Goal: Task Accomplishment & Management: Complete application form

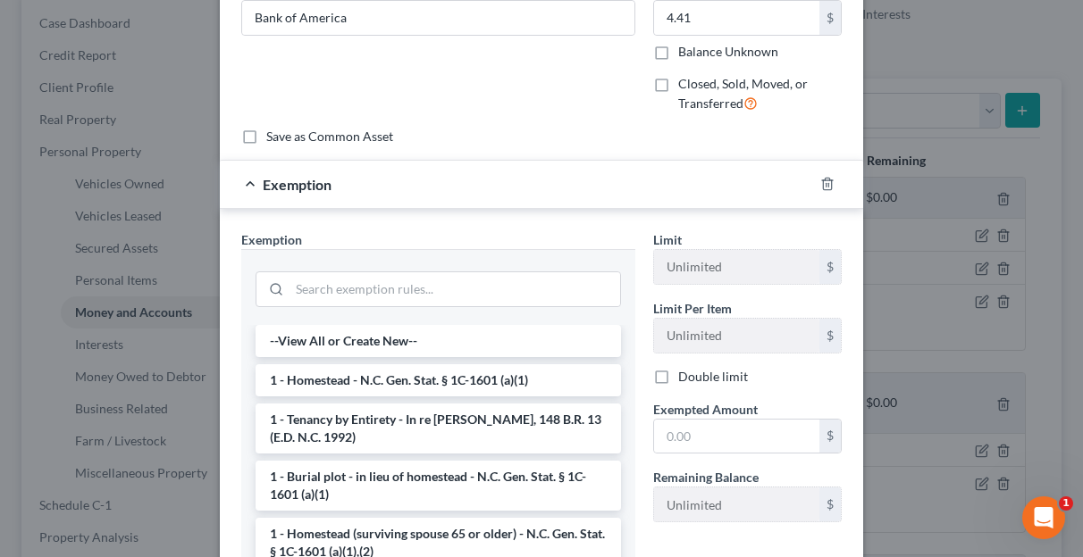
scroll to position [12, 0]
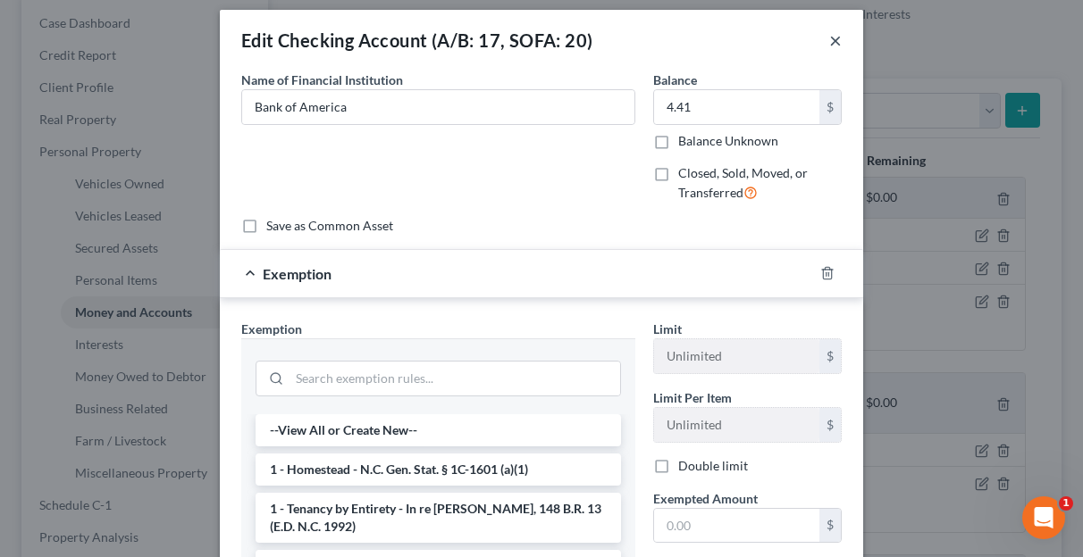
click at [832, 38] on button "×" at bounding box center [835, 39] width 13 height 21
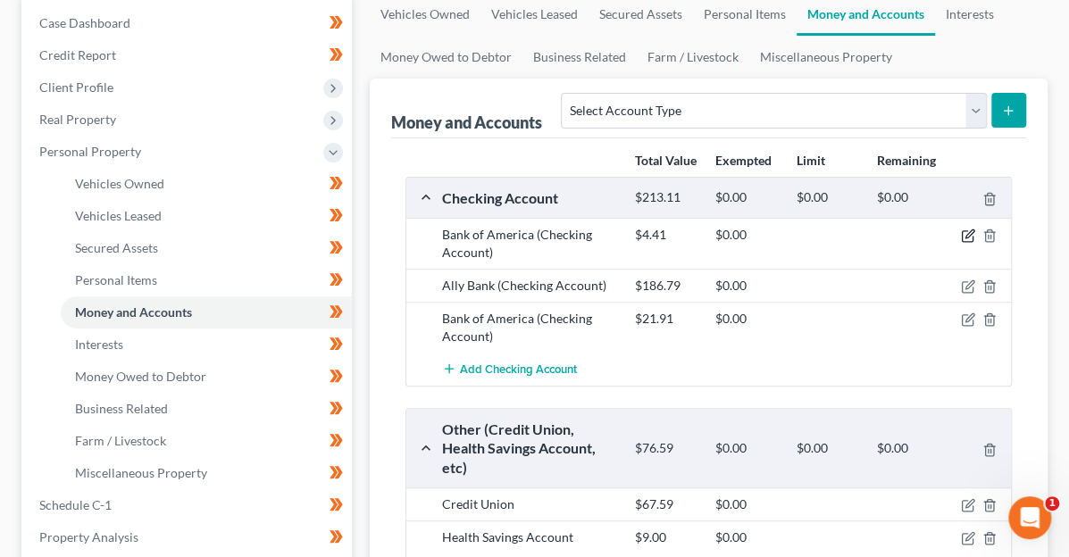
click at [968, 234] on icon "button" at bounding box center [968, 236] width 14 height 14
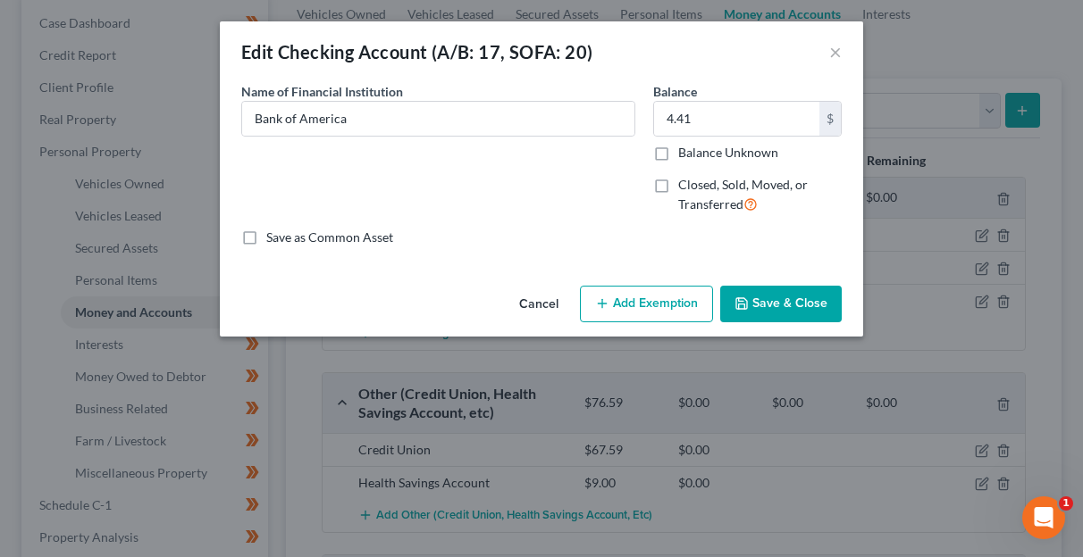
click at [644, 296] on button "Add Exemption" at bounding box center [646, 305] width 133 height 38
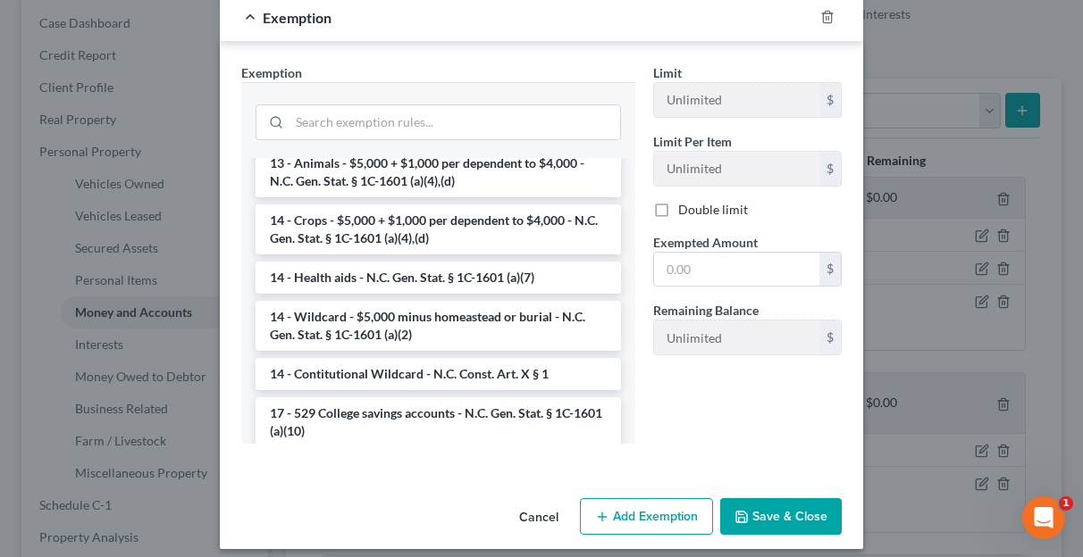
scroll to position [447, 0]
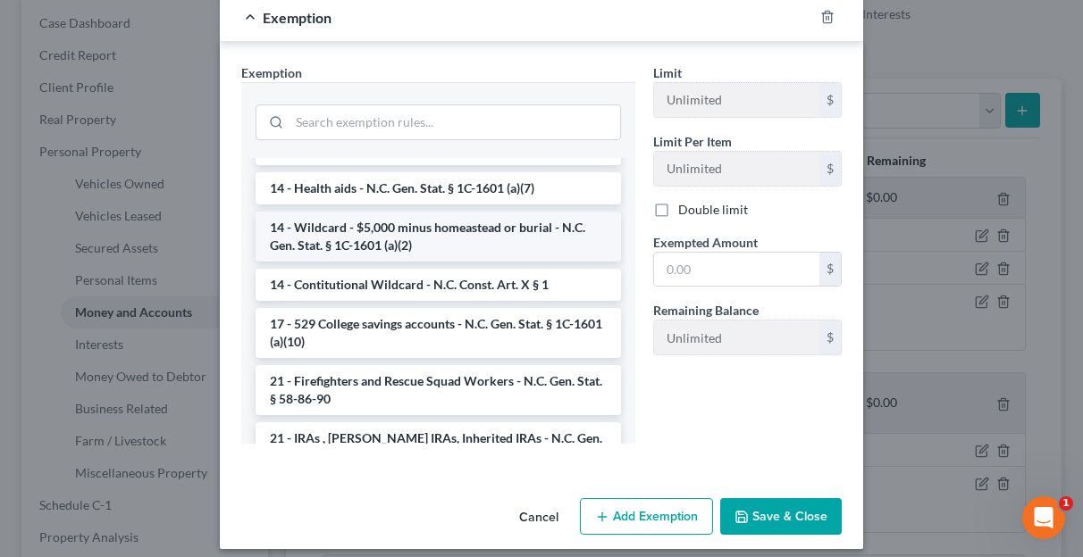
click at [525, 255] on li "14 - Wildcard - $5,000 minus homeastead or burial - N.C. Gen. Stat. § 1C-1601 (…" at bounding box center [437, 237] width 365 height 50
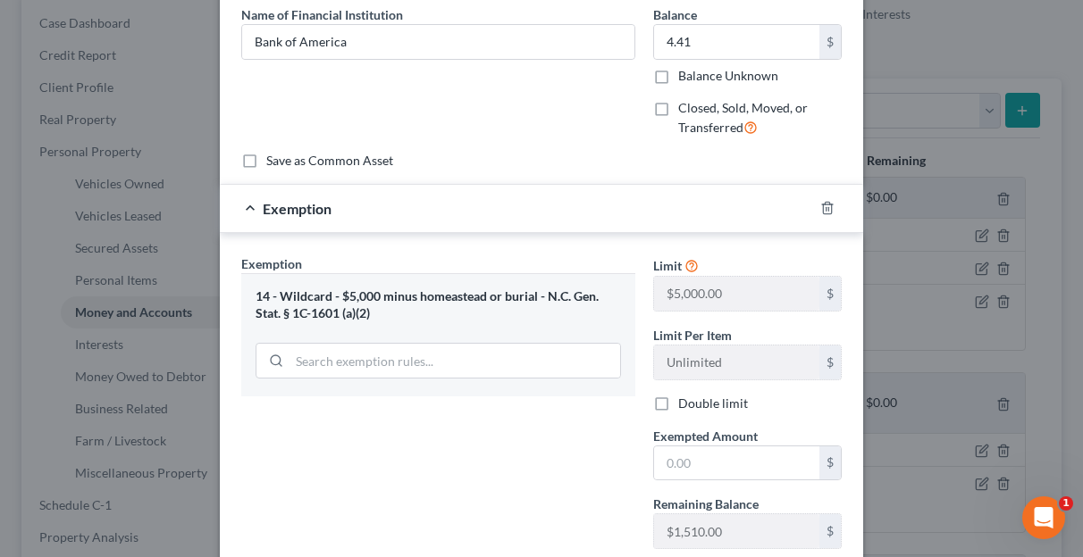
scroll to position [104, 0]
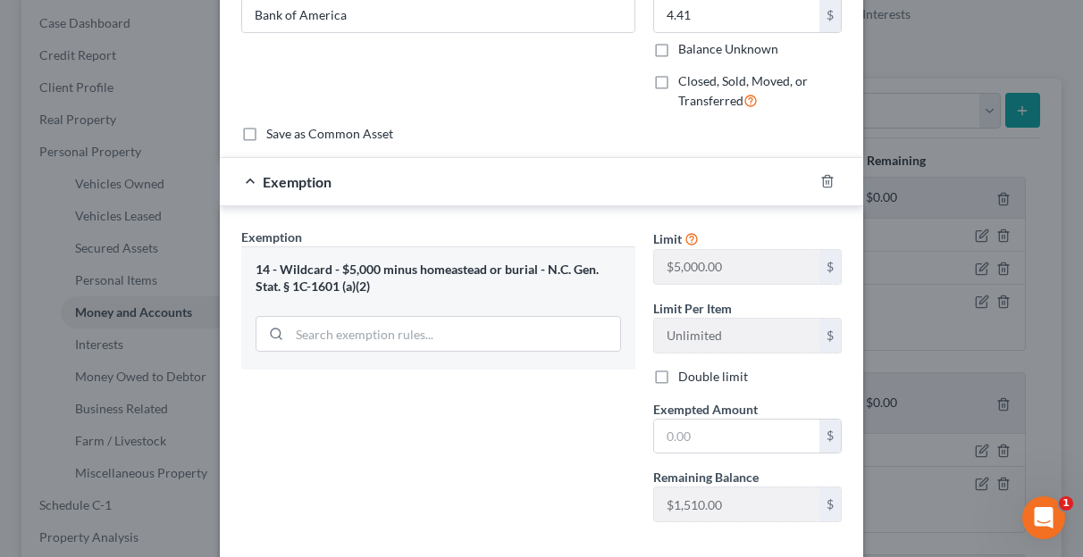
click at [497, 277] on div "14 - Wildcard - $5,000 minus homeastead or burial - N.C. Gen. Stat. § 1C-1601 (…" at bounding box center [437, 278] width 365 height 33
click at [823, 183] on icon "button" at bounding box center [827, 182] width 8 height 12
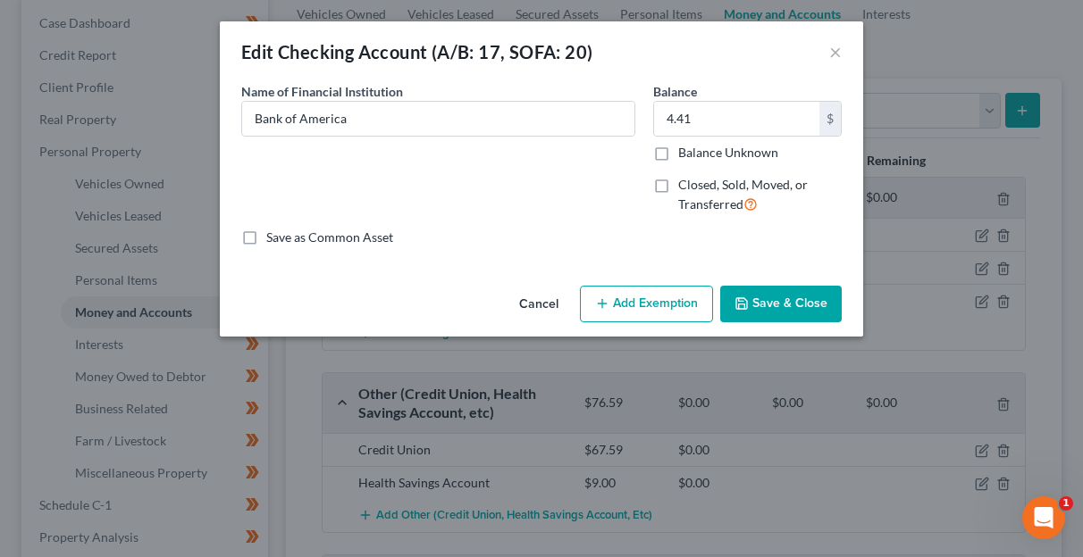
scroll to position [0, 0]
click at [627, 303] on button "Add Exemption" at bounding box center [646, 305] width 133 height 38
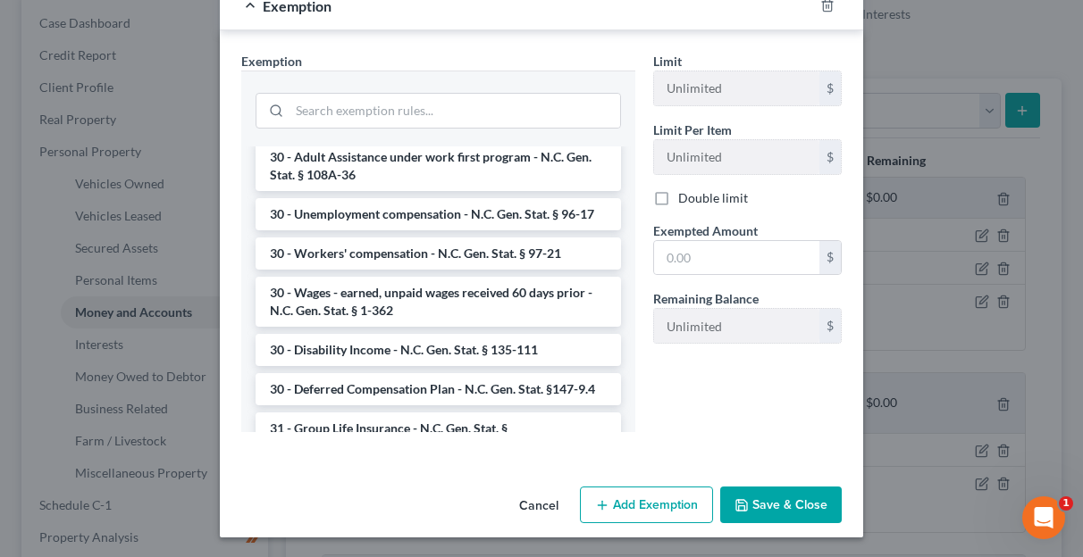
scroll to position [1429, 0]
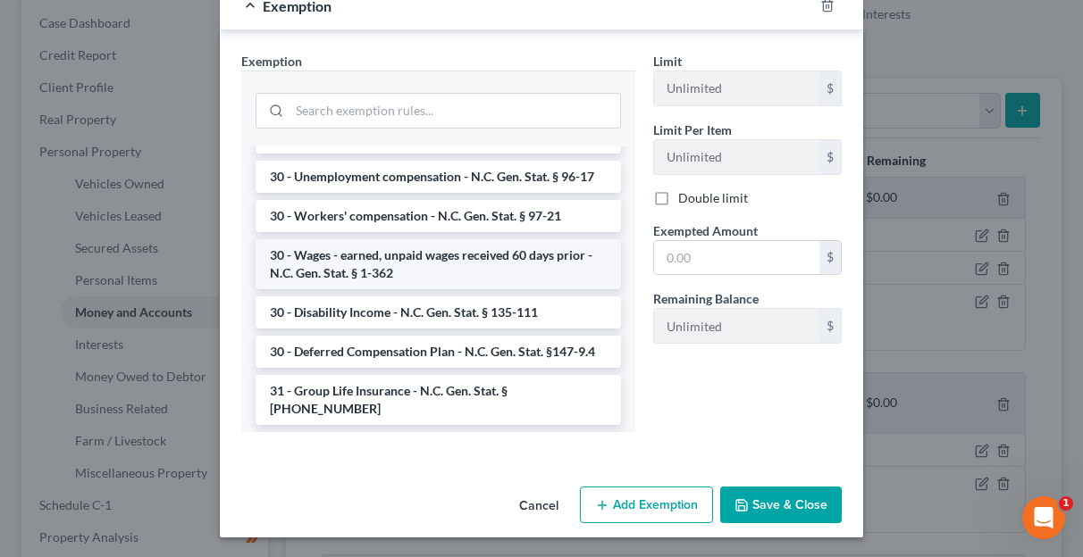
click at [478, 278] on li "30 - Wages - earned, unpaid wages received 60 days prior - N.C. Gen. Stat. § 1-…" at bounding box center [437, 264] width 365 height 50
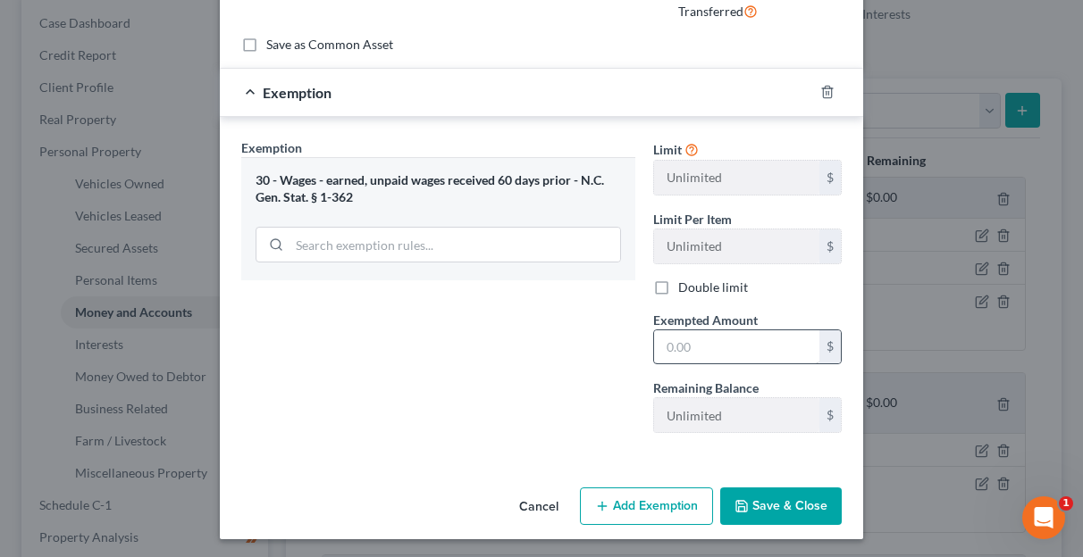
scroll to position [104, 0]
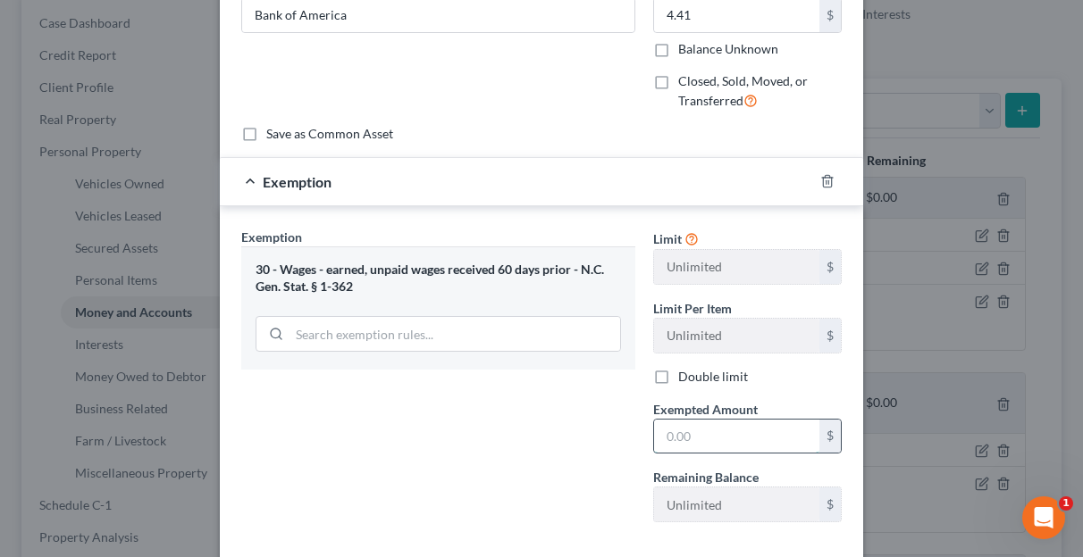
click at [696, 439] on input "text" at bounding box center [736, 437] width 165 height 34
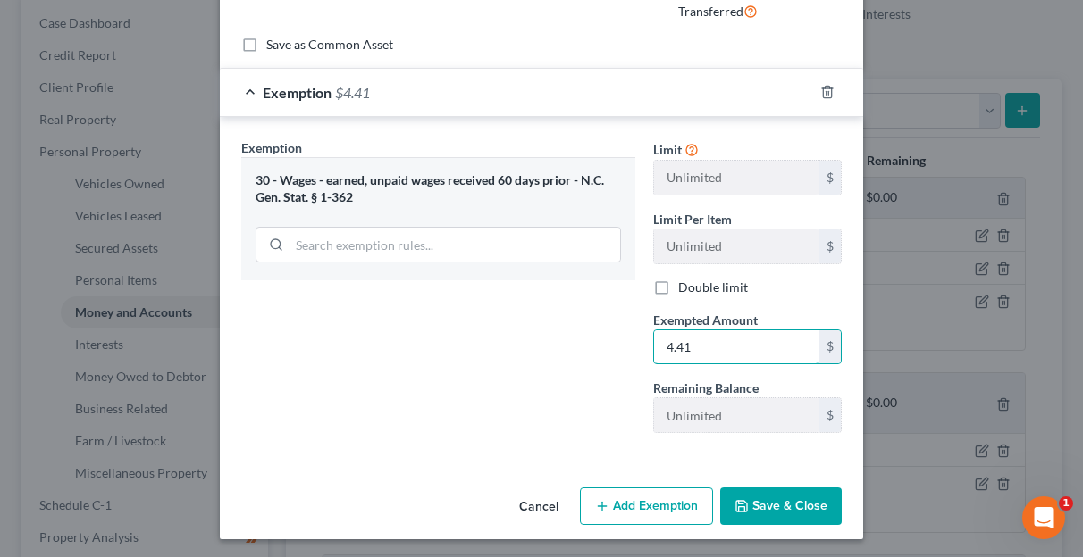
type input "4.41"
click at [784, 505] on button "Save & Close" at bounding box center [780, 507] width 121 height 38
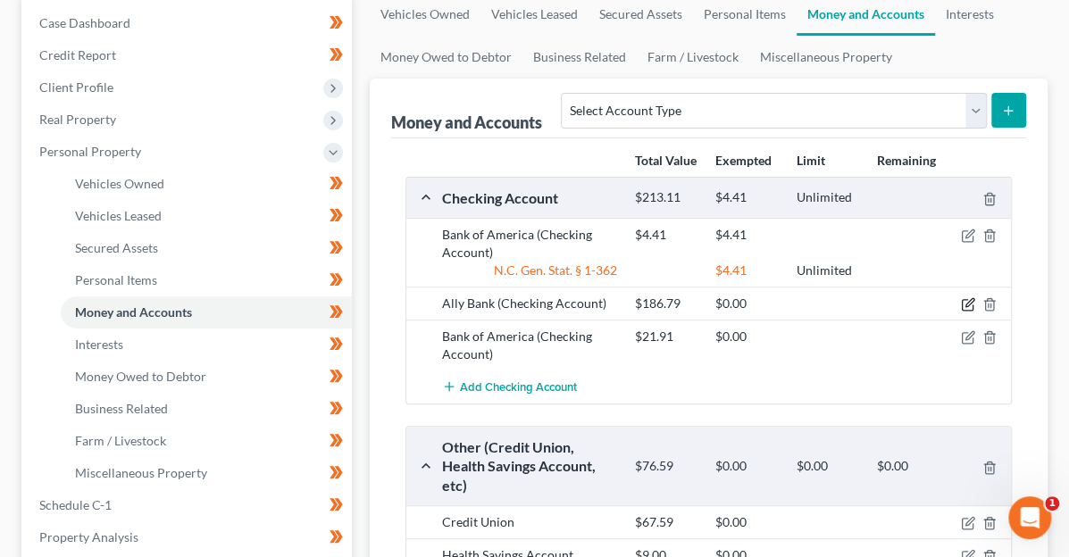
click at [967, 299] on icon "button" at bounding box center [970, 303] width 8 height 8
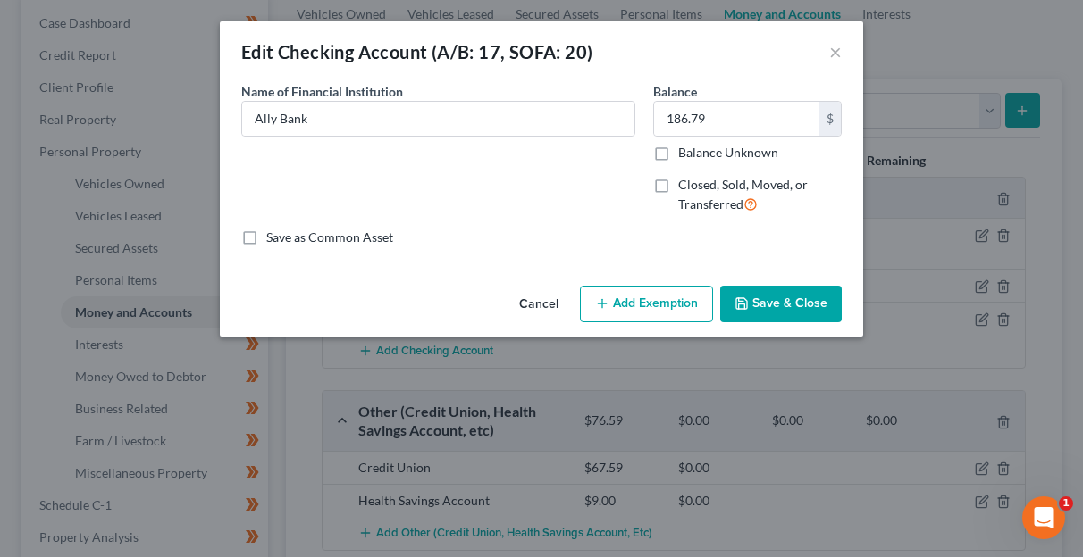
click at [675, 299] on button "Add Exemption" at bounding box center [646, 305] width 133 height 38
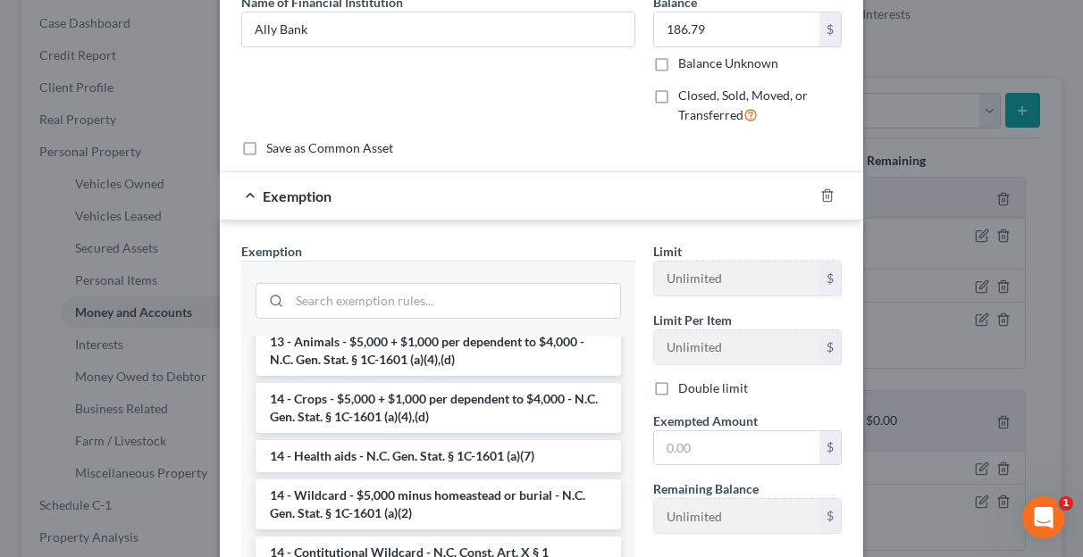
scroll to position [447, 0]
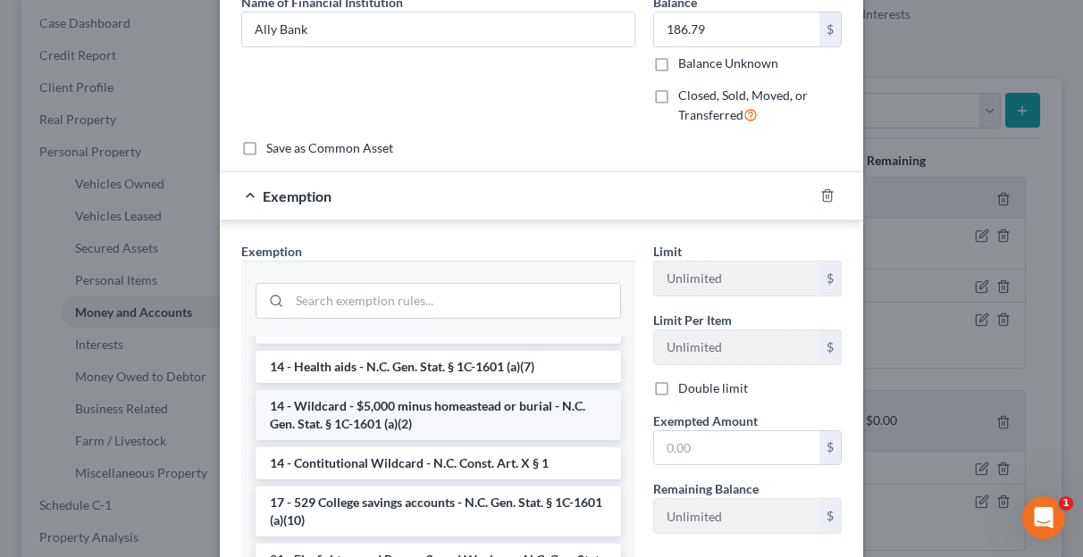
click at [484, 419] on li "14 - Wildcard - $5,000 minus homeastead or burial - N.C. Gen. Stat. § 1C-1601 (…" at bounding box center [437, 415] width 365 height 50
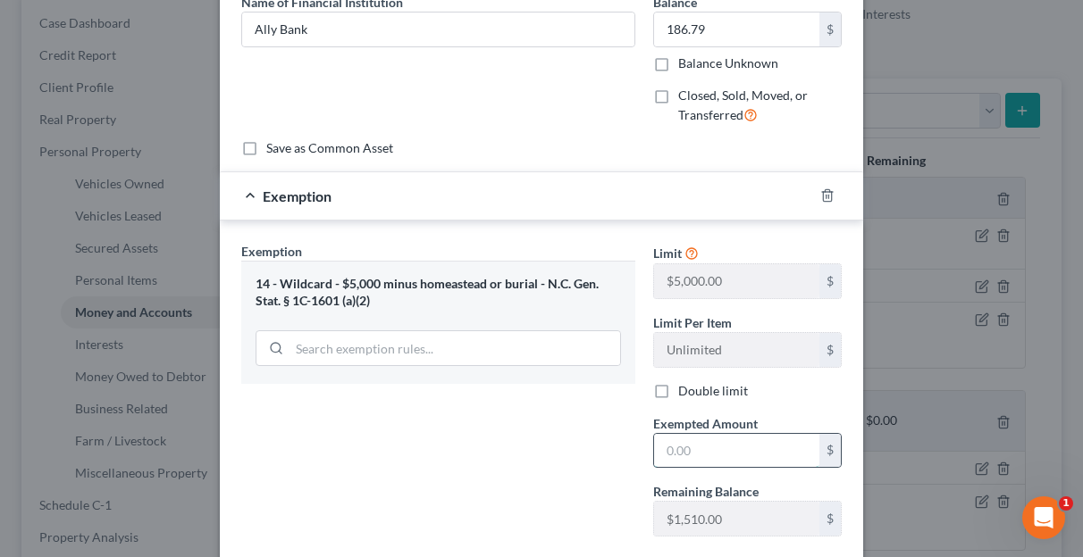
click at [691, 447] on input "text" at bounding box center [736, 451] width 165 height 34
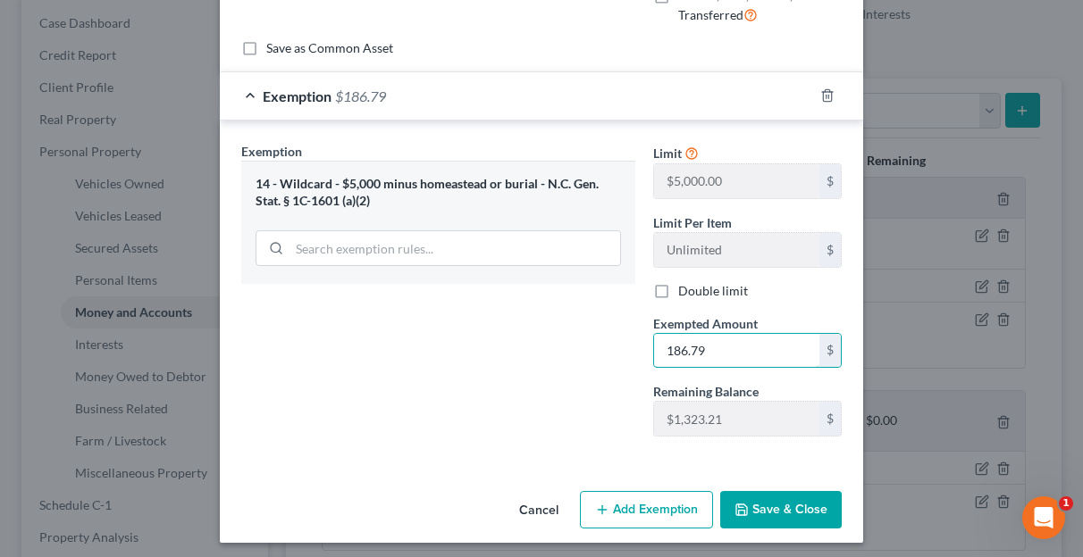
scroll to position [193, 0]
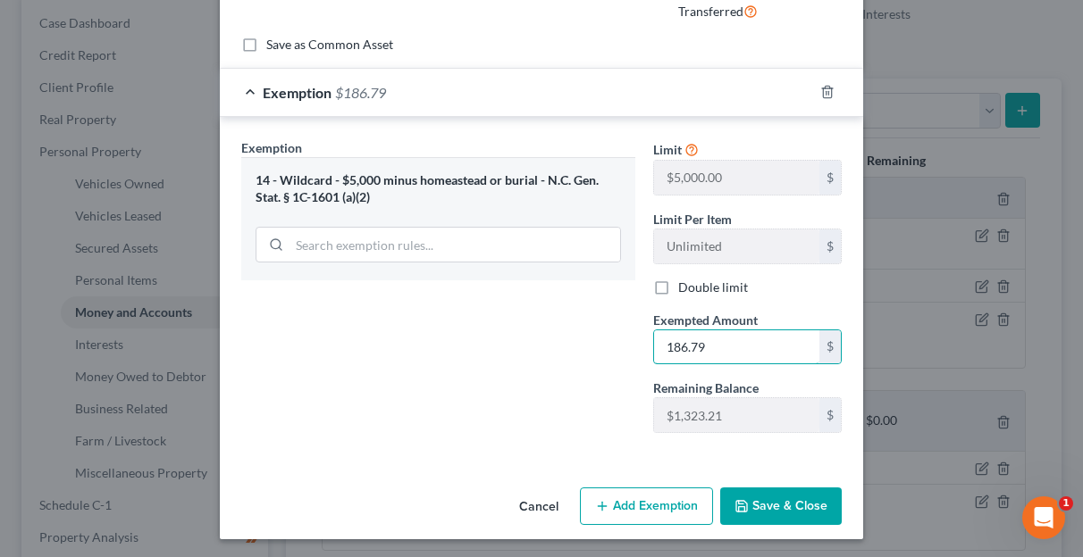
type input "186.79"
click at [739, 499] on icon "button" at bounding box center [741, 506] width 14 height 14
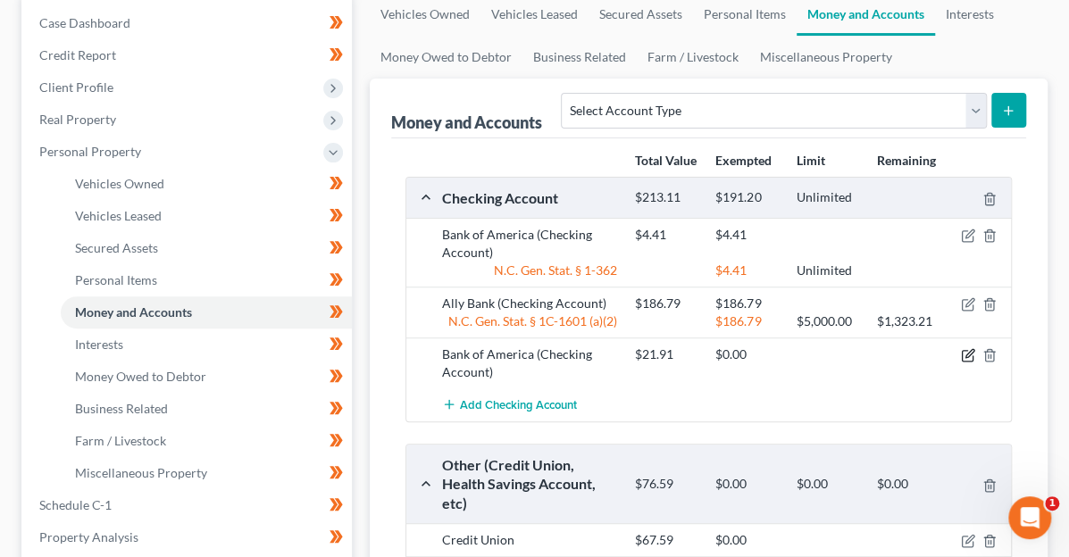
click at [970, 348] on icon "button" at bounding box center [968, 355] width 14 height 14
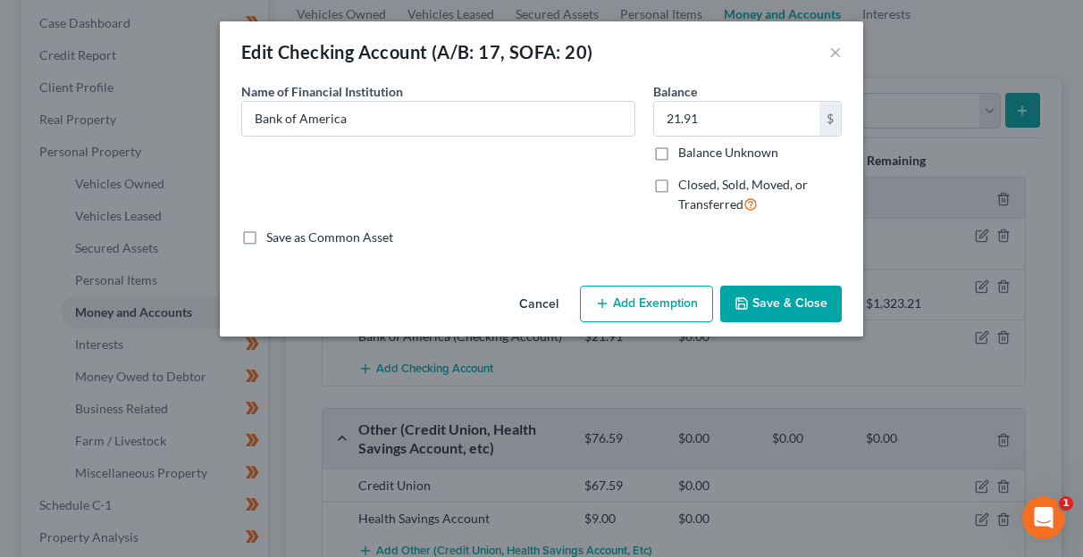
click at [655, 297] on button "Add Exemption" at bounding box center [646, 305] width 133 height 38
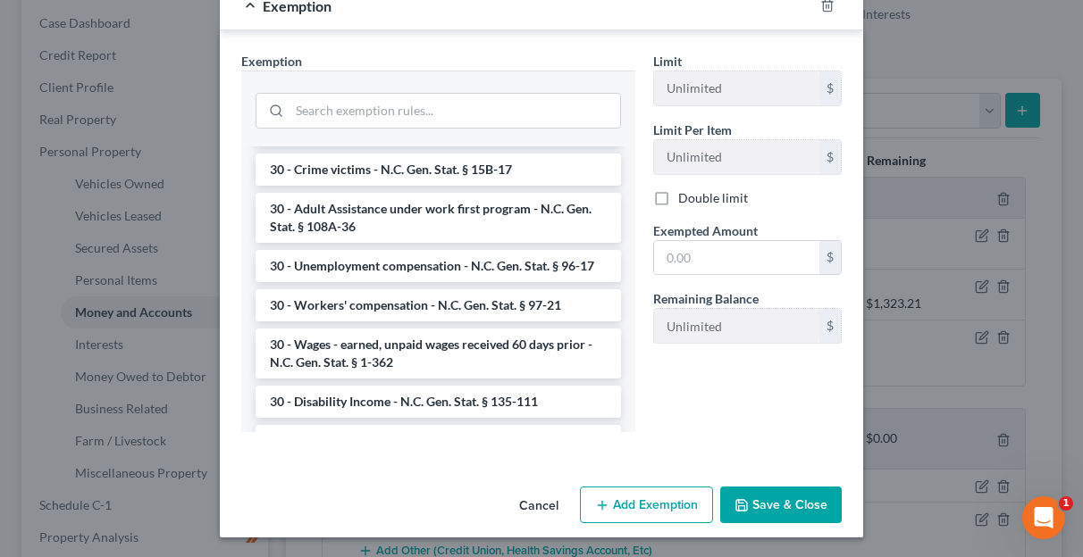
scroll to position [1429, 0]
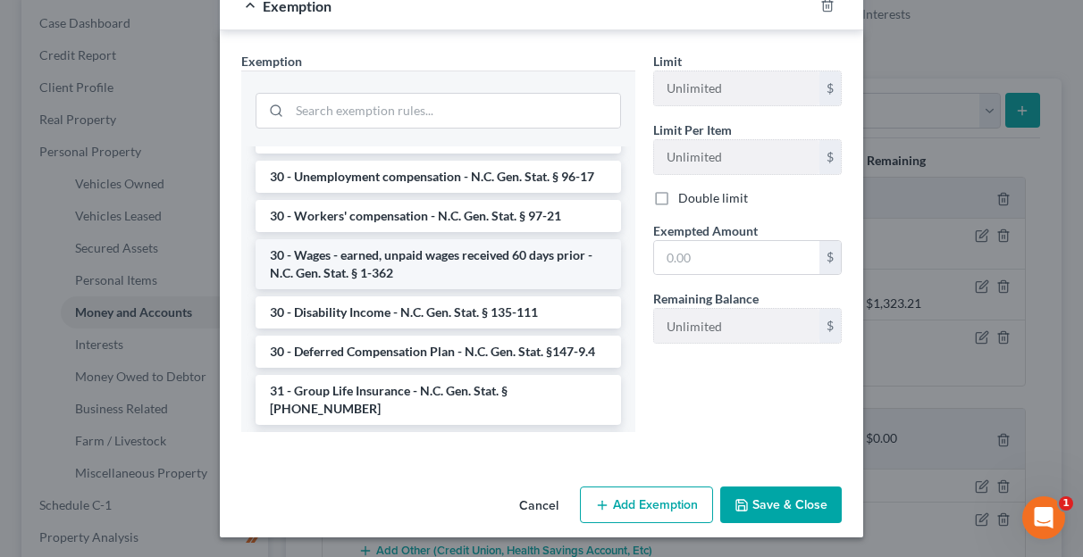
click at [439, 284] on li "30 - Wages - earned, unpaid wages received 60 days prior - N.C. Gen. Stat. § 1-…" at bounding box center [437, 264] width 365 height 50
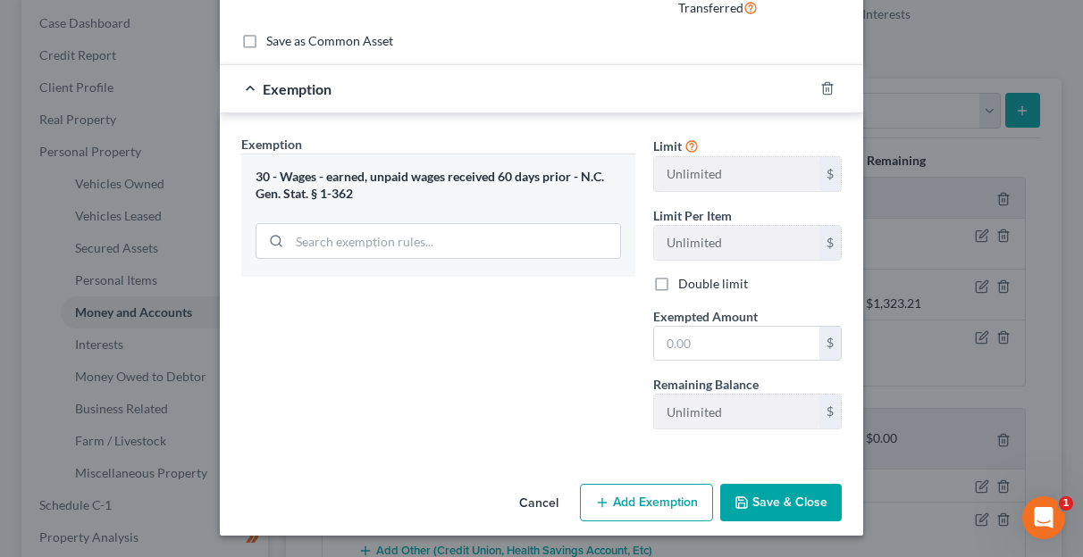
scroll to position [193, 0]
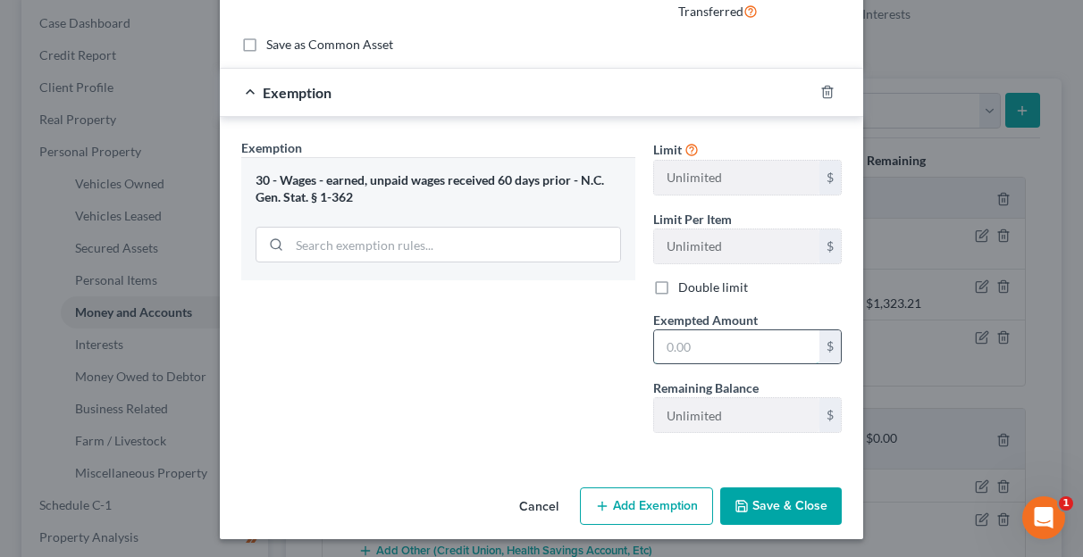
click at [683, 349] on input "text" at bounding box center [736, 348] width 165 height 34
type input "21.91"
click at [770, 499] on button "Save & Close" at bounding box center [780, 507] width 121 height 38
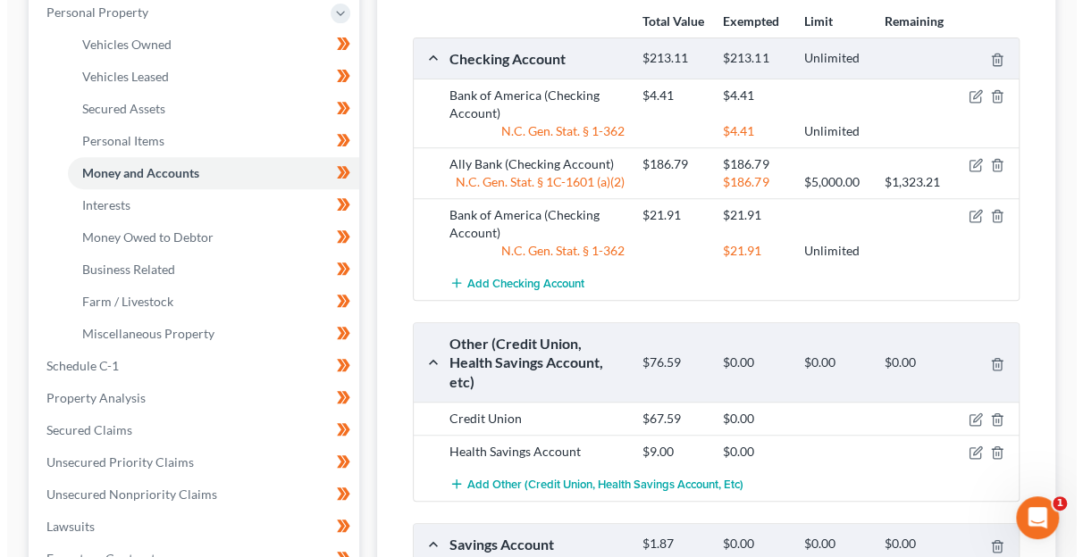
scroll to position [357, 0]
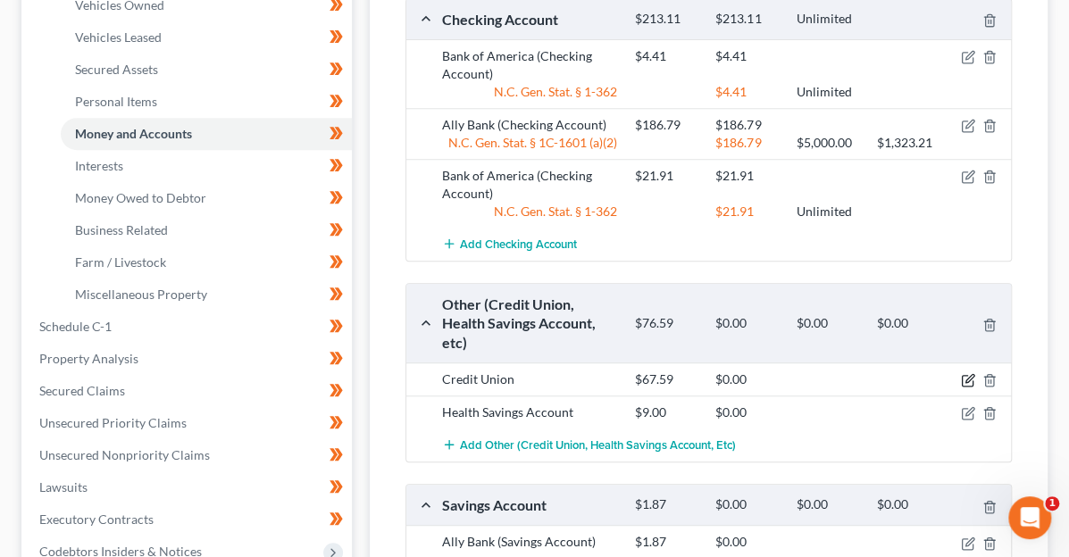
click at [965, 373] on icon "button" at bounding box center [968, 380] width 14 height 14
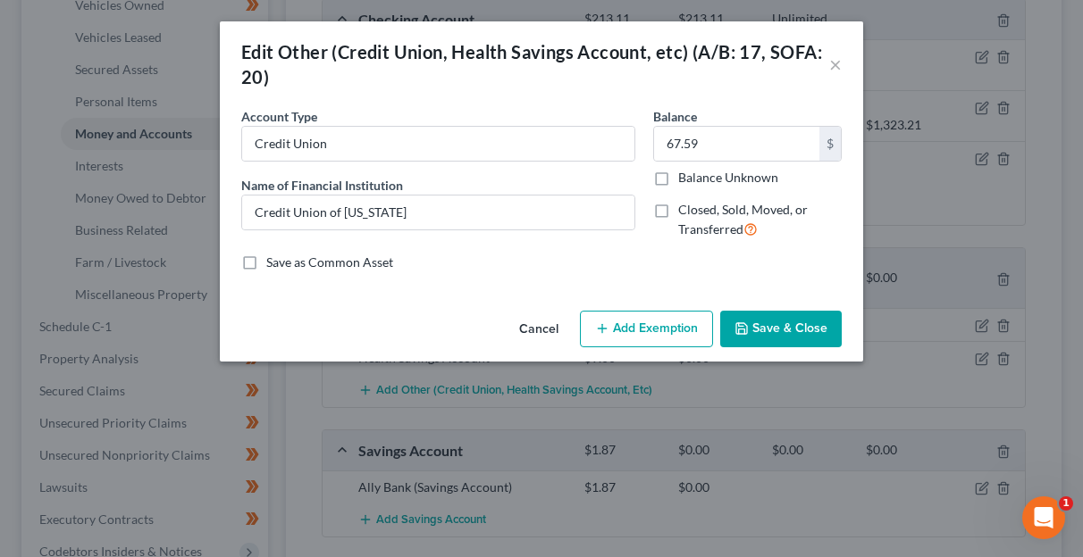
click at [635, 324] on button "Add Exemption" at bounding box center [646, 330] width 133 height 38
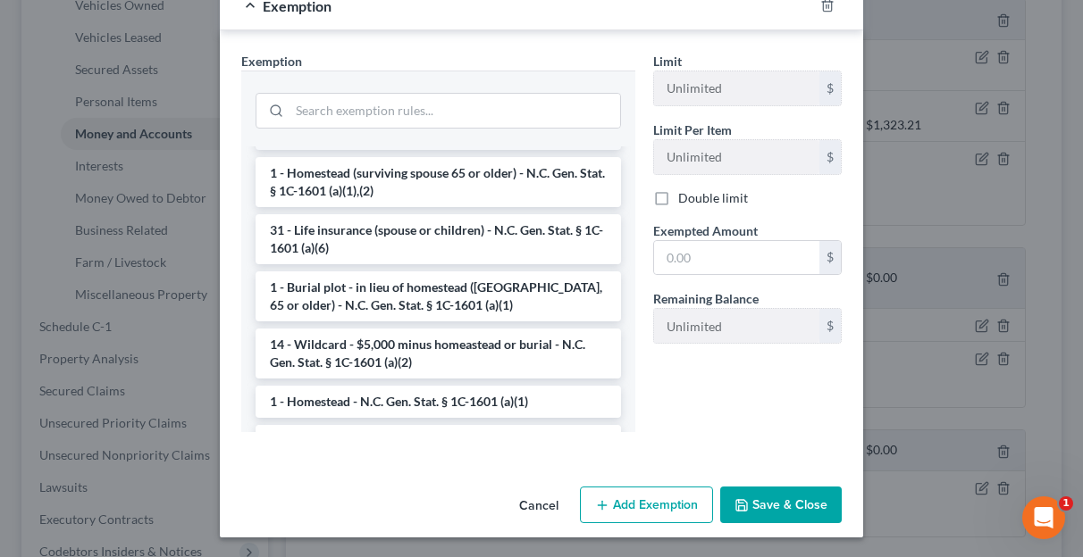
scroll to position [1697, 0]
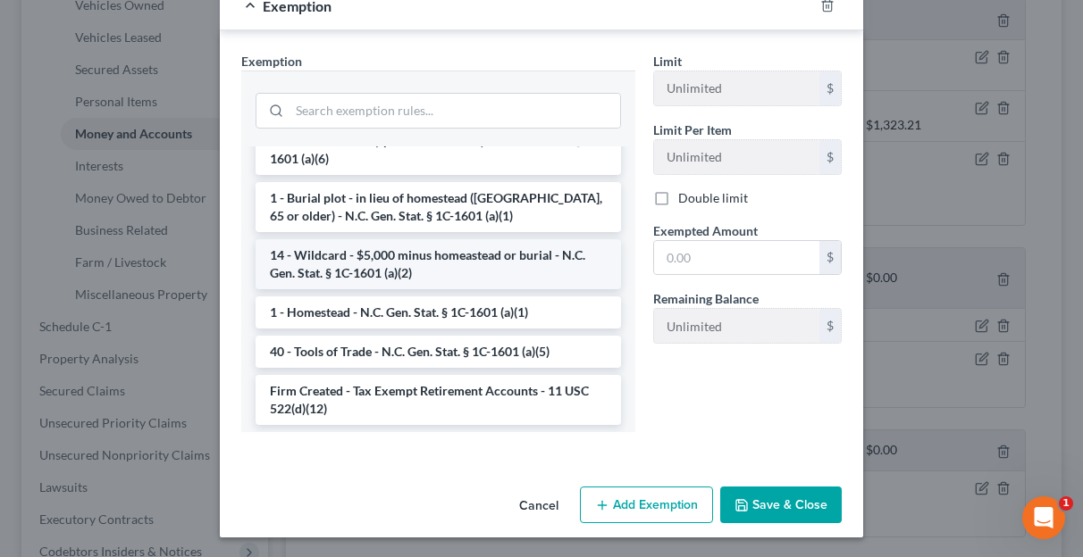
click at [458, 280] on li "14 - Wildcard - $5,000 minus homeastead or burial - N.C. Gen. Stat. § 1C-1601 (…" at bounding box center [437, 264] width 365 height 50
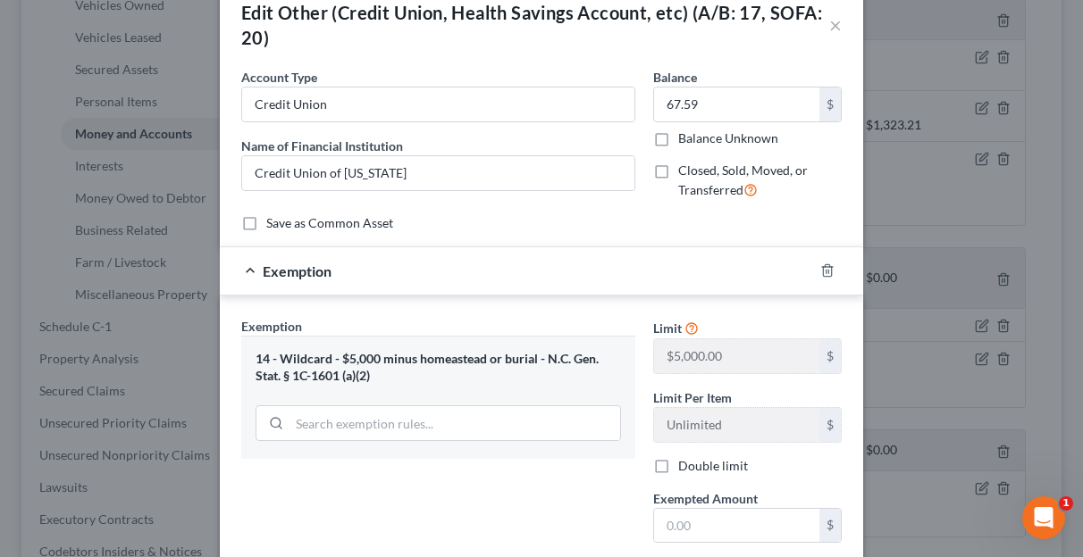
scroll to position [218, 0]
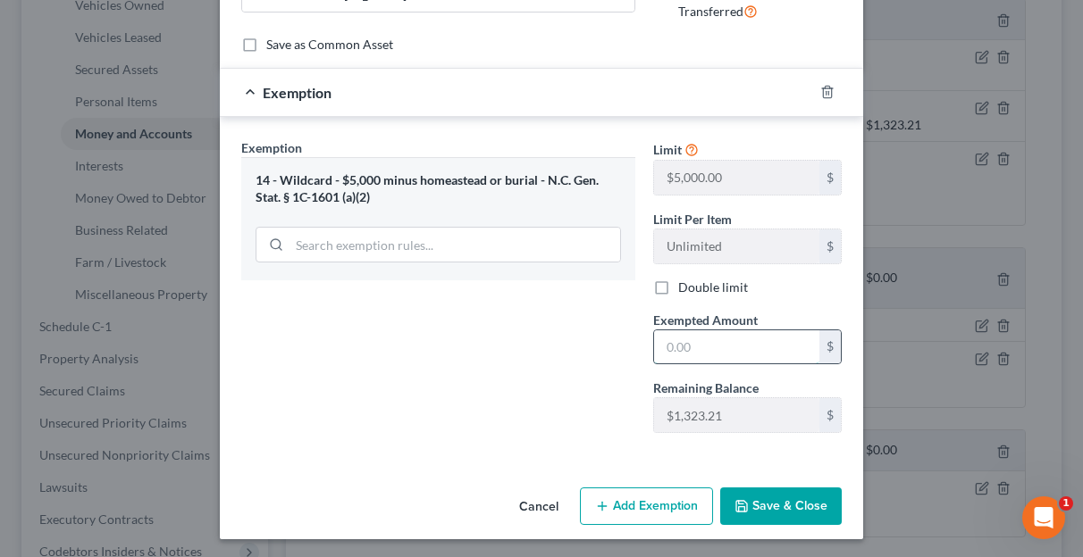
click at [695, 346] on input "text" at bounding box center [736, 348] width 165 height 34
type input "67.59"
click at [758, 502] on button "Save & Close" at bounding box center [780, 507] width 121 height 38
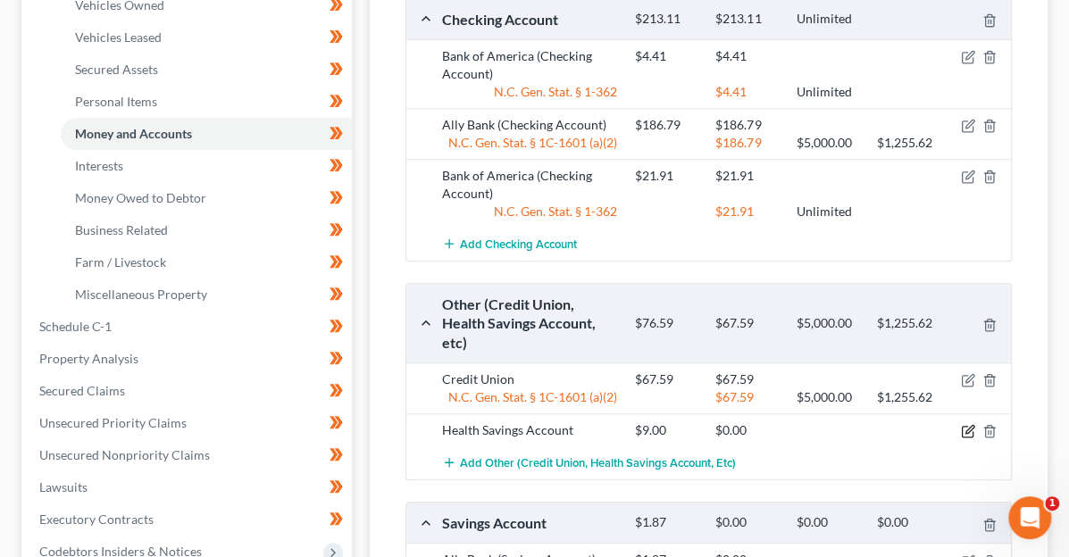
click at [967, 424] on icon "button" at bounding box center [968, 431] width 14 height 14
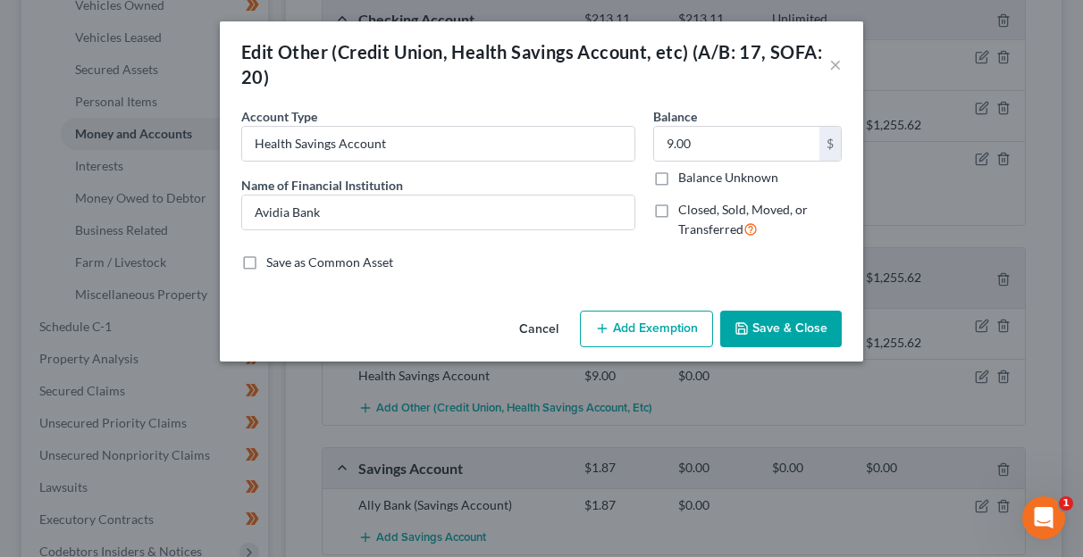
click at [652, 321] on button "Add Exemption" at bounding box center [646, 330] width 133 height 38
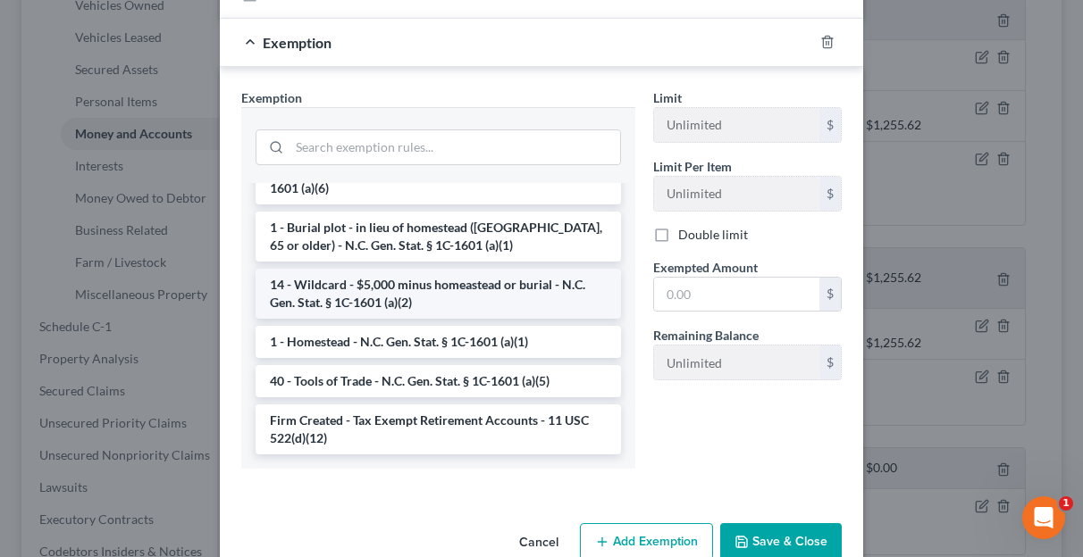
scroll to position [1722, 0]
click at [491, 280] on li "14 - Wildcard - $5,000 minus homeastead or burial - N.C. Gen. Stat. § 1C-1601 (…" at bounding box center [437, 294] width 365 height 50
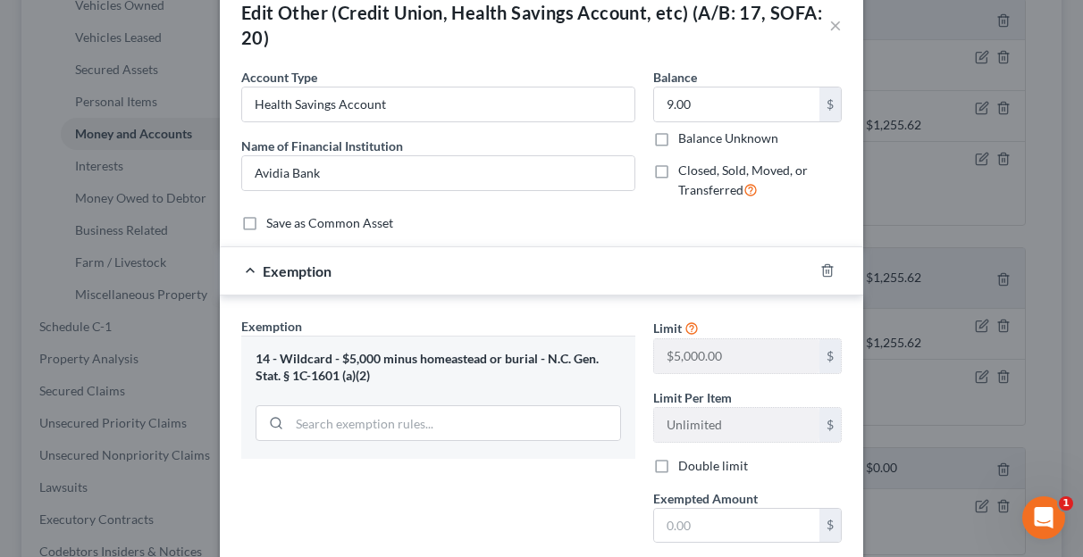
scroll to position [129, 0]
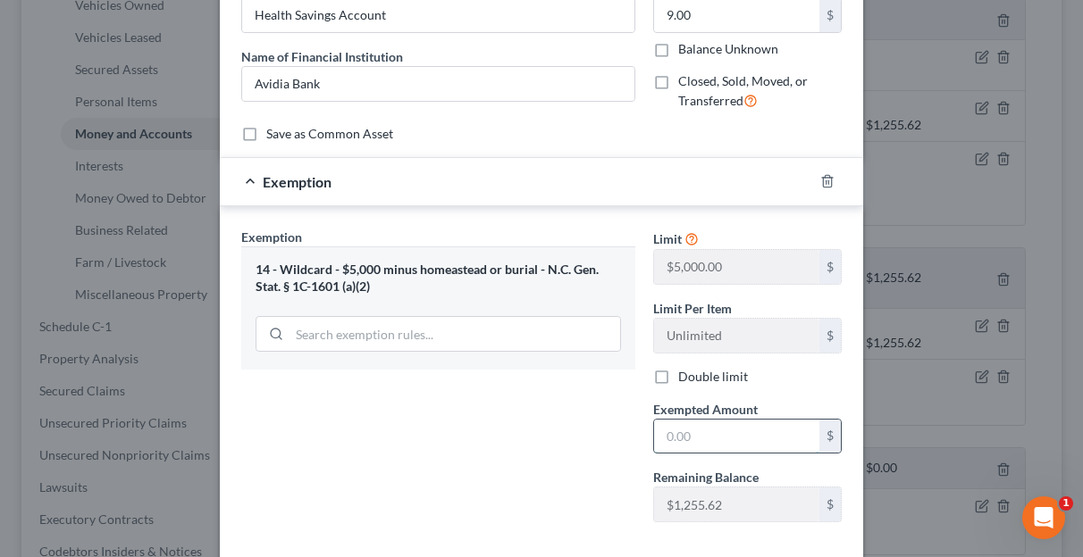
click at [746, 440] on input "text" at bounding box center [736, 437] width 165 height 34
type input "9"
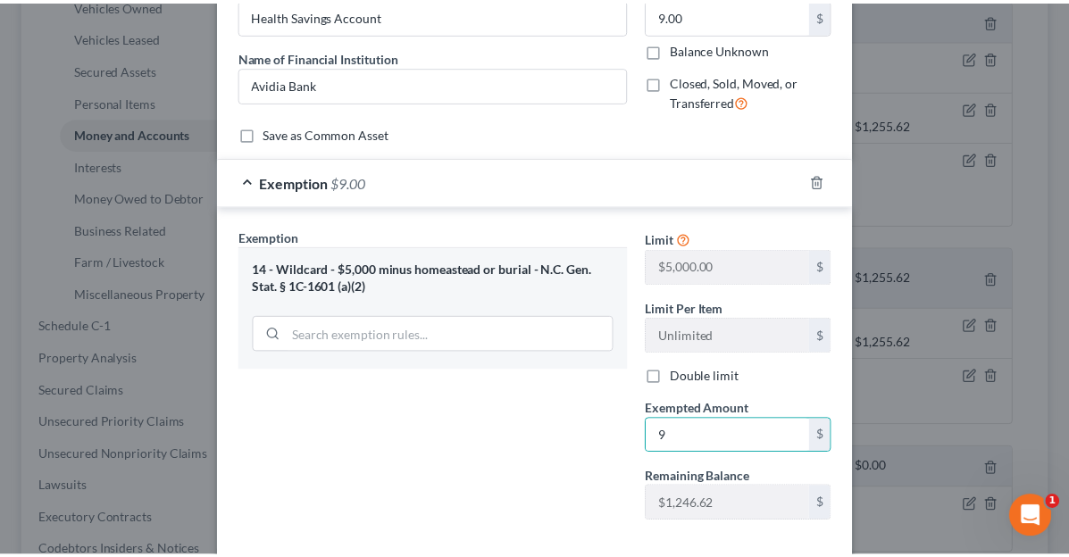
scroll to position [218, 0]
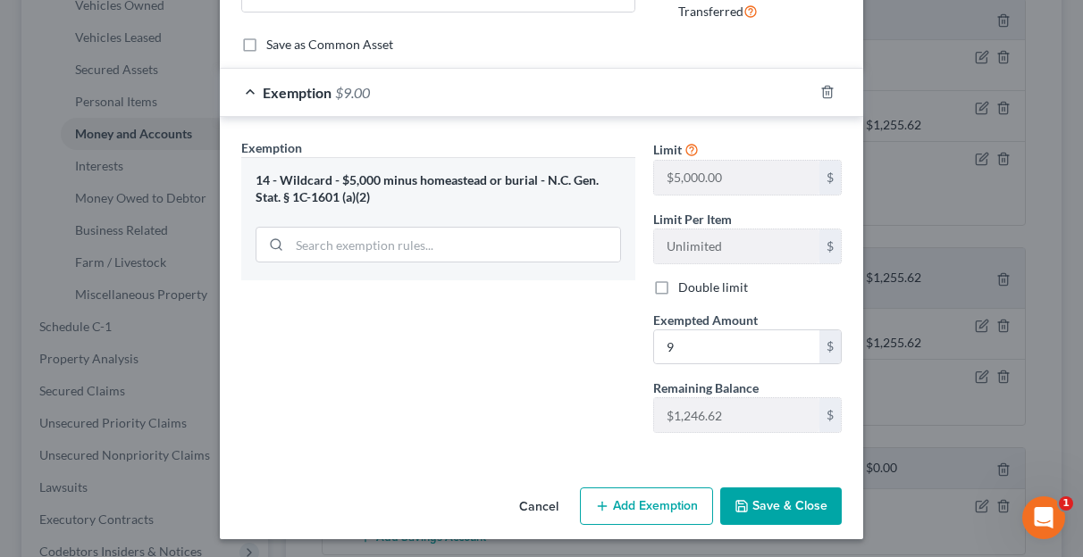
click at [767, 506] on button "Save & Close" at bounding box center [780, 507] width 121 height 38
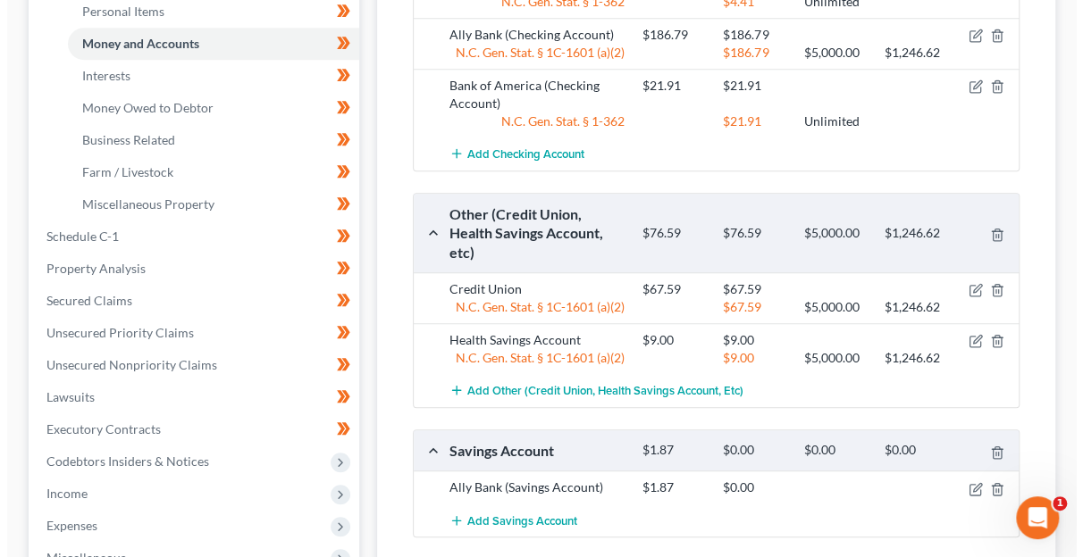
scroll to position [536, 0]
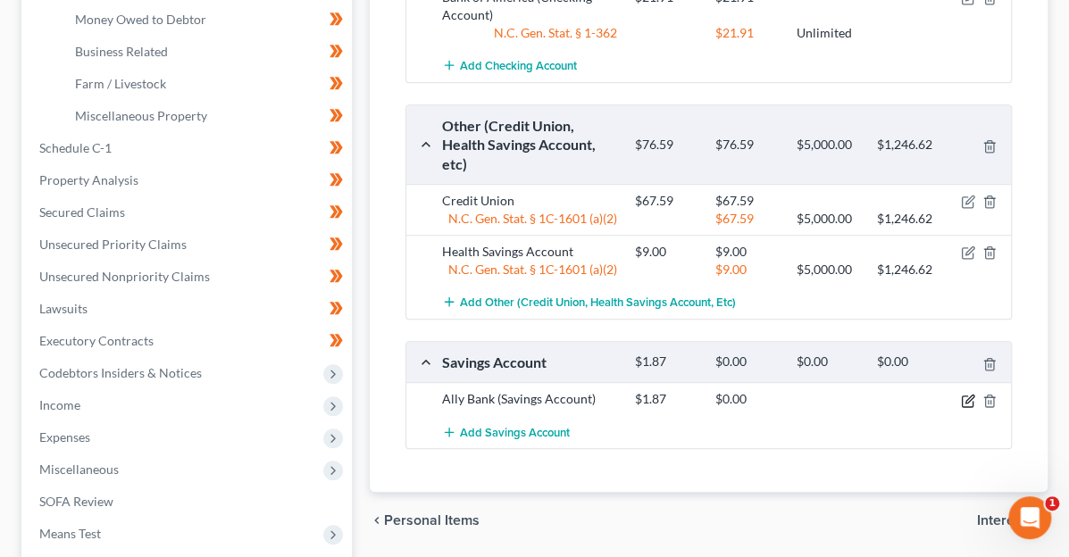
click at [972, 394] on icon "button" at bounding box center [968, 401] width 14 height 14
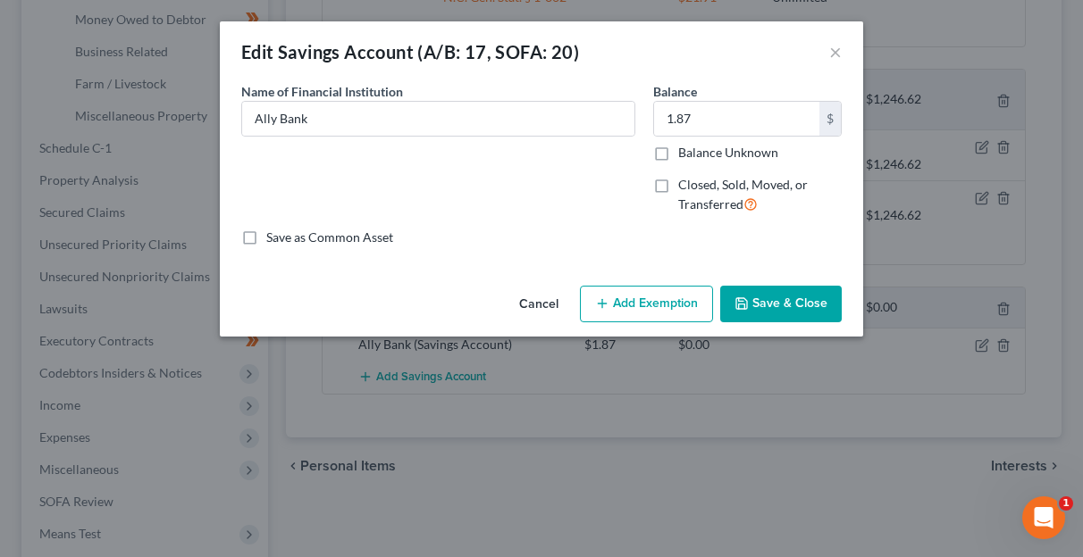
click at [663, 306] on button "Add Exemption" at bounding box center [646, 305] width 133 height 38
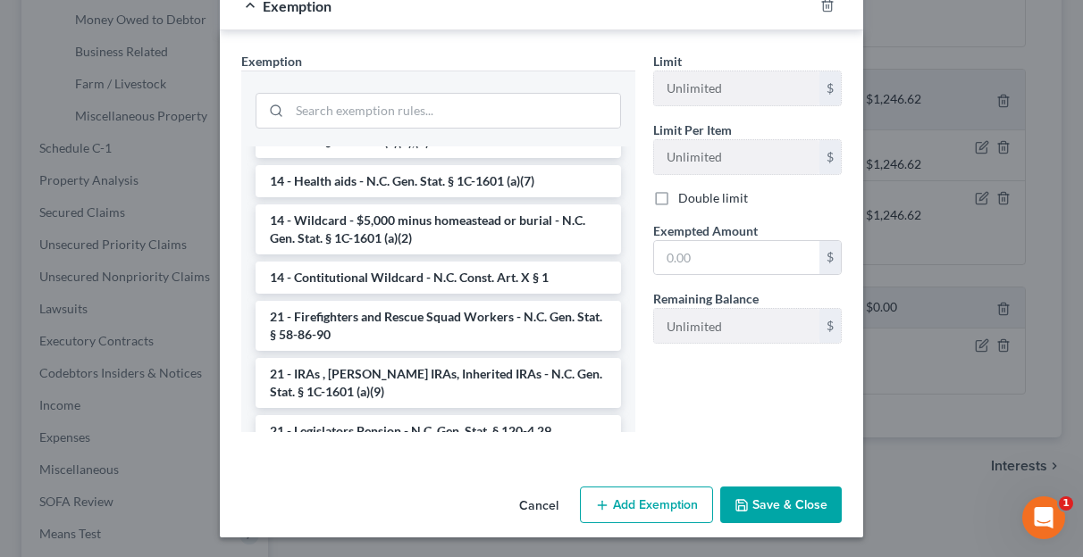
scroll to position [472, 0]
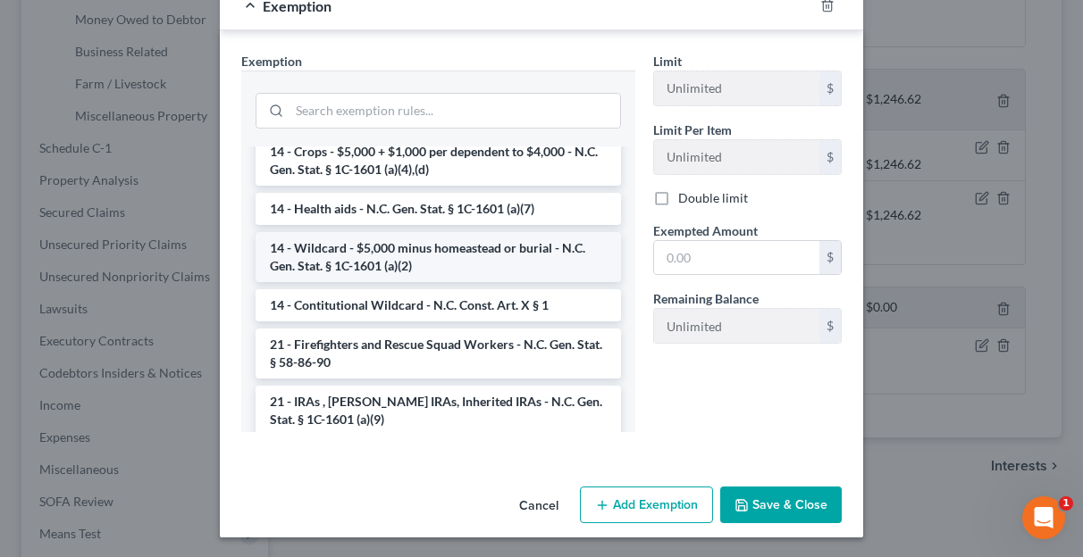
click at [495, 253] on li "14 - Wildcard - $5,000 minus homeastead or burial - N.C. Gen. Stat. § 1C-1601 (…" at bounding box center [437, 257] width 365 height 50
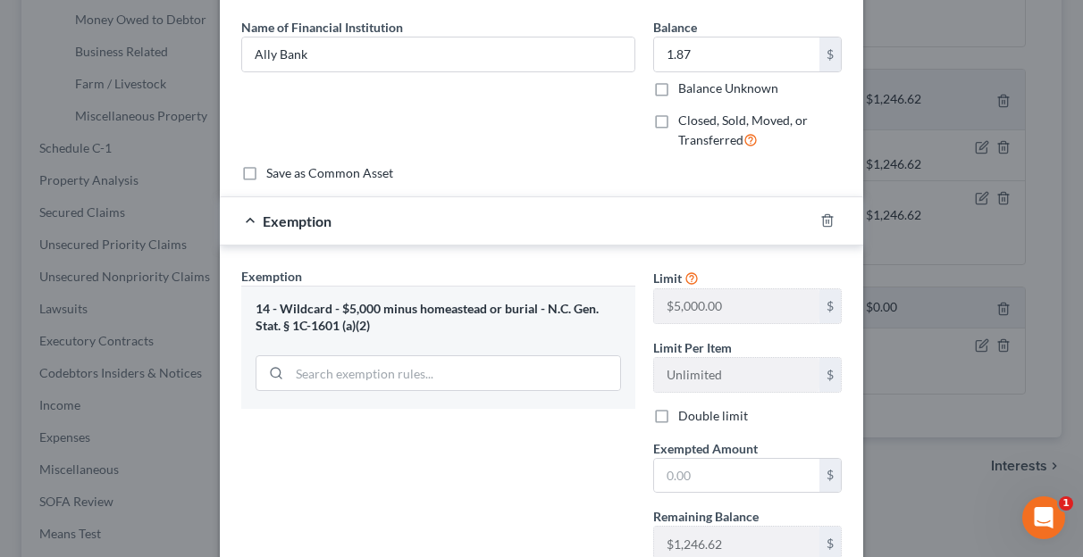
scroll to position [104, 0]
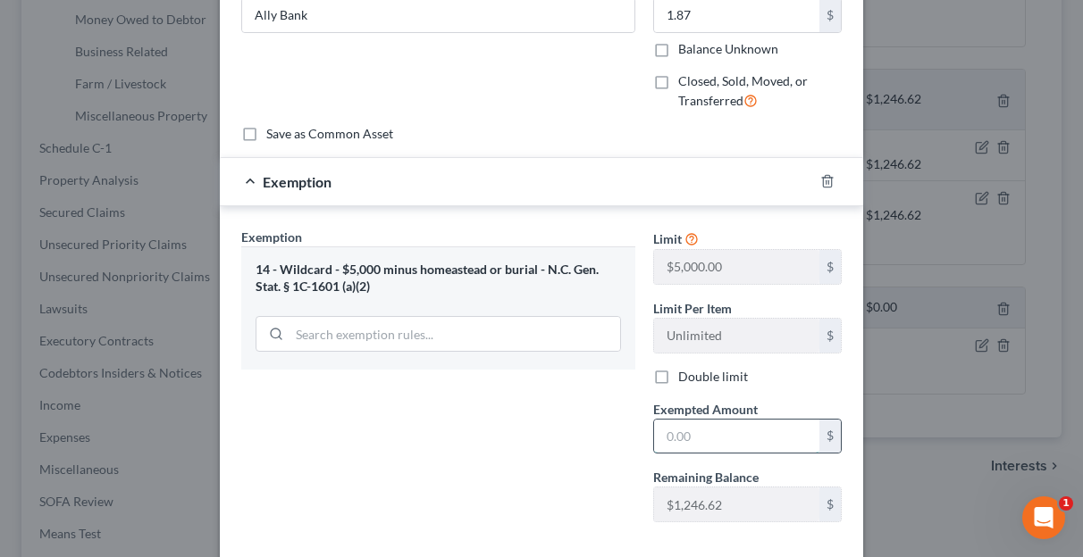
click at [724, 435] on input "text" at bounding box center [736, 437] width 165 height 34
type input "1.87"
click at [845, 398] on div "Exemption Set must be selected for CA. Exemption * 14 - Wildcard - $5,000 minus…" at bounding box center [541, 379] width 643 height 346
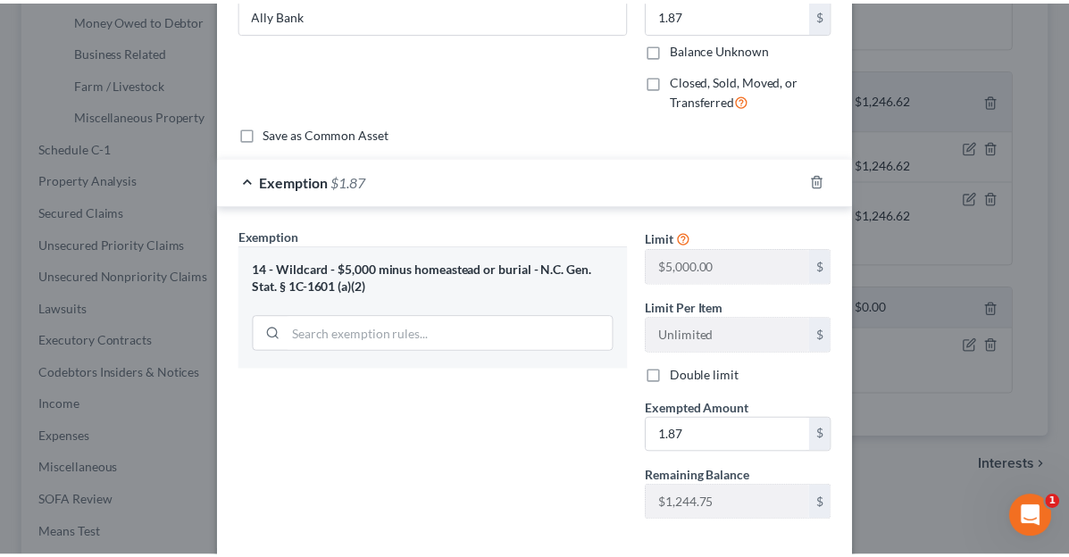
scroll to position [193, 0]
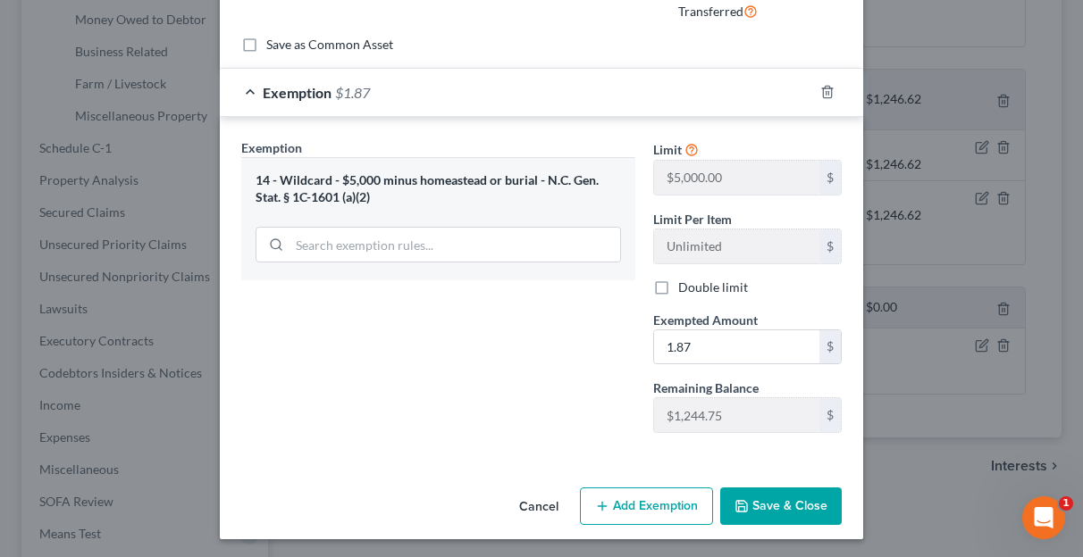
click at [740, 501] on icon "button" at bounding box center [741, 506] width 11 height 11
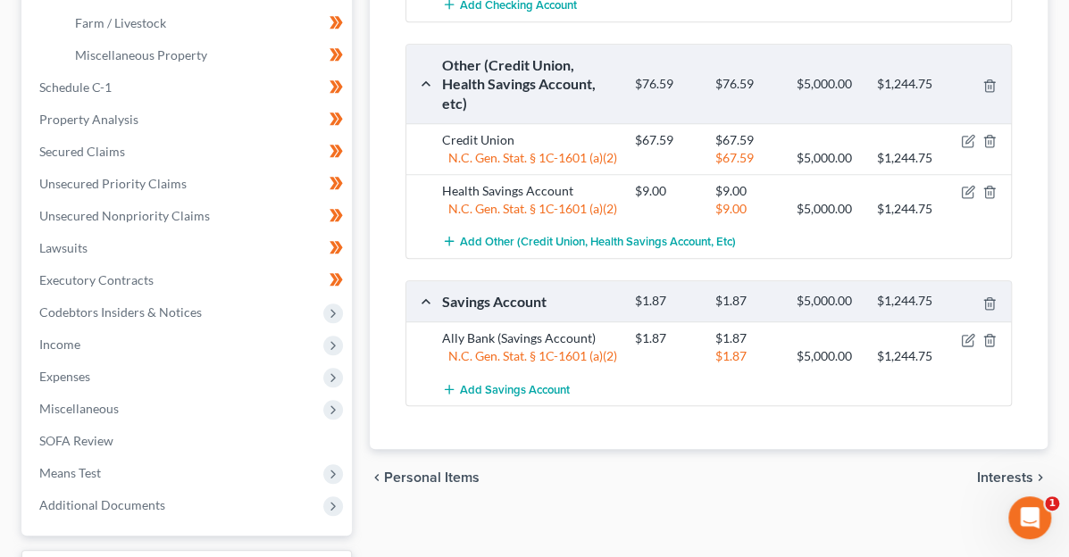
scroll to position [625, 0]
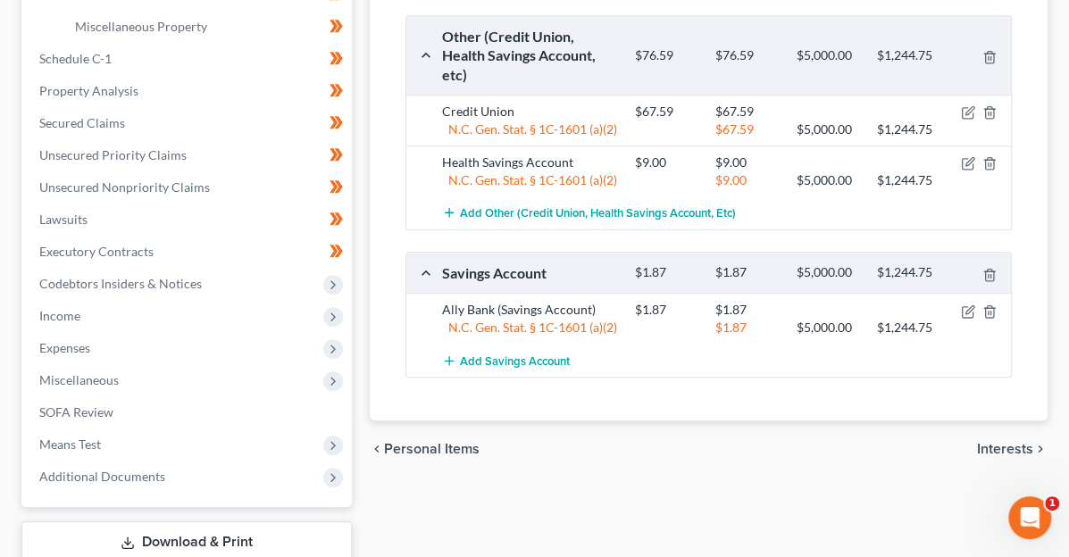
click at [993, 442] on span "Interests" at bounding box center [1005, 449] width 56 height 14
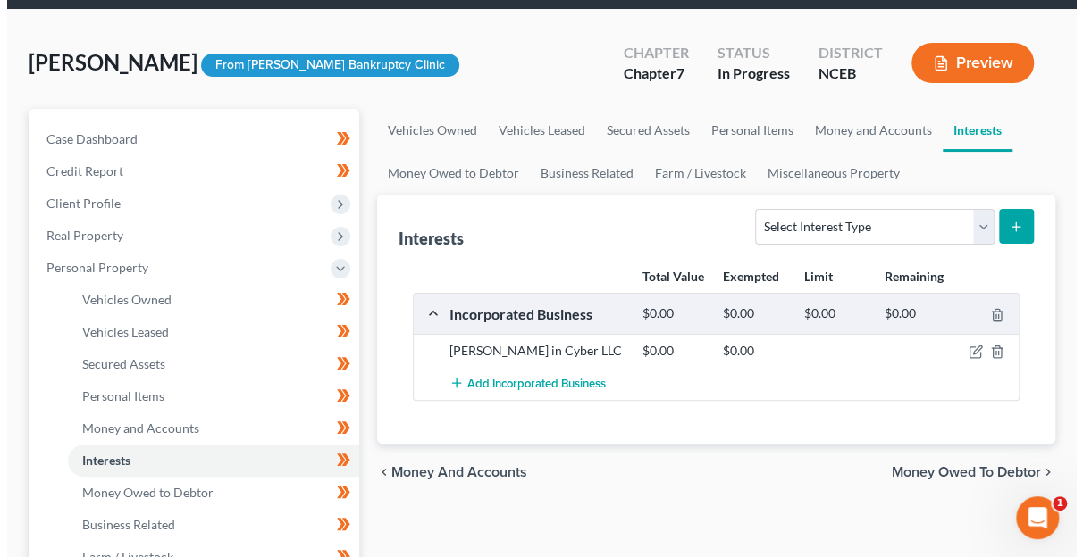
scroll to position [89, 0]
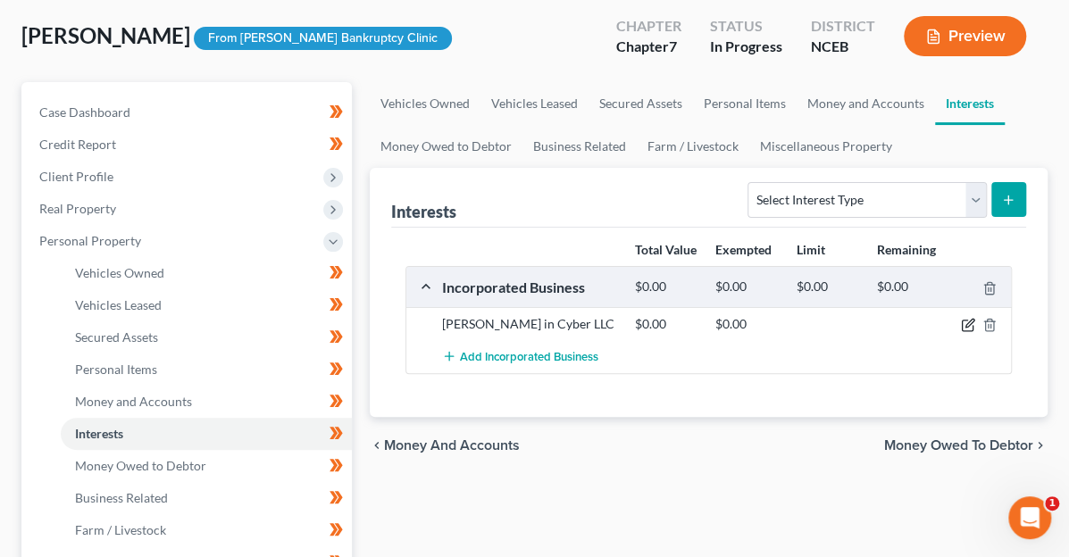
click at [967, 320] on icon "button" at bounding box center [968, 325] width 14 height 14
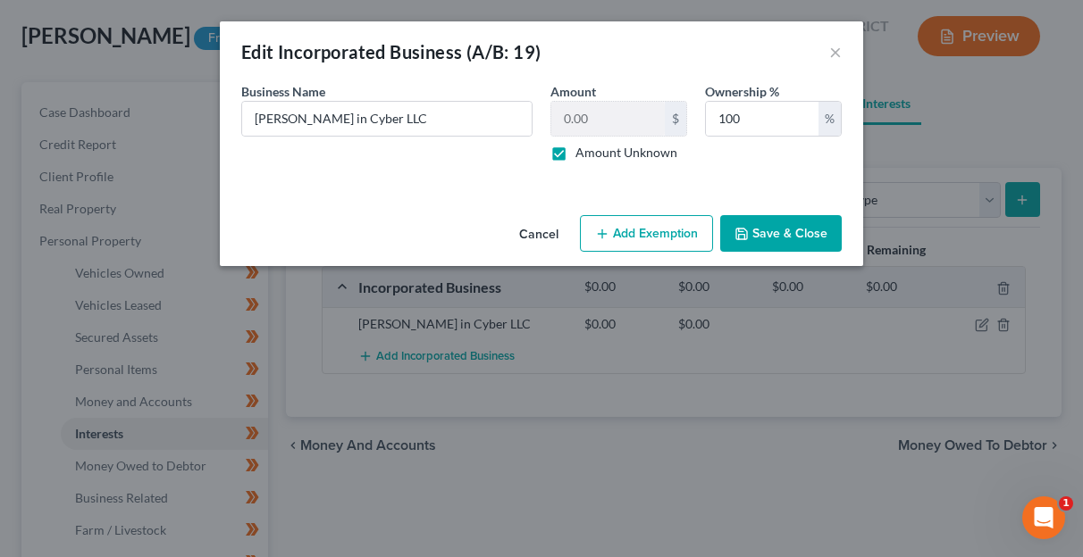
click at [575, 155] on label "Amount Unknown" at bounding box center [626, 153] width 102 height 18
click at [582, 155] on input "Amount Unknown" at bounding box center [588, 150] width 12 height 12
checkbox input "false"
click at [668, 223] on button "Add Exemption" at bounding box center [646, 234] width 133 height 38
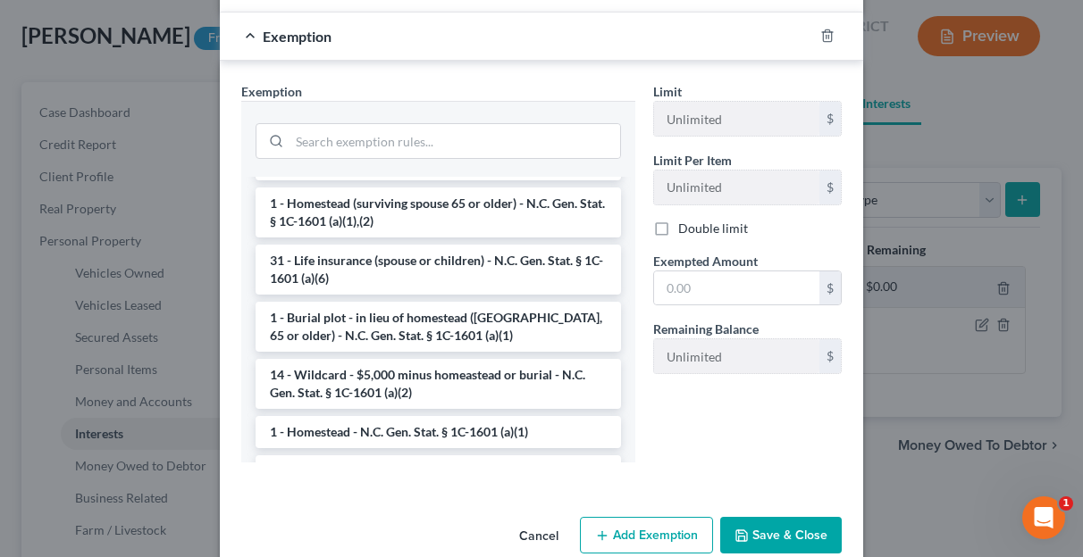
scroll to position [1697, 0]
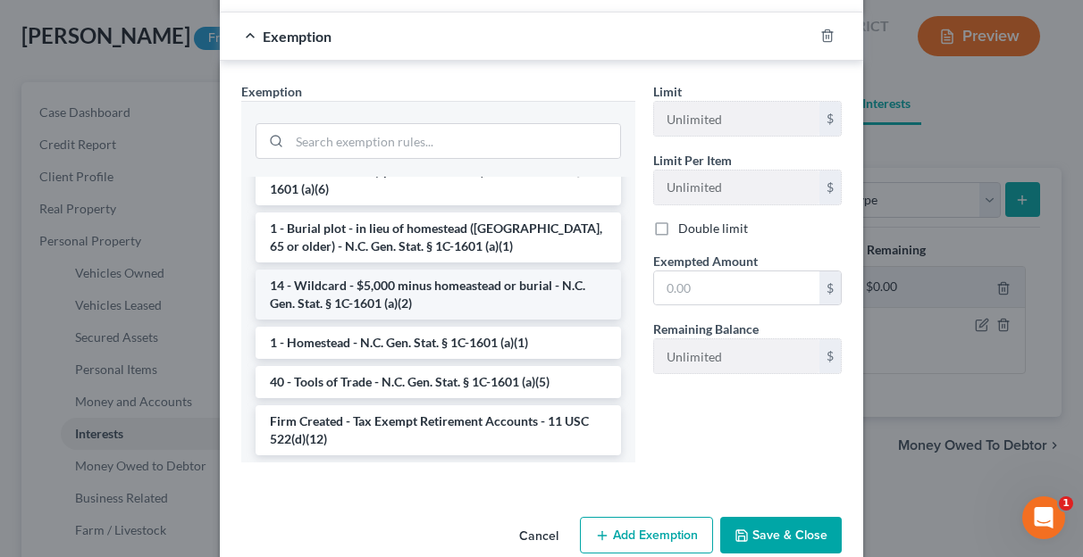
click at [458, 320] on li "14 - Wildcard - $5,000 minus homeastead or burial - N.C. Gen. Stat. § 1C-1601 (…" at bounding box center [437, 295] width 365 height 50
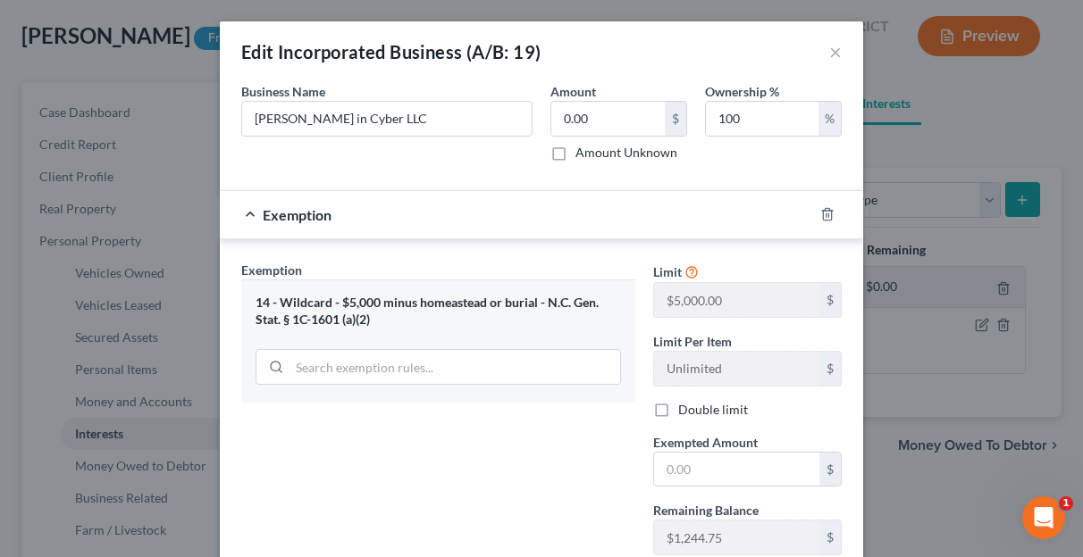
scroll to position [89, 0]
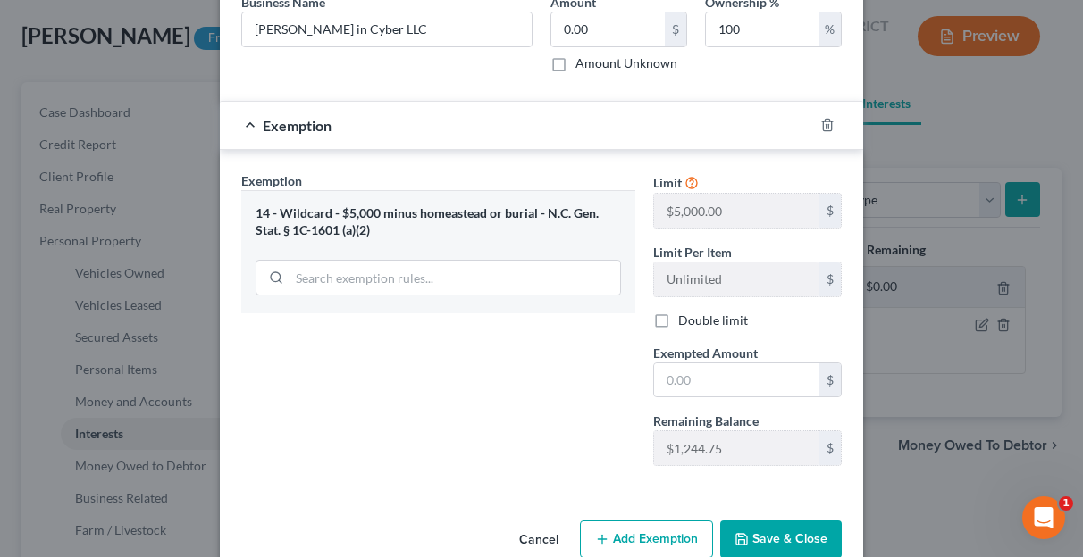
click at [770, 537] on button "Save & Close" at bounding box center [780, 540] width 121 height 38
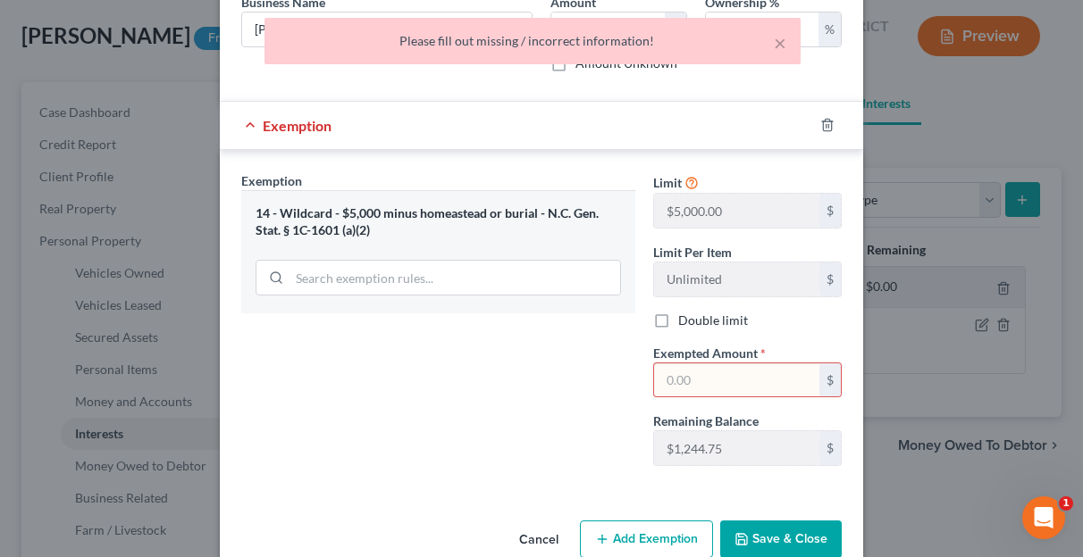
click at [685, 376] on input "text" at bounding box center [736, 381] width 165 height 34
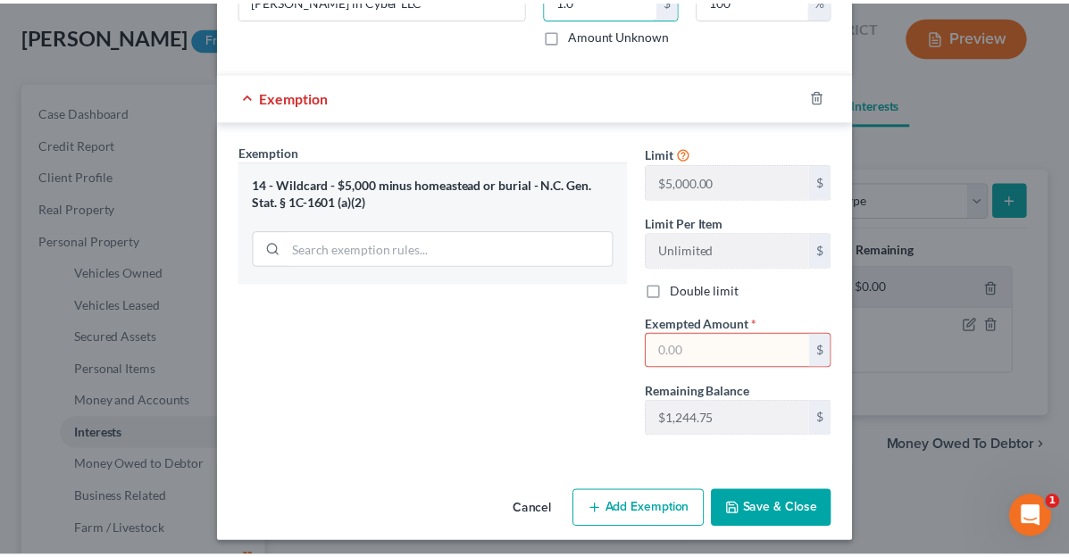
scroll to position [121, 0]
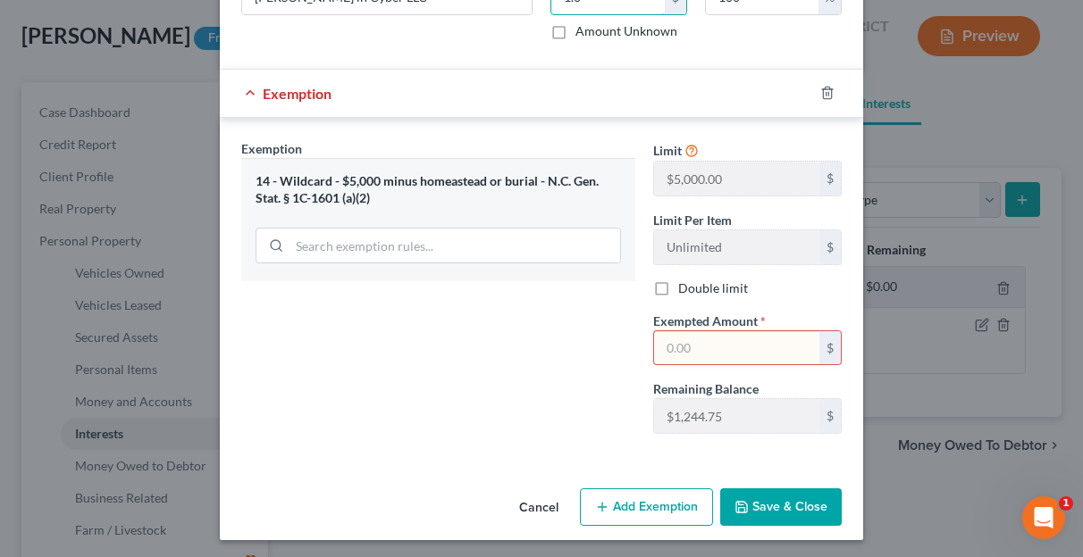
type input "1.0"
click at [697, 346] on input "text" at bounding box center [736, 348] width 165 height 34
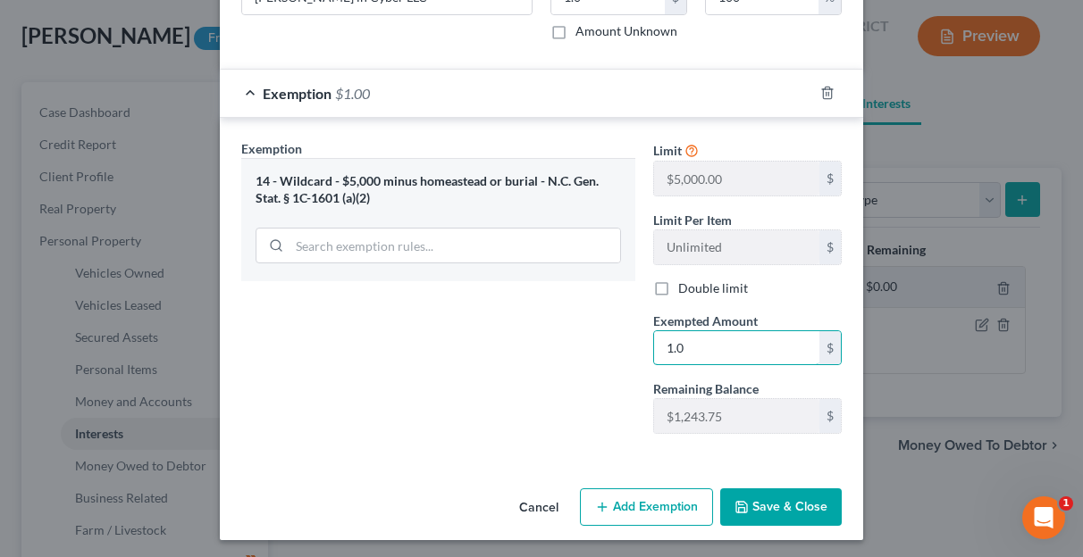
type input "1.0"
click at [747, 494] on button "Save & Close" at bounding box center [780, 508] width 121 height 38
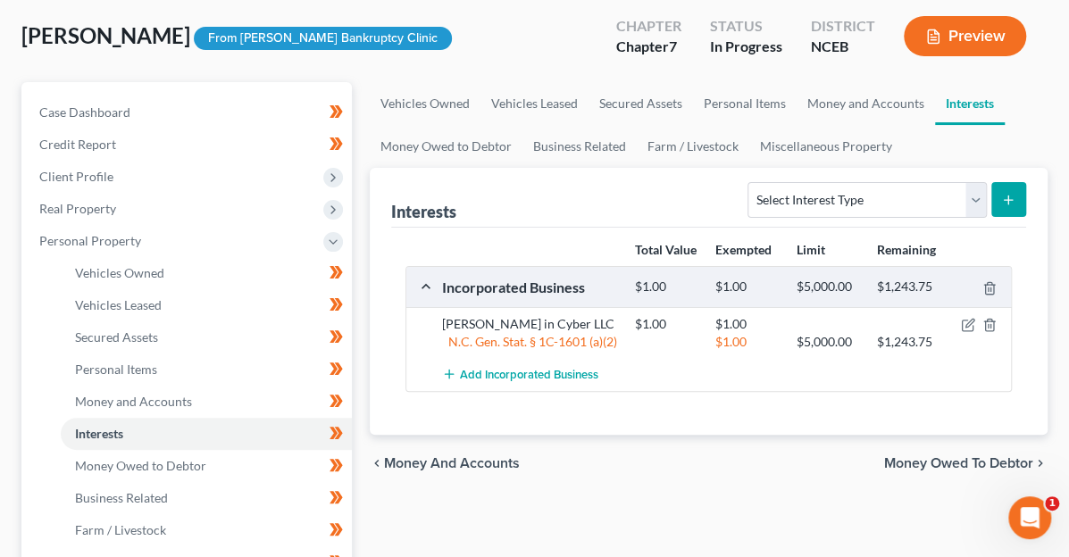
click at [950, 456] on span "Money Owed to Debtor" at bounding box center [958, 463] width 149 height 14
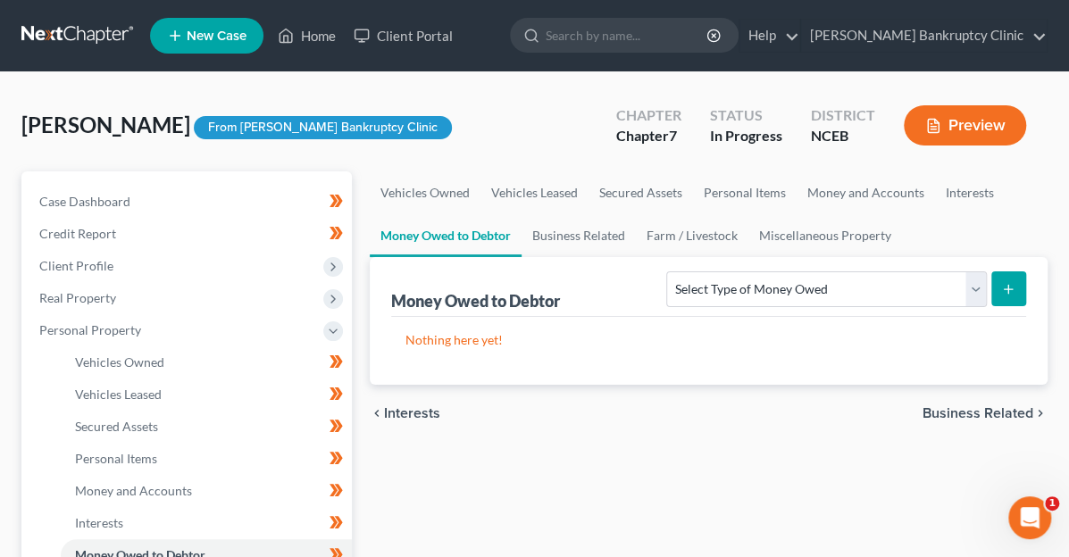
click at [967, 406] on span "Business Related" at bounding box center [978, 413] width 111 height 14
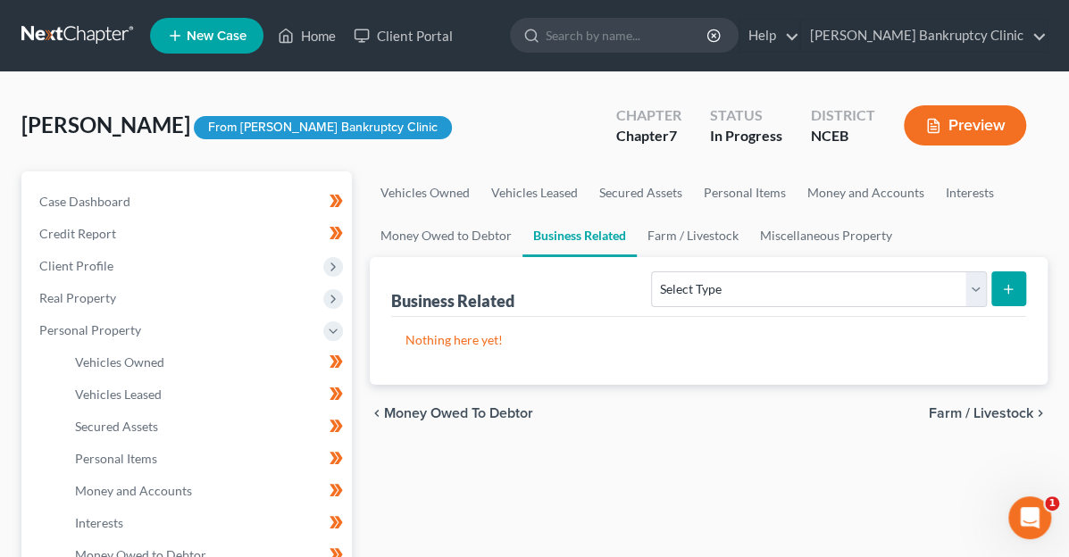
scroll to position [89, 0]
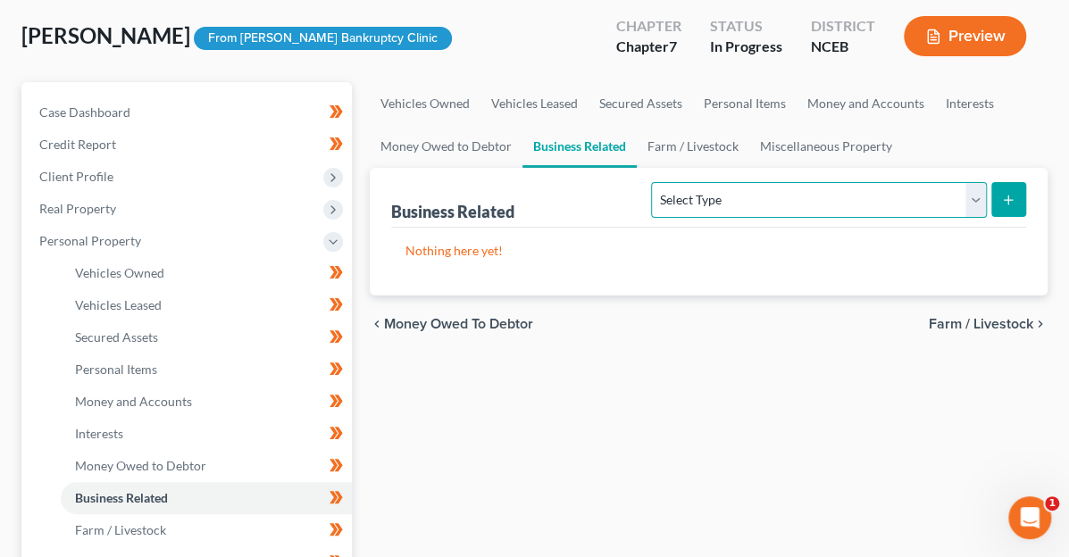
click at [976, 202] on select "Select Type Customer Lists (A/B: 43) Franchises (A/B: 27) Inventory (A/B: 41) L…" at bounding box center [818, 200] width 335 height 36
click at [976, 201] on select "Select Type Customer Lists (A/B: 43) Franchises (A/B: 27) Inventory (A/B: 41) L…" at bounding box center [818, 200] width 335 height 36
click at [987, 318] on span "Farm / Livestock" at bounding box center [981, 324] width 105 height 14
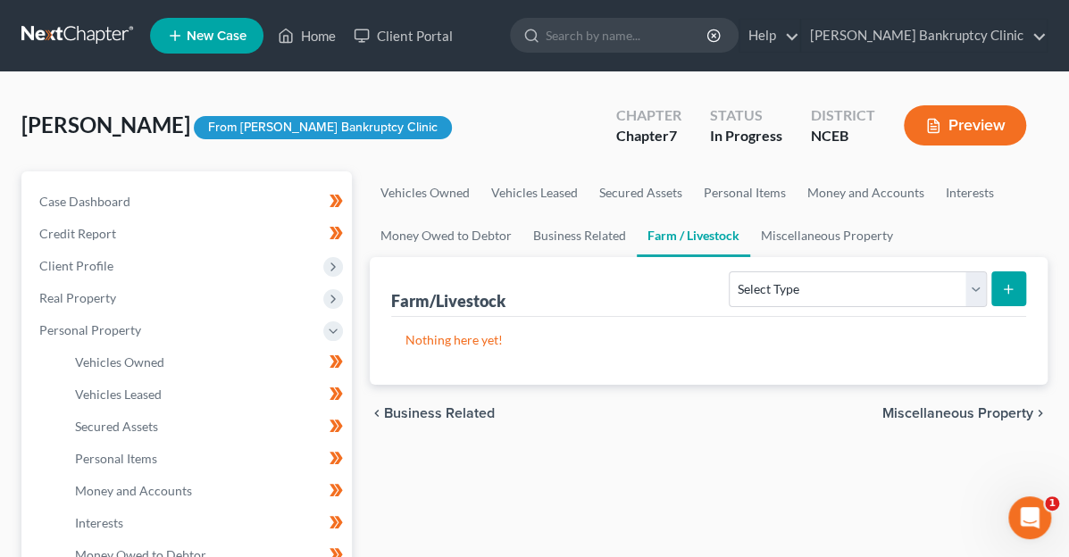
click at [976, 415] on span "Miscellaneous Property" at bounding box center [958, 413] width 151 height 14
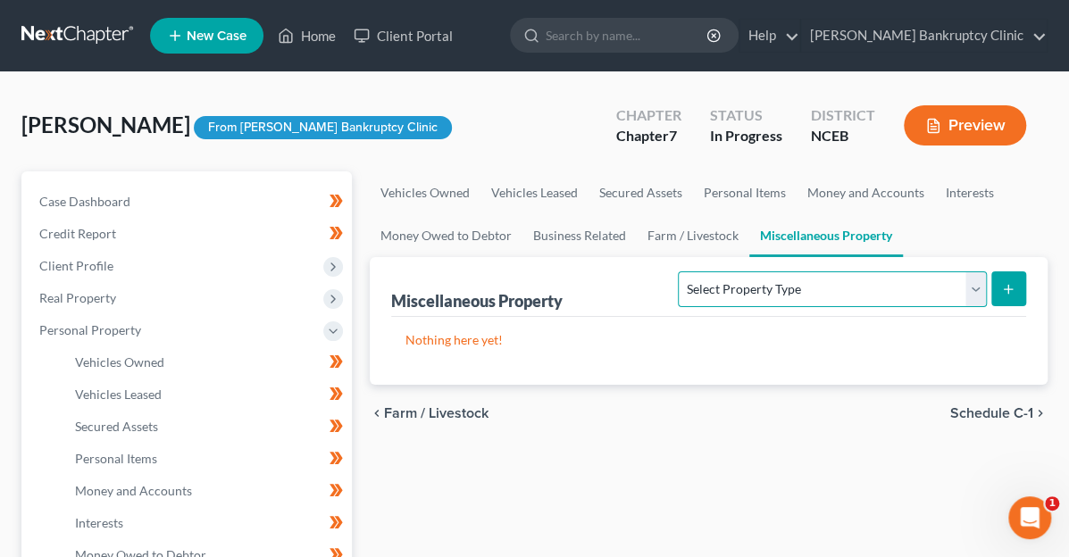
click at [977, 286] on select "Select Property Type Assigned for Creditor Benefit [DATE] (SOFA: 12) Holding fo…" at bounding box center [832, 290] width 308 height 36
click at [985, 406] on span "Schedule C-1" at bounding box center [992, 413] width 83 height 14
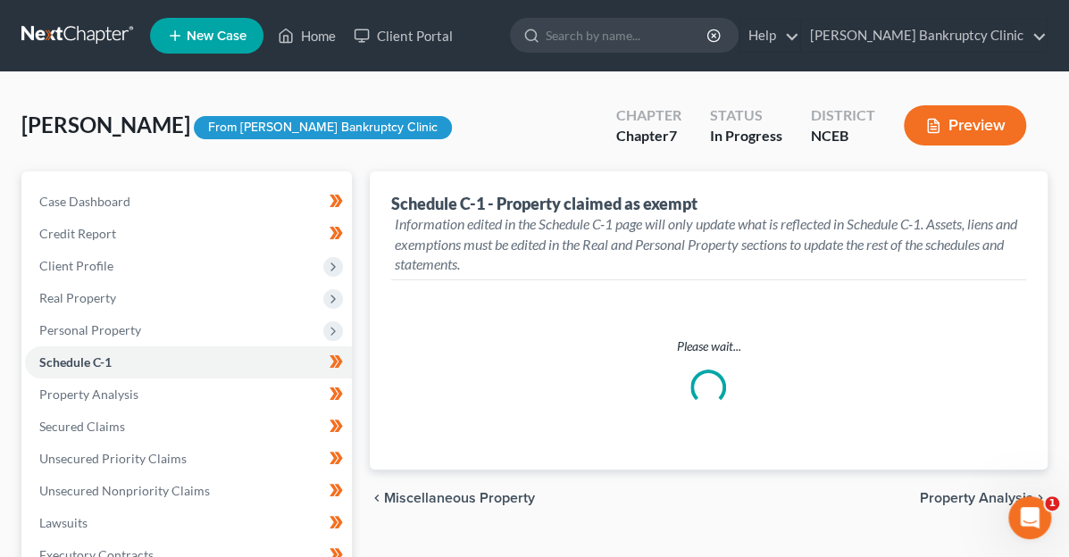
select select "[GEOGRAPHIC_DATA]"
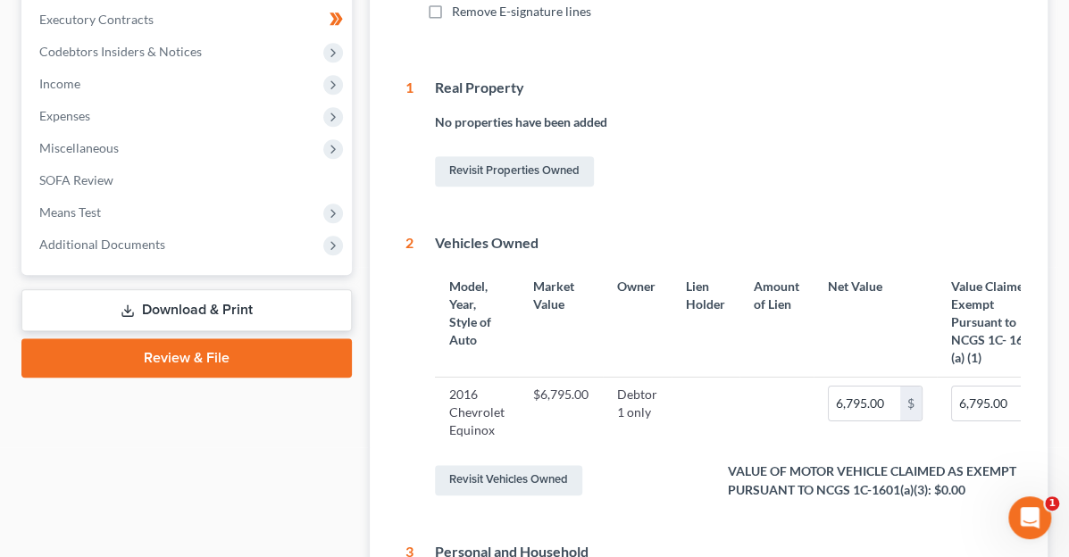
scroll to position [625, 0]
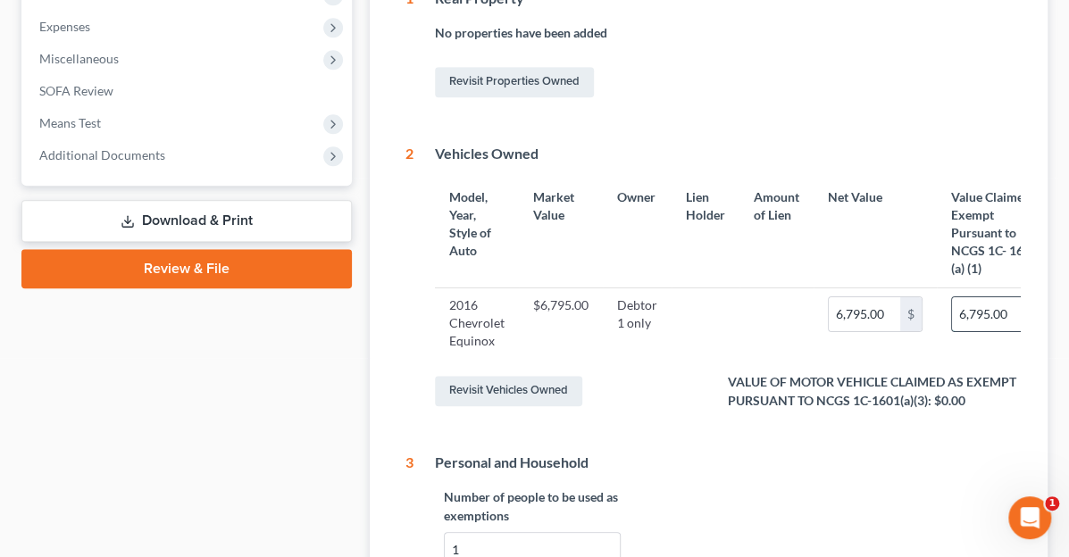
click at [952, 297] on input "6,795.00" at bounding box center [987, 314] width 71 height 34
type input "3"
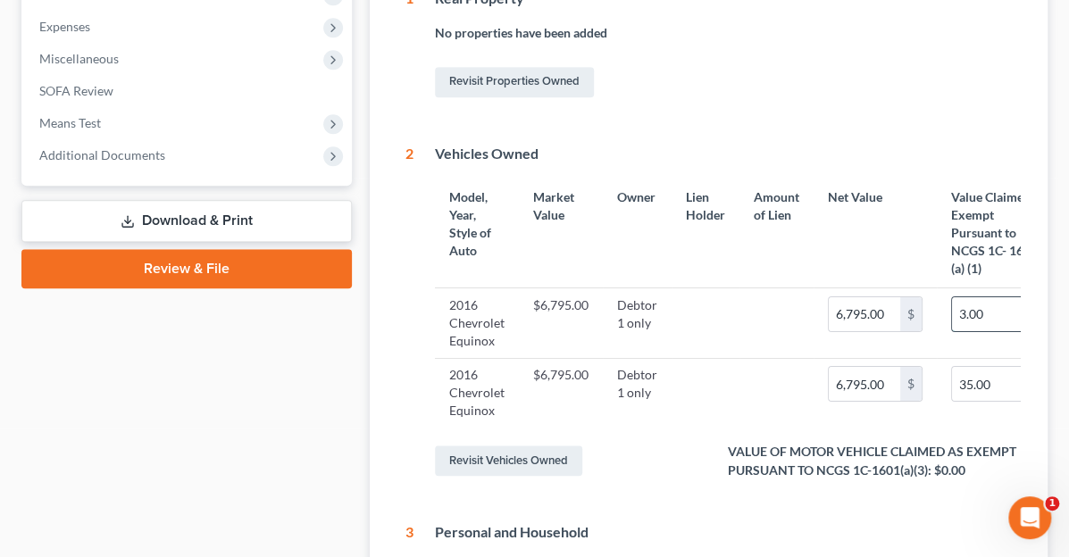
click at [952, 297] on input "3.00" at bounding box center [987, 314] width 71 height 34
type input "3,500"
click at [740, 374] on td at bounding box center [777, 393] width 74 height 70
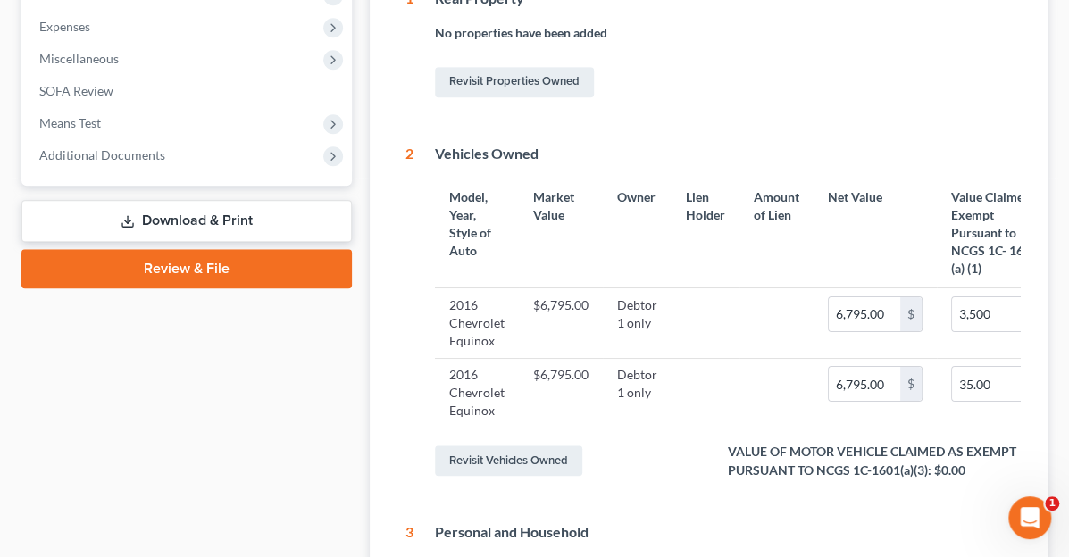
checkbox input "true"
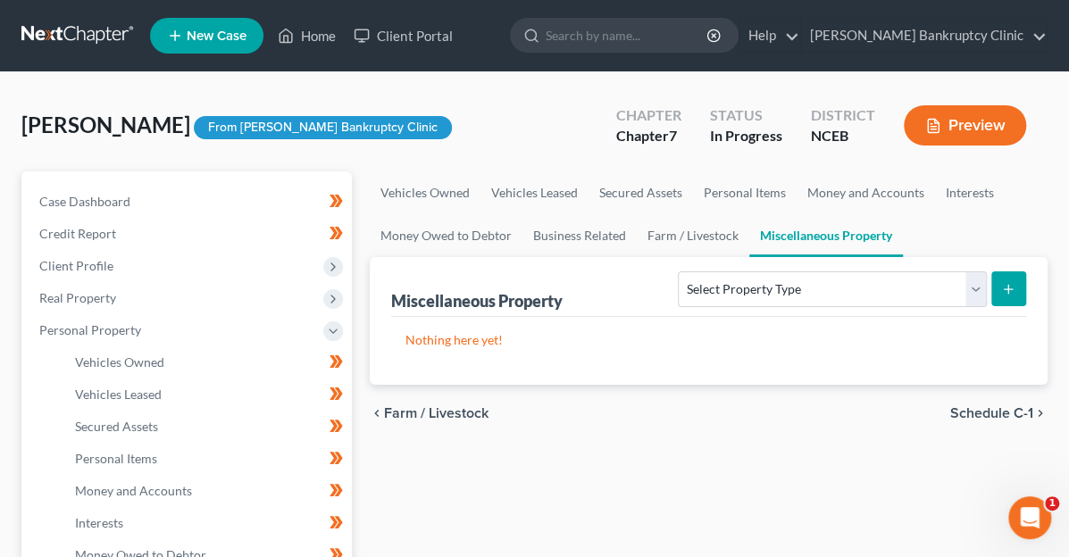
click at [999, 406] on span "Schedule C-1" at bounding box center [992, 413] width 83 height 14
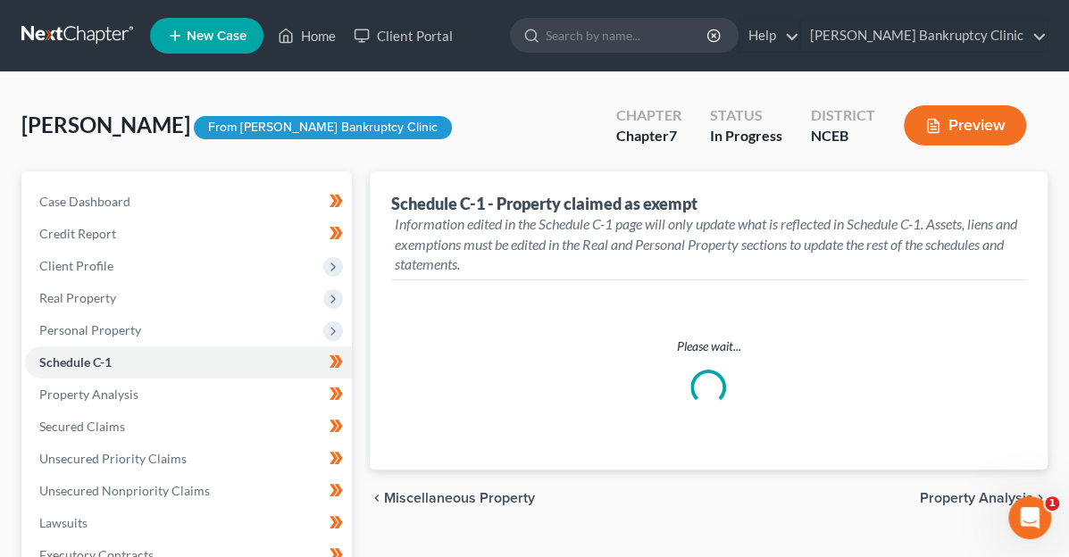
select select "[GEOGRAPHIC_DATA]"
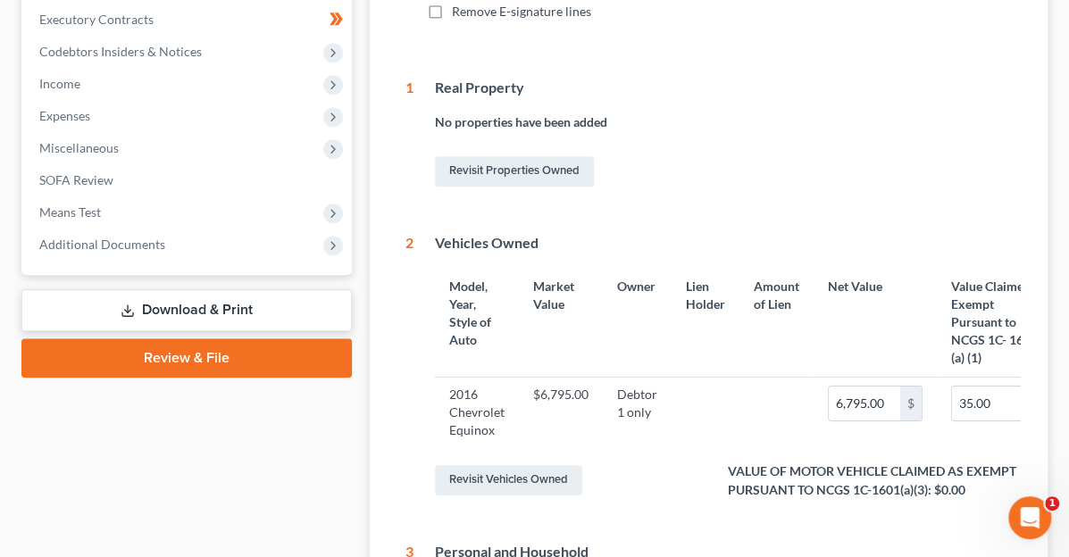
scroll to position [625, 0]
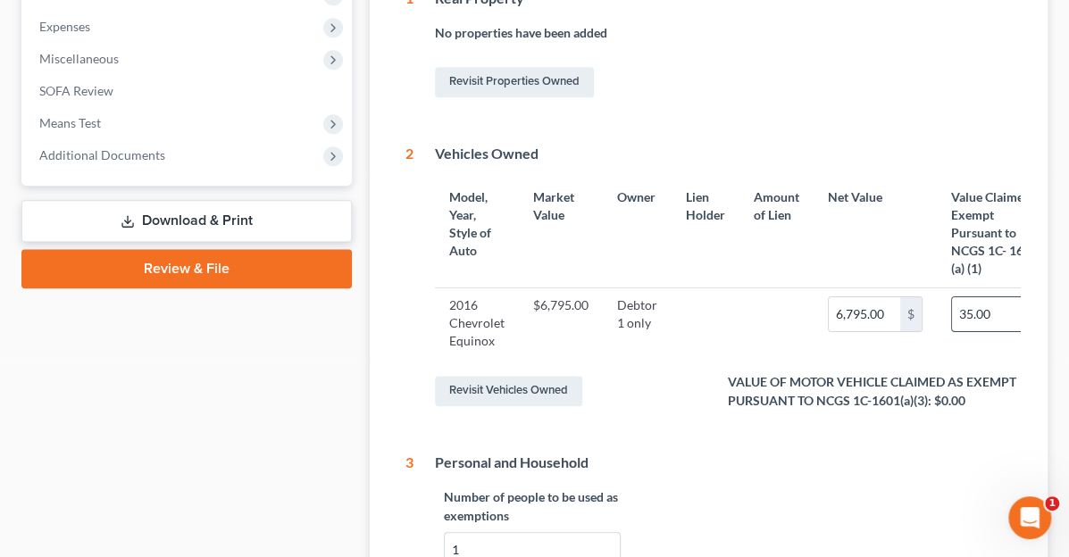
click at [952, 297] on input "35.00" at bounding box center [987, 314] width 71 height 34
type input "3"
click at [952, 297] on input "3.00" at bounding box center [987, 314] width 71 height 34
type input "3"
click at [952, 297] on input "3.00" at bounding box center [987, 314] width 71 height 34
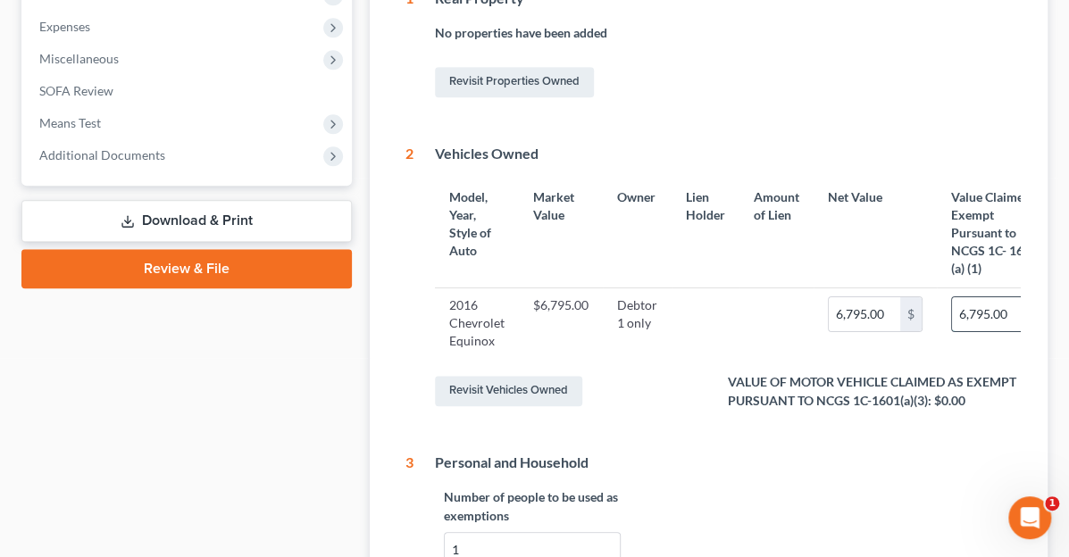
click at [952, 297] on input "6,795.00" at bounding box center [987, 314] width 71 height 34
type input "3"
click at [952, 297] on input "3.00" at bounding box center [987, 314] width 71 height 34
type input "3"
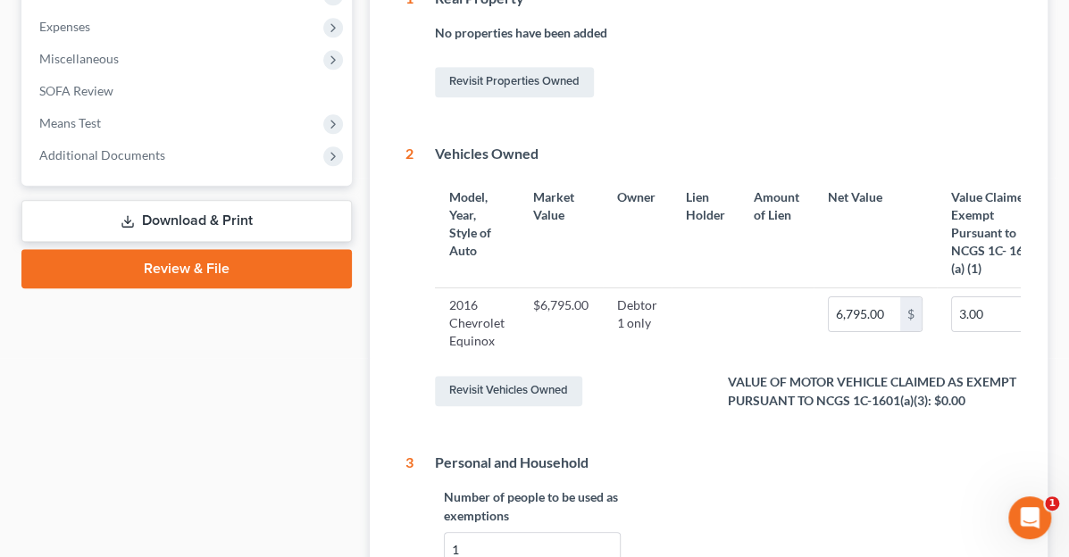
click at [952, 297] on input "3.00" at bounding box center [987, 314] width 71 height 34
type input "3."
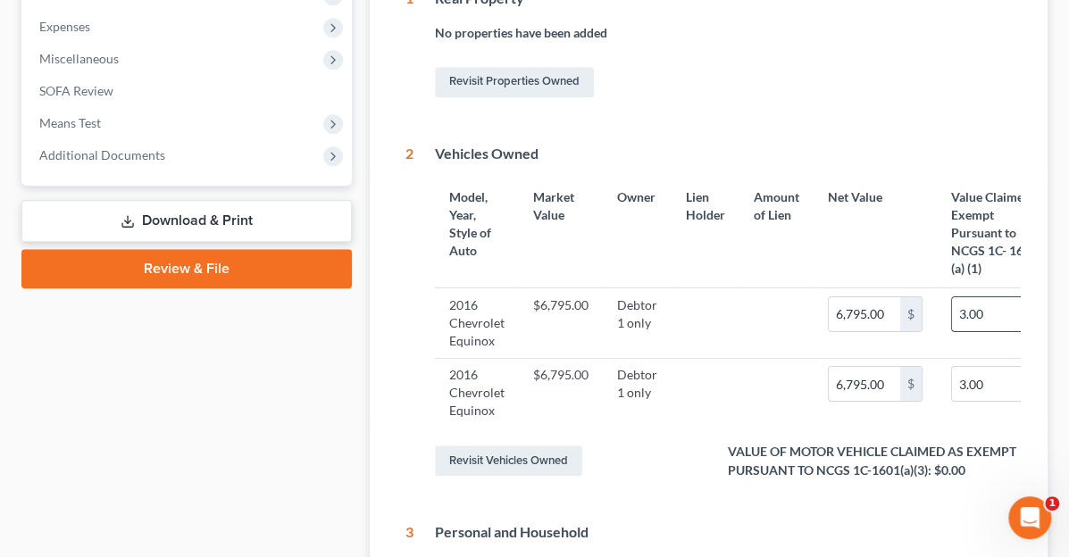
click at [952, 297] on input "3.00" at bounding box center [987, 314] width 71 height 34
type input "3,500"
click at [952, 367] on input "3.00" at bounding box center [987, 384] width 71 height 34
click at [922, 487] on ng-include "Please select the division Select [GEOGRAPHIC_DATA] [GEOGRAPHIC_DATA] [GEOGRAPH…" at bounding box center [709, 540] width 607 height 1520
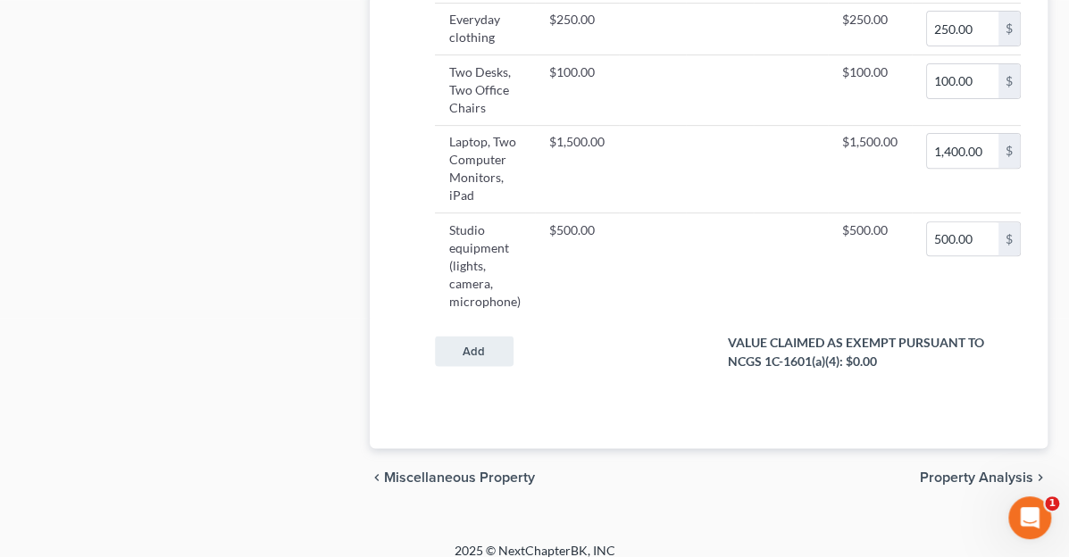
scroll to position [1560, 0]
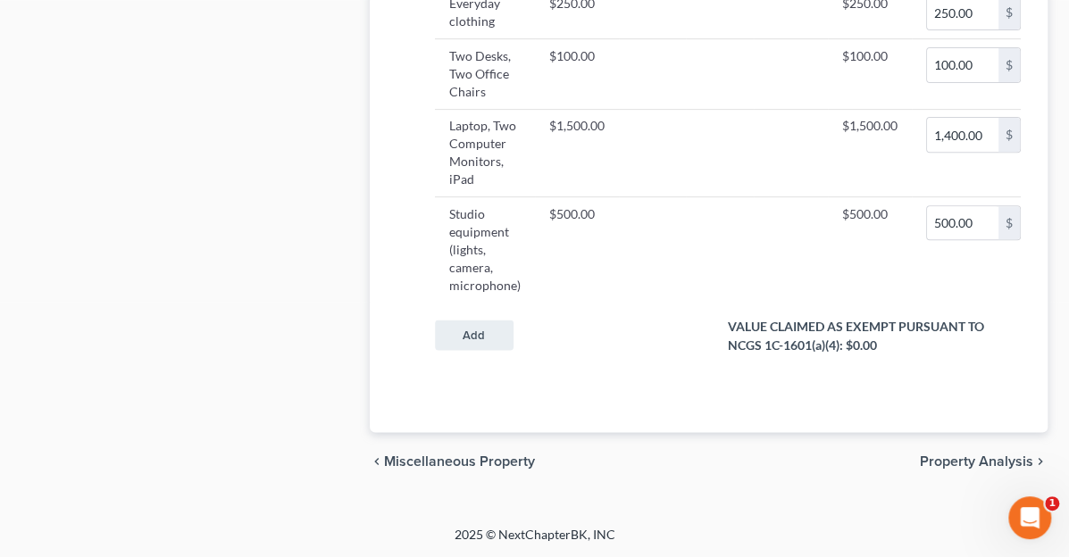
click at [952, 463] on span "Property Analysis" at bounding box center [976, 461] width 113 height 14
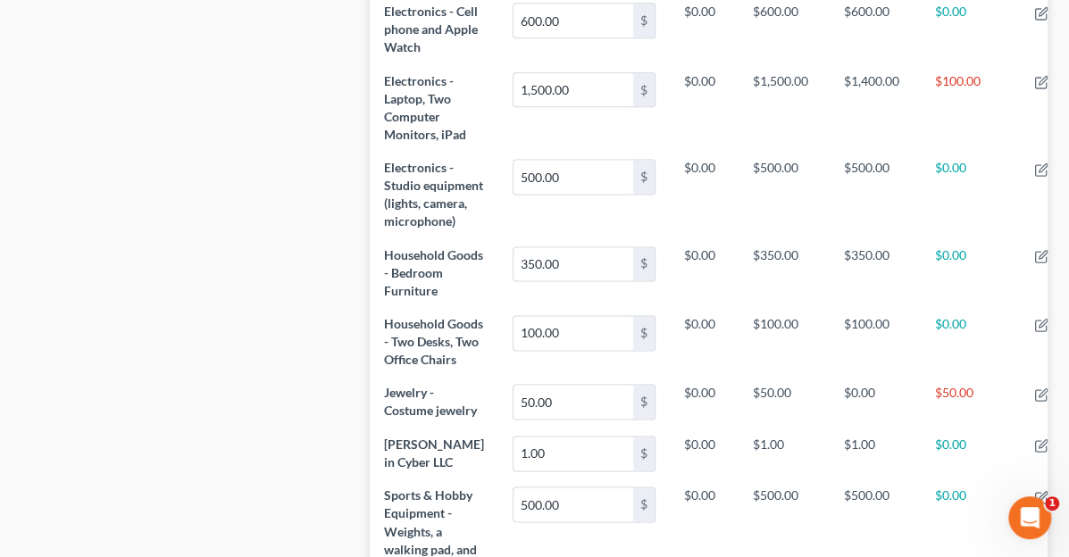
scroll to position [1088, 0]
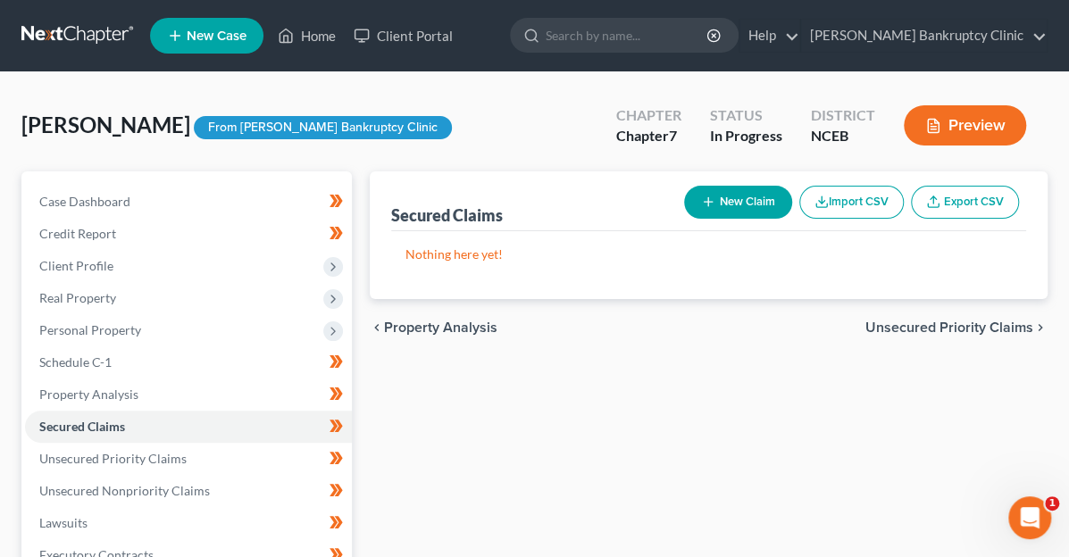
click at [977, 331] on span "Unsecured Priority Claims" at bounding box center [950, 328] width 168 height 14
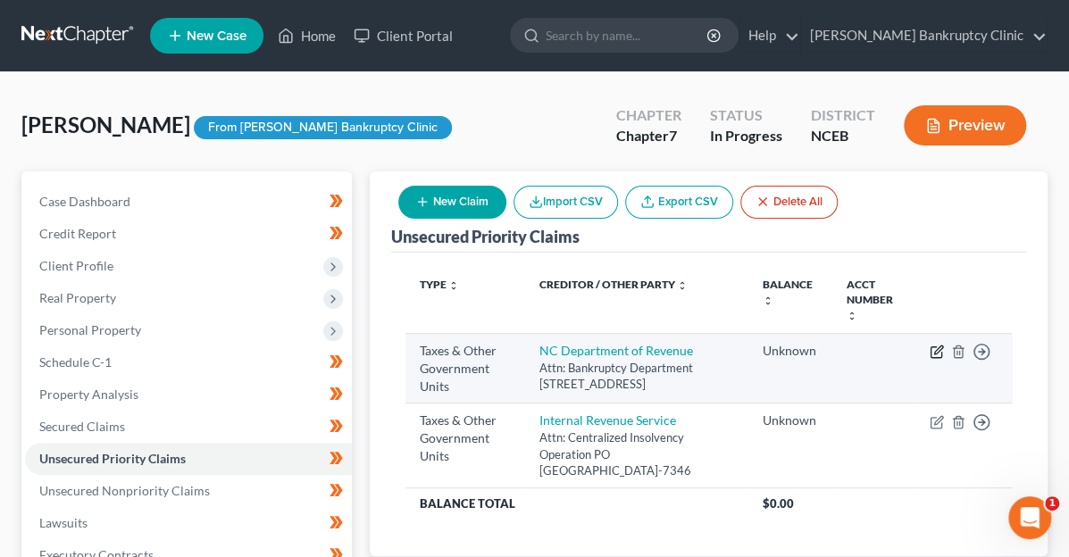
click at [934, 345] on icon "button" at bounding box center [937, 352] width 14 height 14
select select "2"
select select "0"
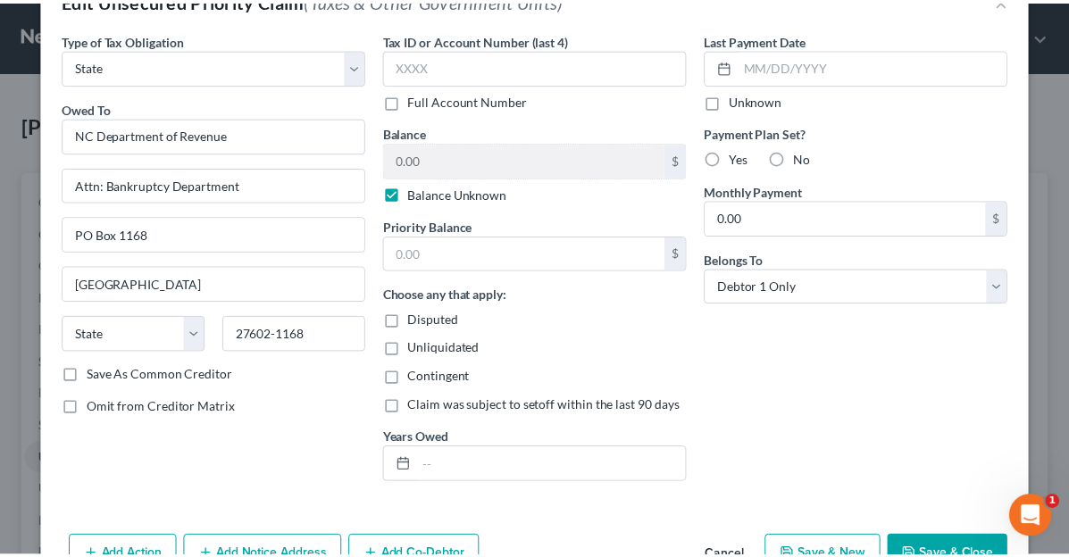
scroll to position [89, 0]
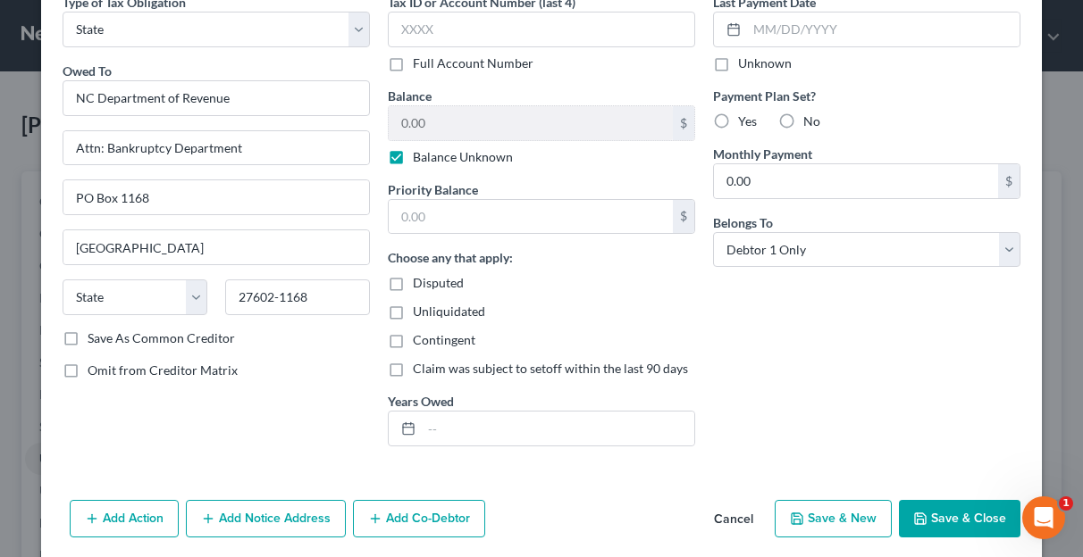
click at [733, 516] on button "Cancel" at bounding box center [733, 520] width 68 height 36
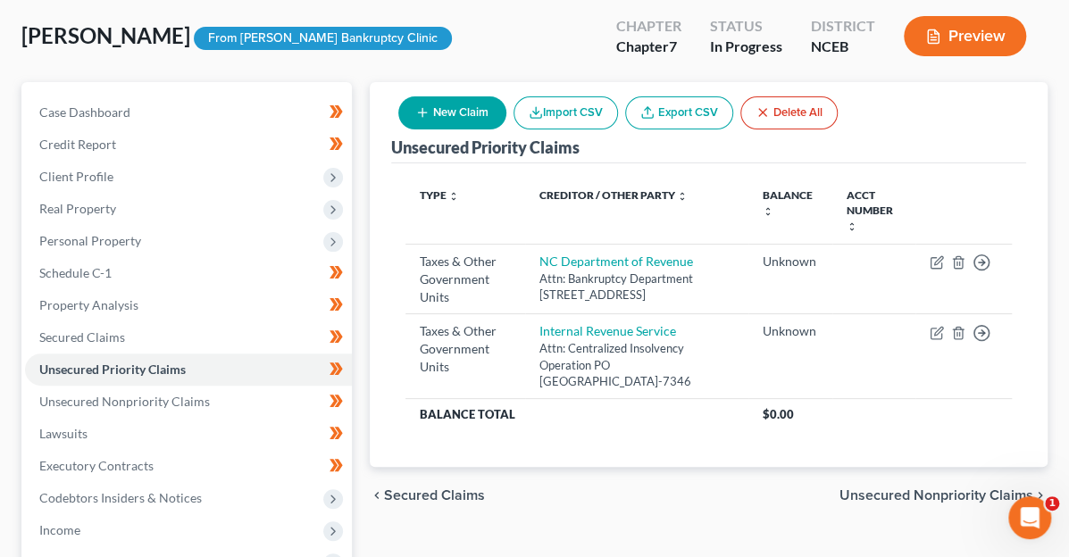
click at [936, 489] on span "Unsecured Nonpriority Claims" at bounding box center [937, 496] width 194 height 14
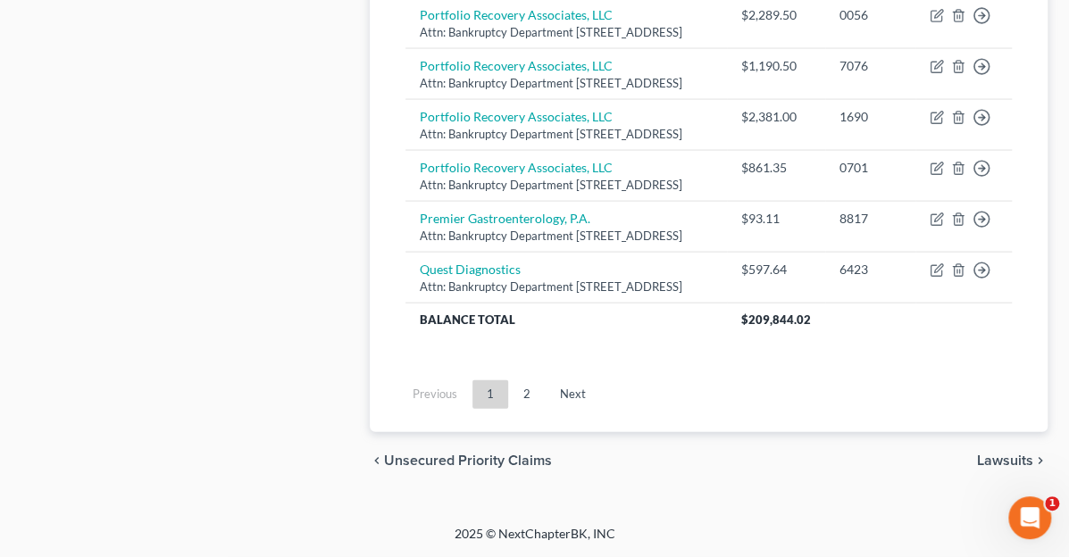
scroll to position [1858, 0]
click at [997, 464] on span "Lawsuits" at bounding box center [1005, 461] width 56 height 14
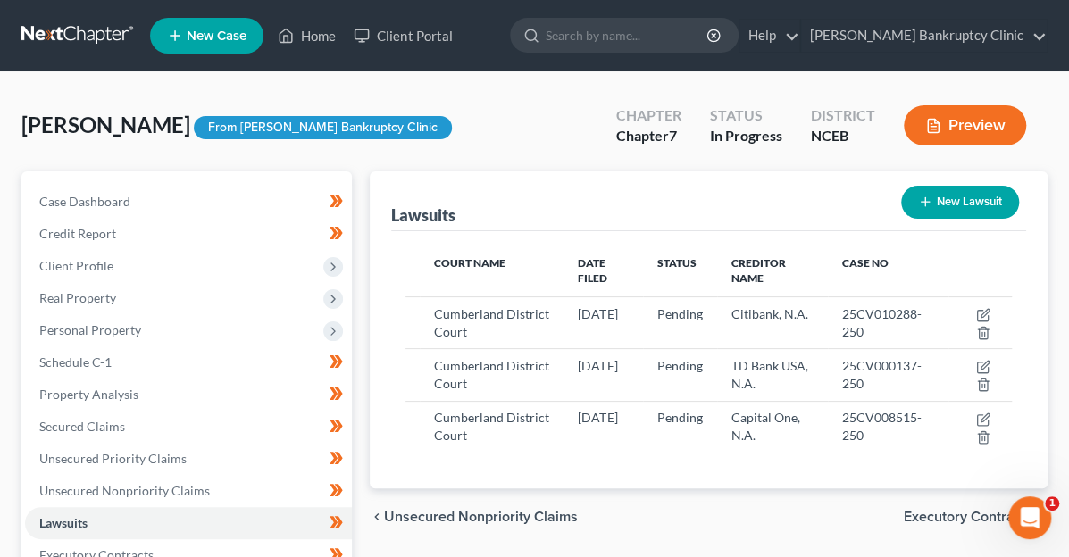
click at [951, 510] on span "Executory Contracts" at bounding box center [969, 517] width 130 height 14
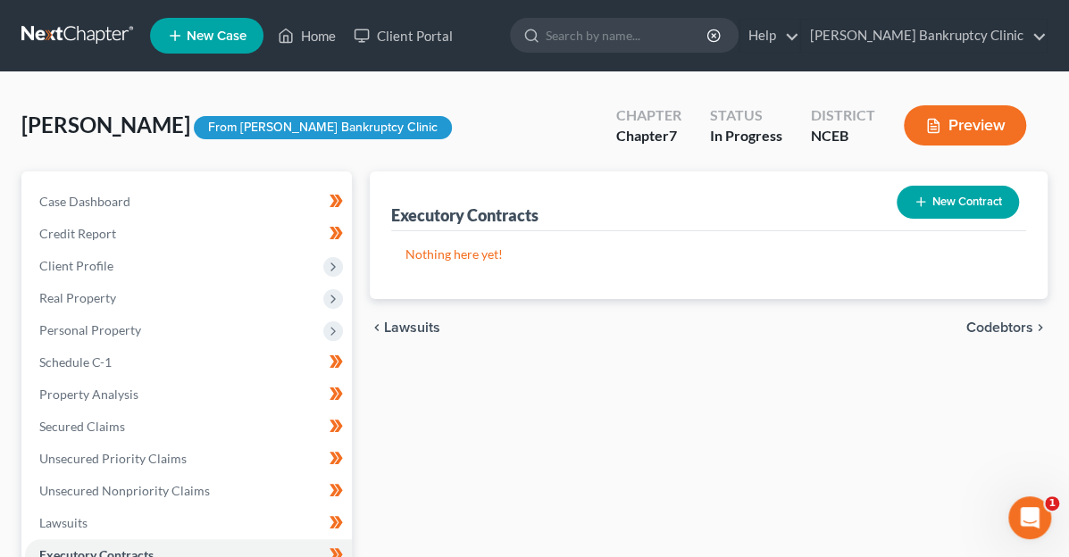
click at [981, 328] on span "Codebtors" at bounding box center [1000, 328] width 67 height 14
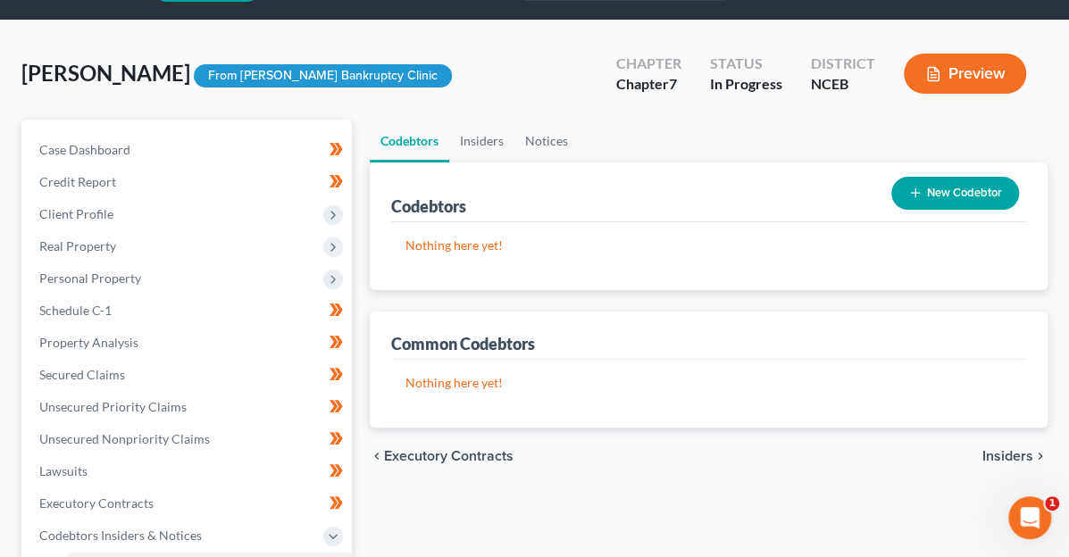
scroll to position [89, 0]
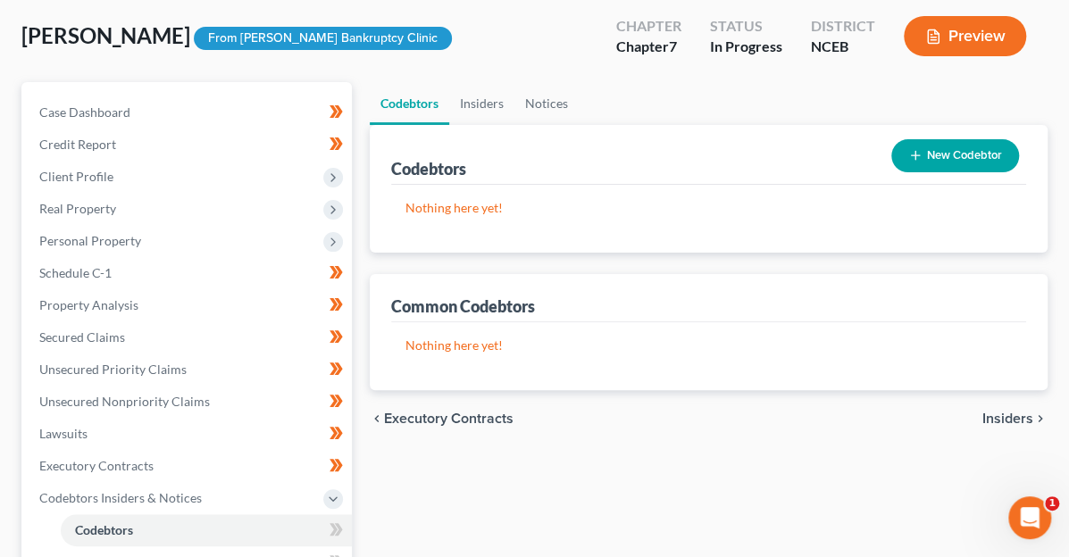
click at [989, 415] on span "Insiders" at bounding box center [1008, 419] width 51 height 14
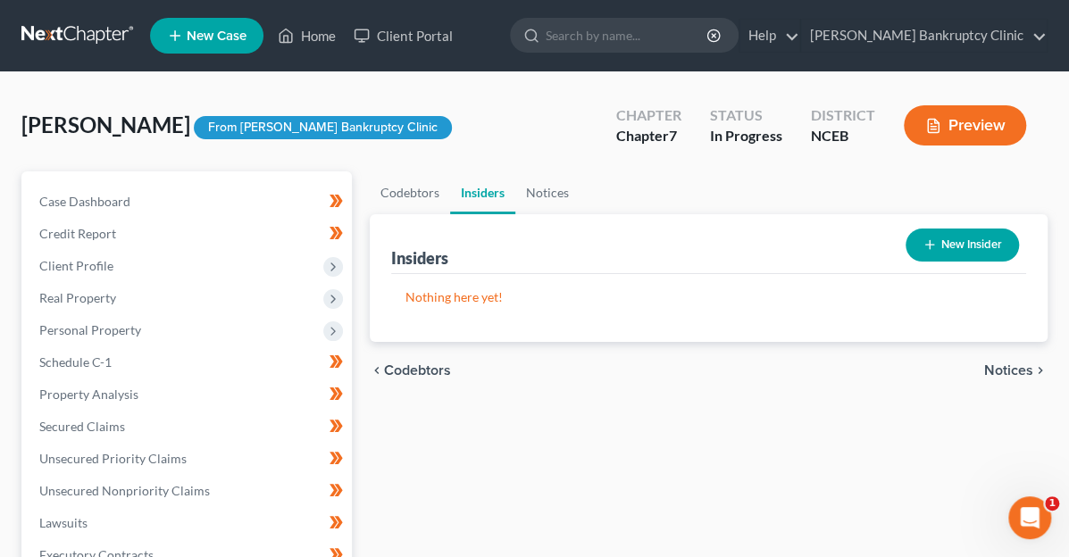
click at [1022, 366] on span "Notices" at bounding box center [1008, 371] width 49 height 14
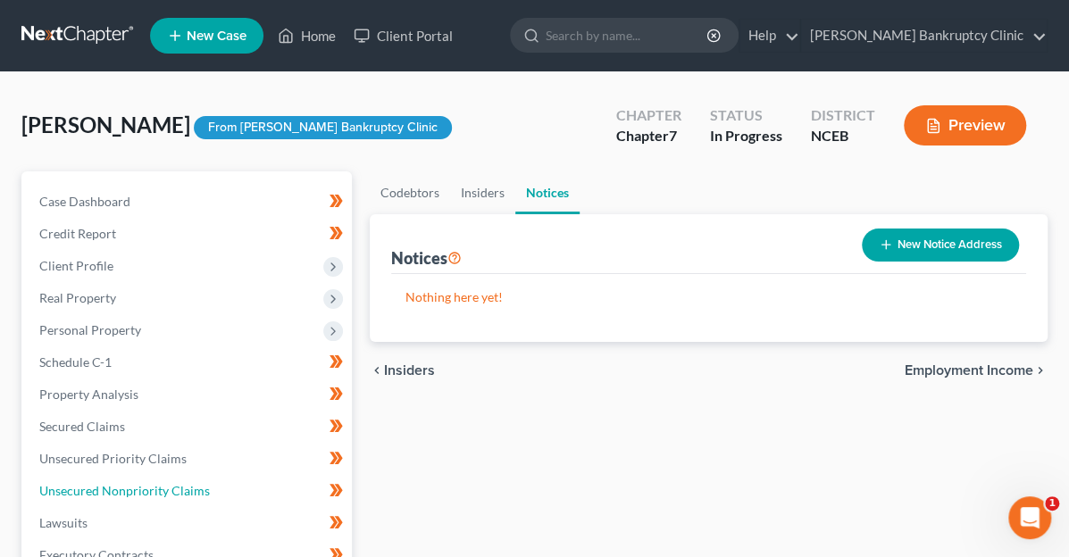
drag, startPoint x: 107, startPoint y: 487, endPoint x: 277, endPoint y: 473, distance: 170.3
click at [107, 487] on span "Unsecured Nonpriority Claims" at bounding box center [124, 490] width 171 height 15
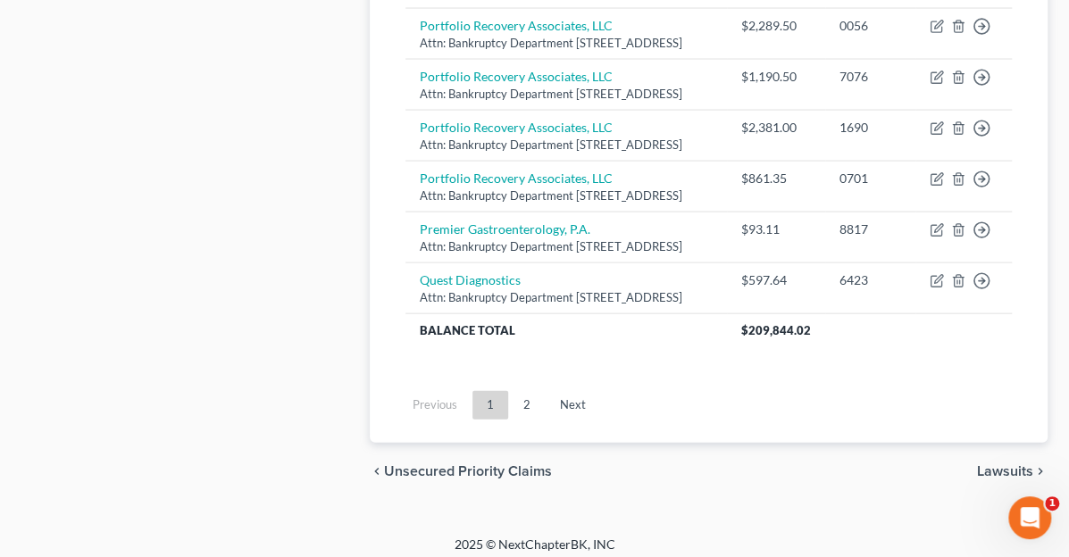
scroll to position [1787, 0]
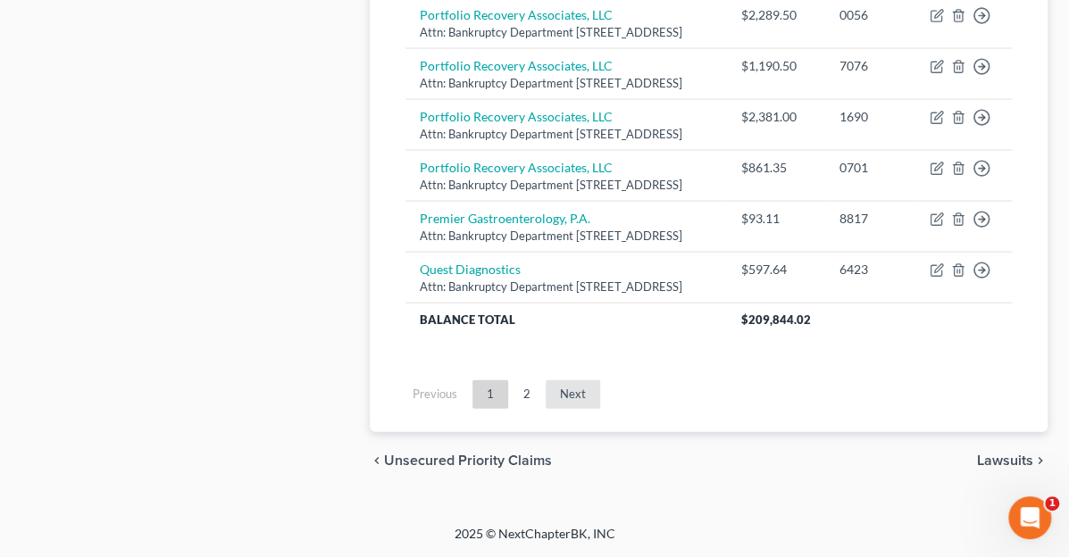
click at [546, 409] on link "Next" at bounding box center [573, 395] width 54 height 29
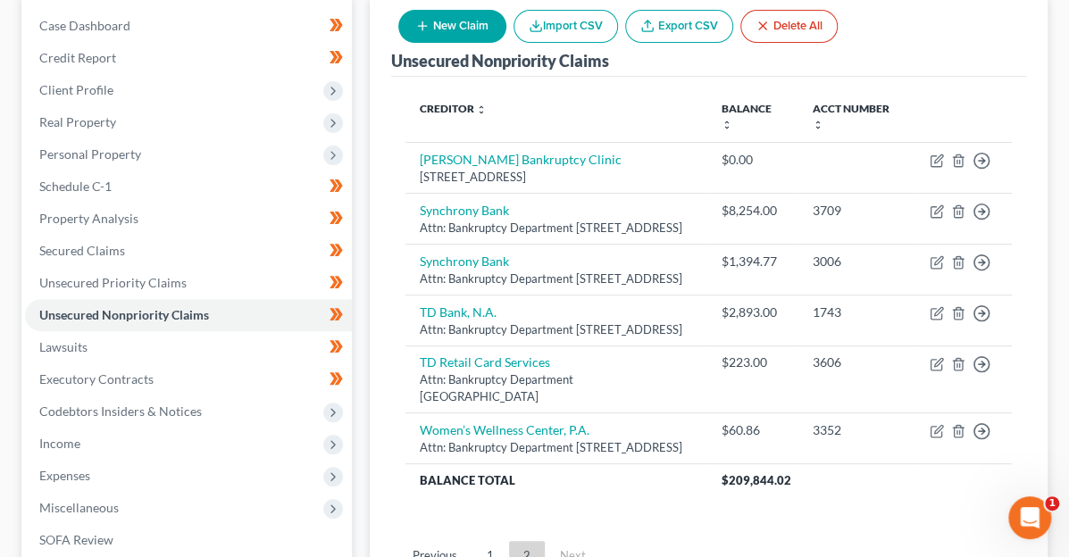
scroll to position [154, 0]
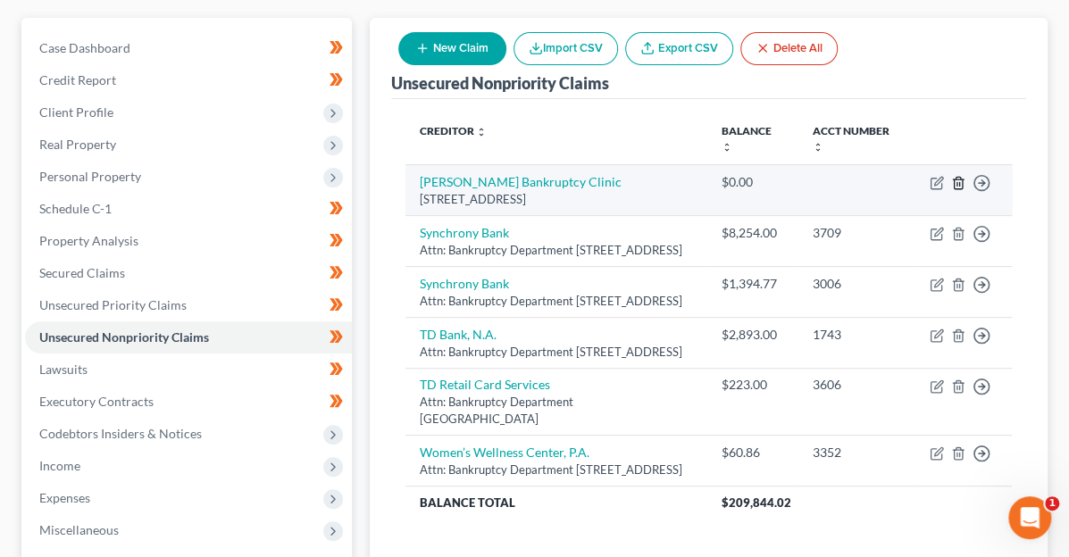
click at [958, 182] on line "button" at bounding box center [958, 184] width 0 height 4
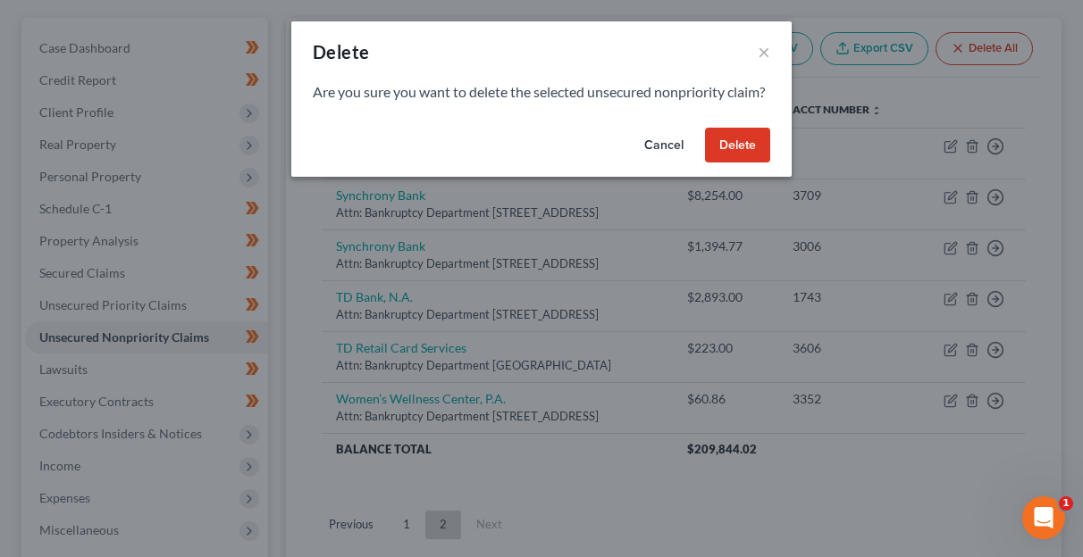
click at [743, 160] on button "Delete" at bounding box center [737, 146] width 65 height 36
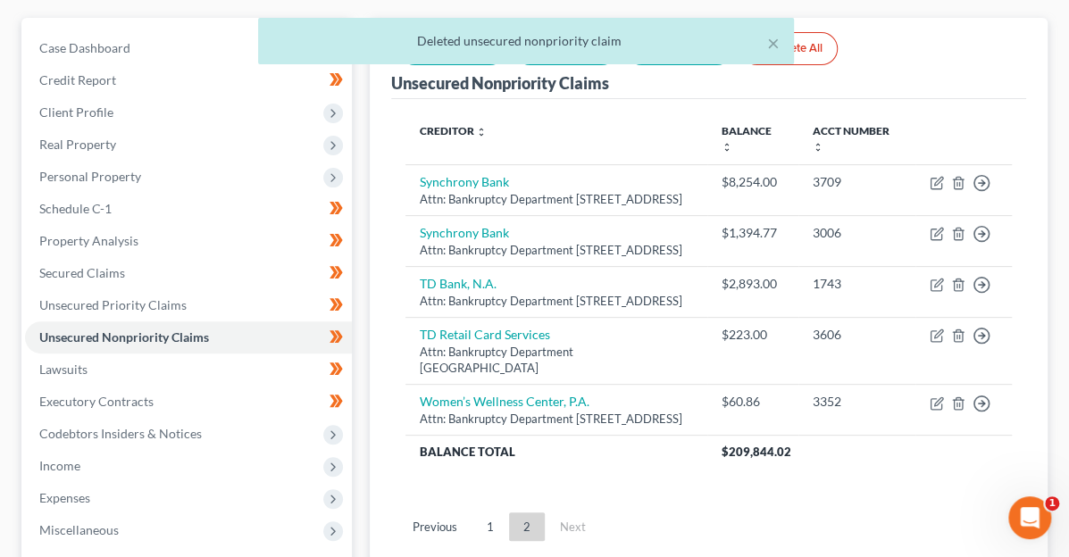
scroll to position [243, 0]
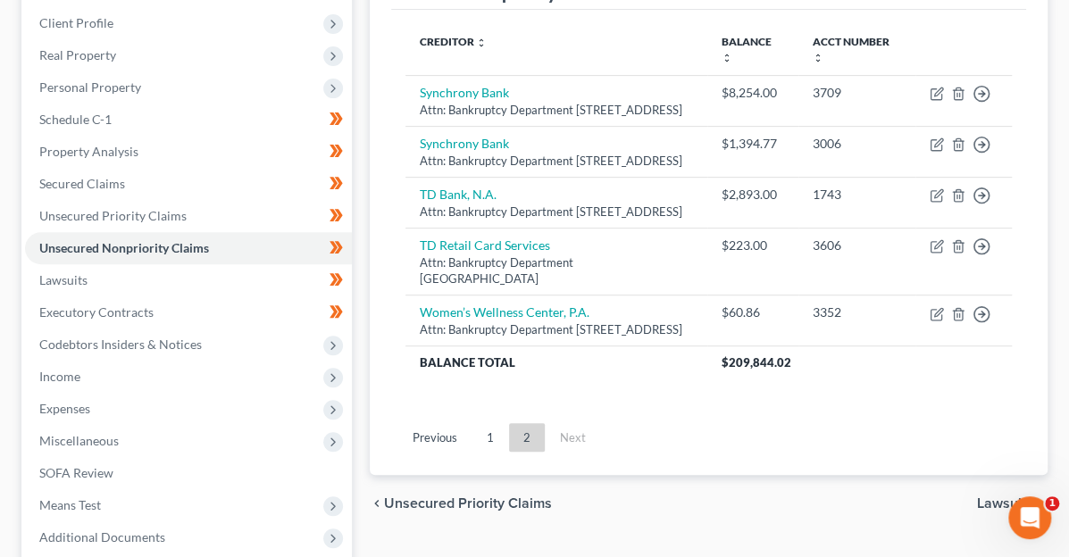
click at [984, 497] on span "Lawsuits" at bounding box center [1005, 504] width 56 height 14
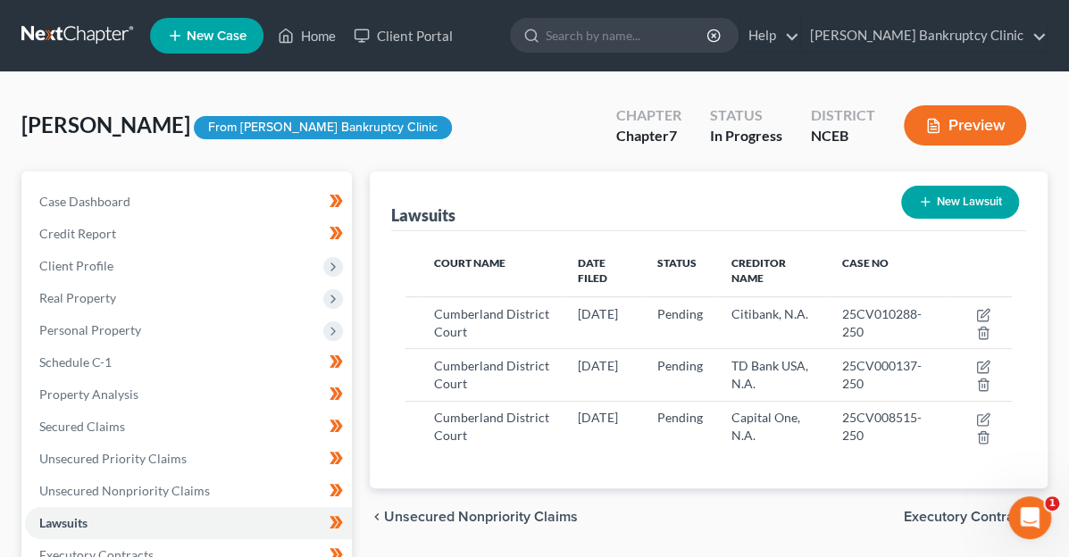
click at [927, 510] on span "Executory Contracts" at bounding box center [969, 517] width 130 height 14
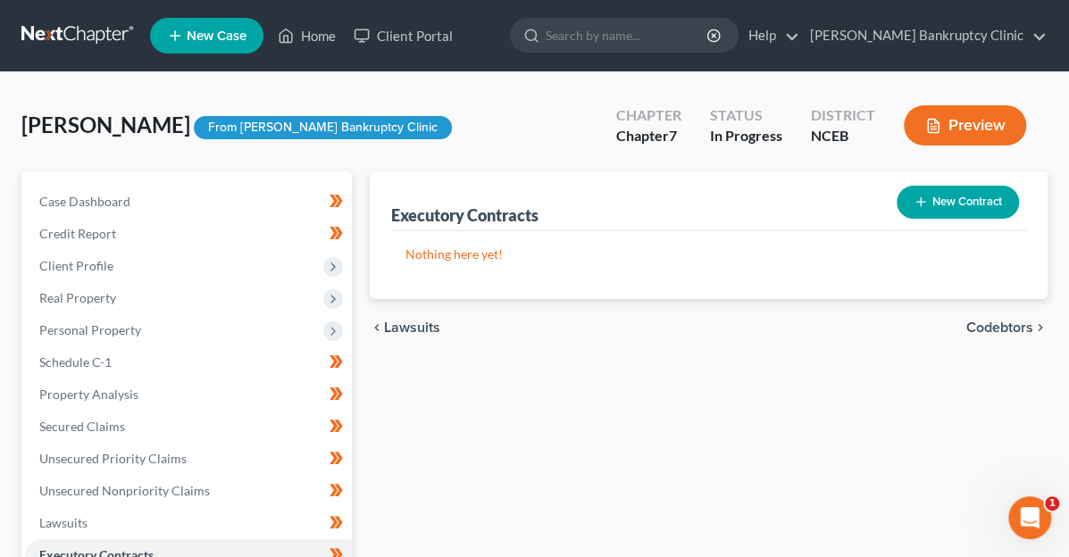
click at [1006, 322] on span "Codebtors" at bounding box center [1000, 328] width 67 height 14
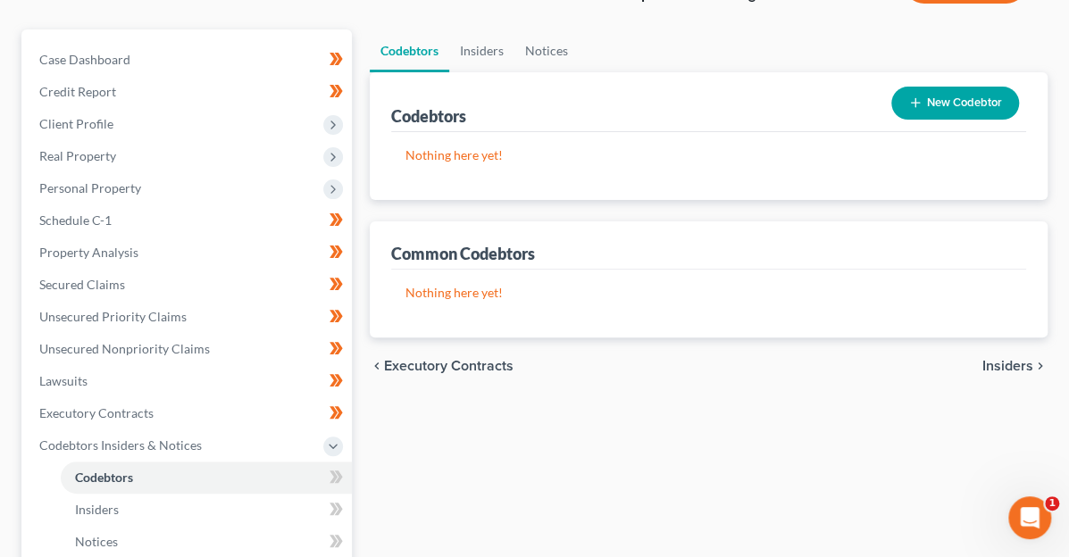
scroll to position [268, 0]
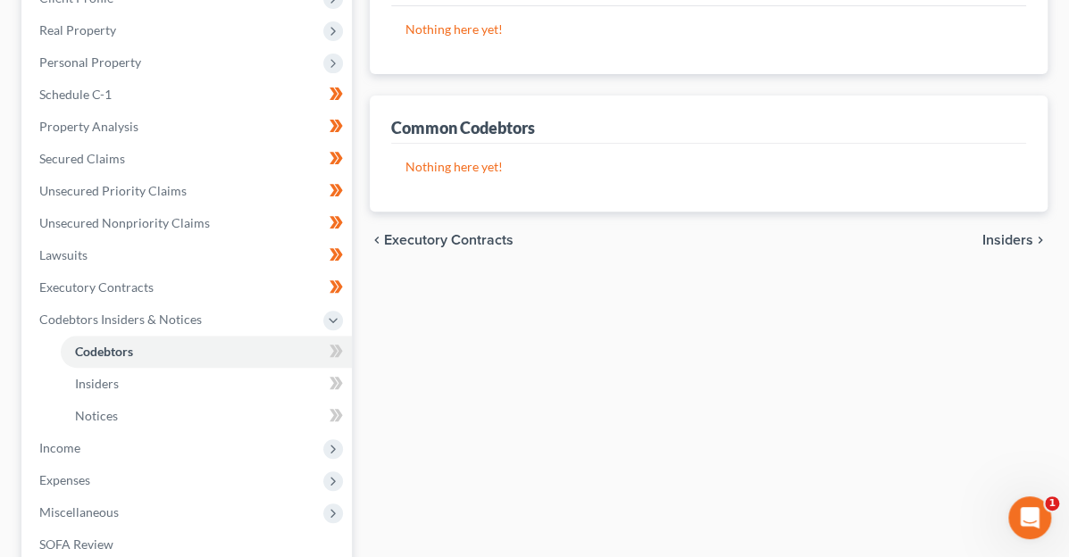
click at [1009, 239] on span "Insiders" at bounding box center [1008, 240] width 51 height 14
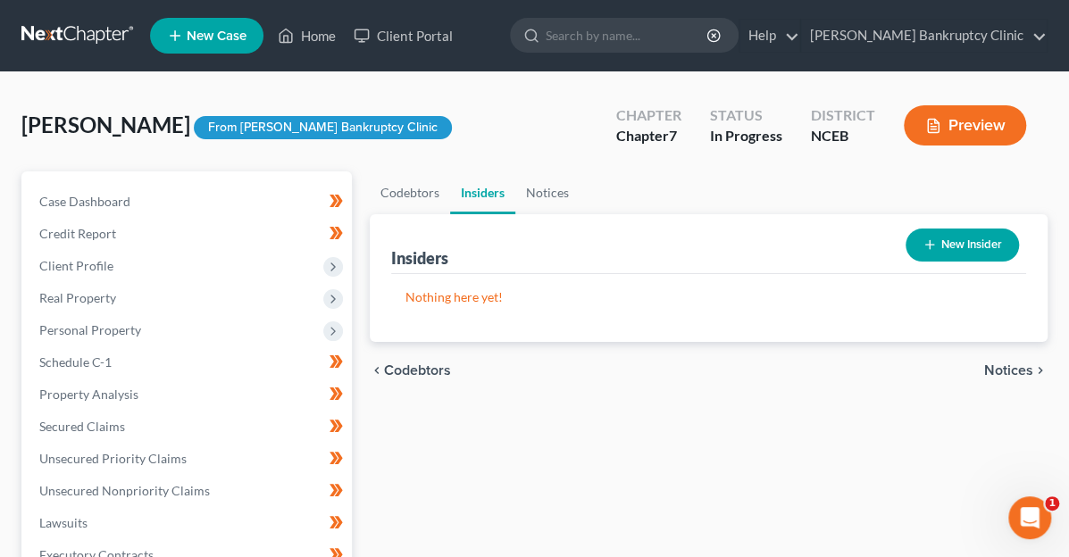
click at [1004, 372] on span "Notices" at bounding box center [1008, 371] width 49 height 14
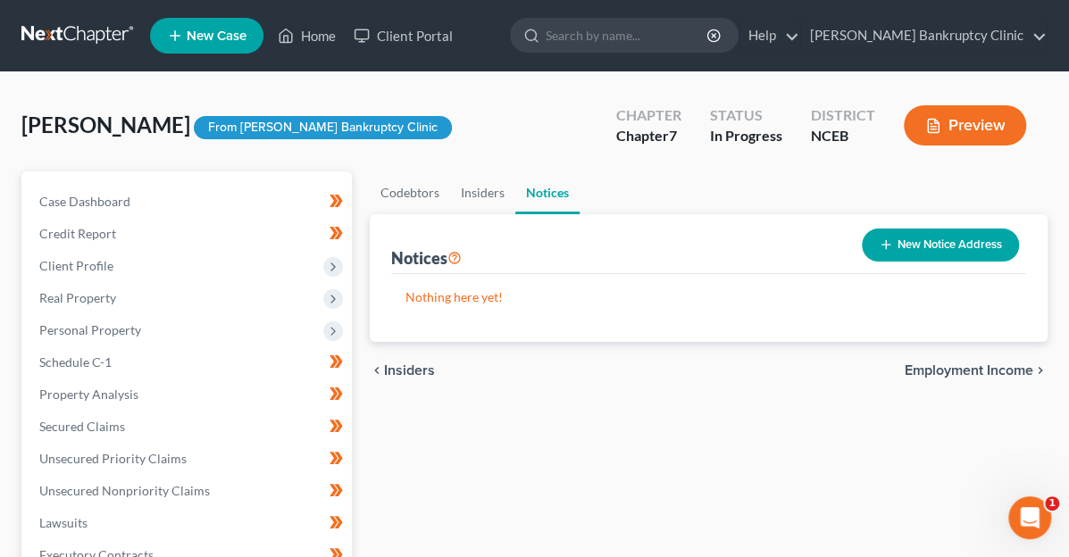
click at [939, 239] on button "New Notice Address" at bounding box center [940, 245] width 157 height 33
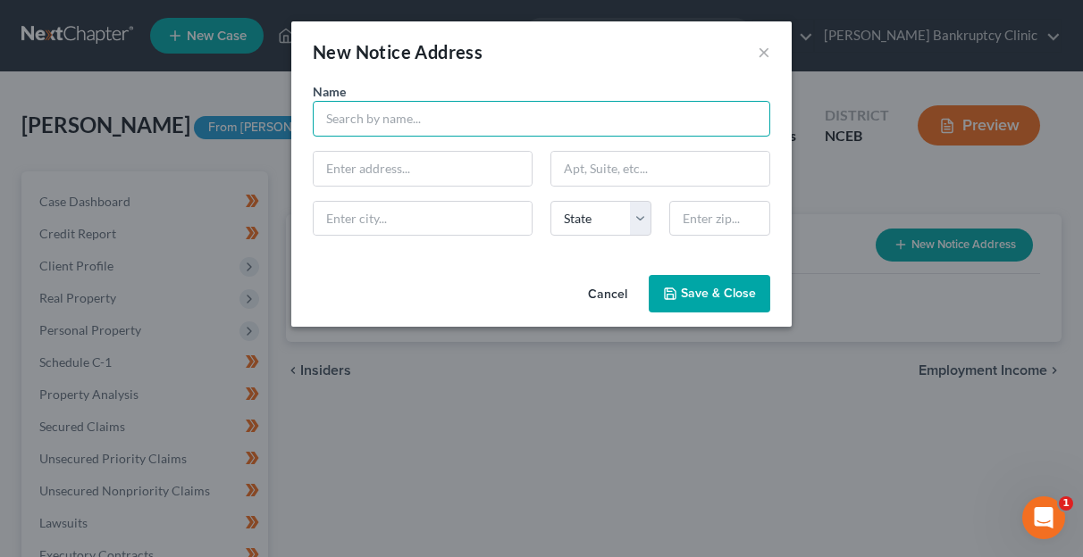
click at [559, 124] on input "text" at bounding box center [541, 119] width 457 height 36
type input "[PERSON_NAME] Bankruptcy Clinic"
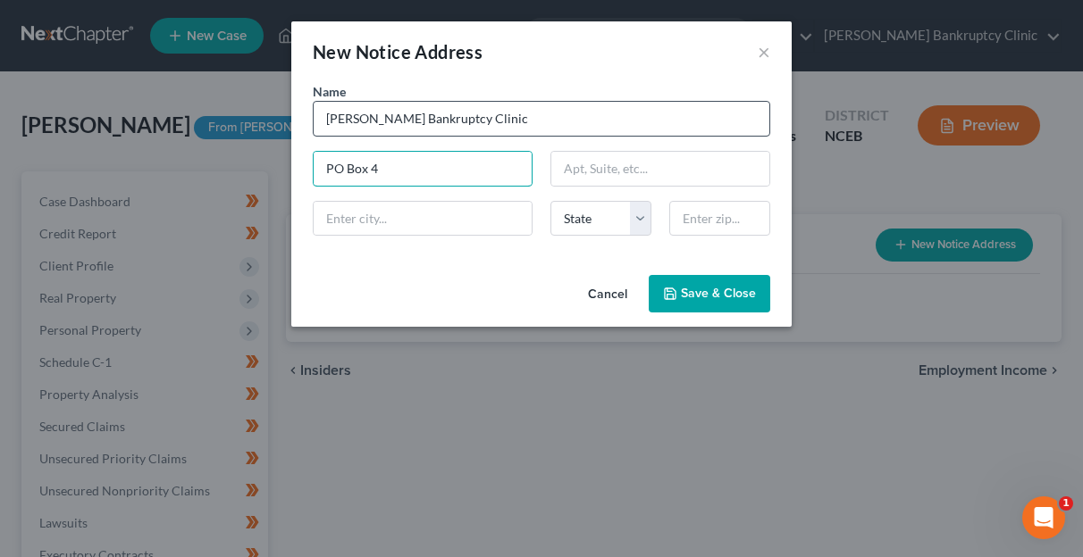
type input "PO Box 4"
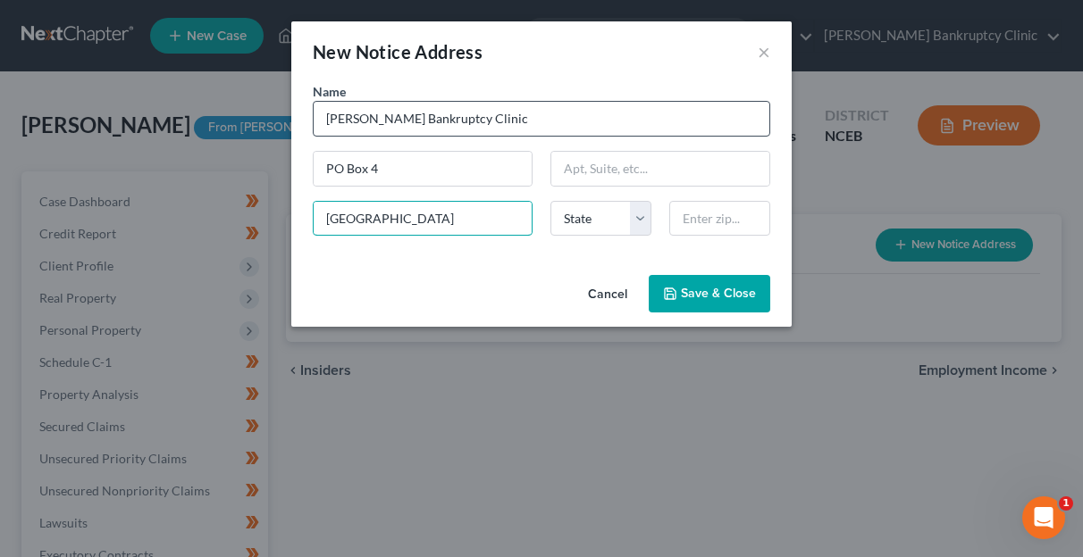
type input "[GEOGRAPHIC_DATA]"
select select "28"
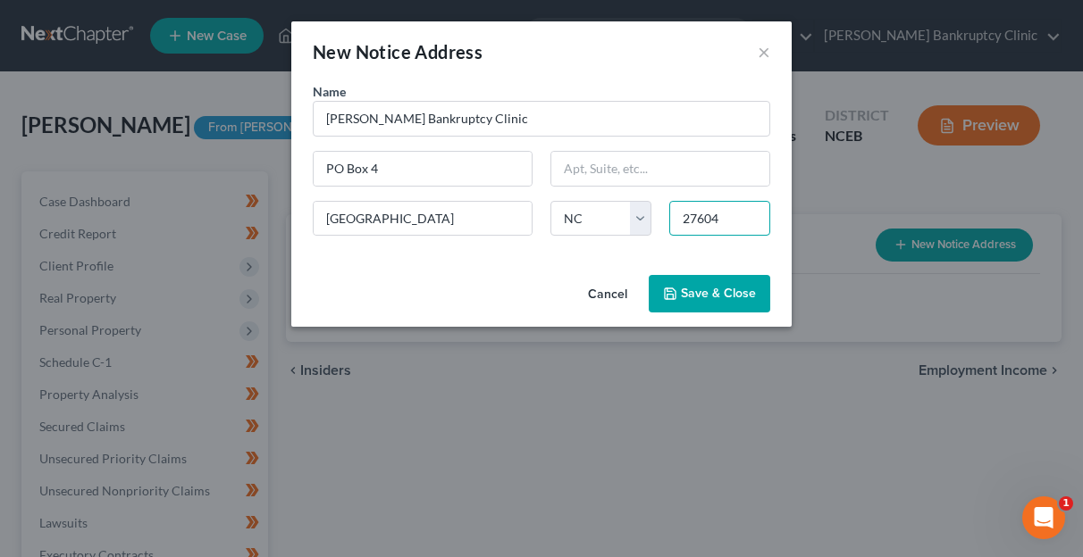
type input "27604"
click at [690, 291] on span "Save & Close" at bounding box center [718, 293] width 75 height 15
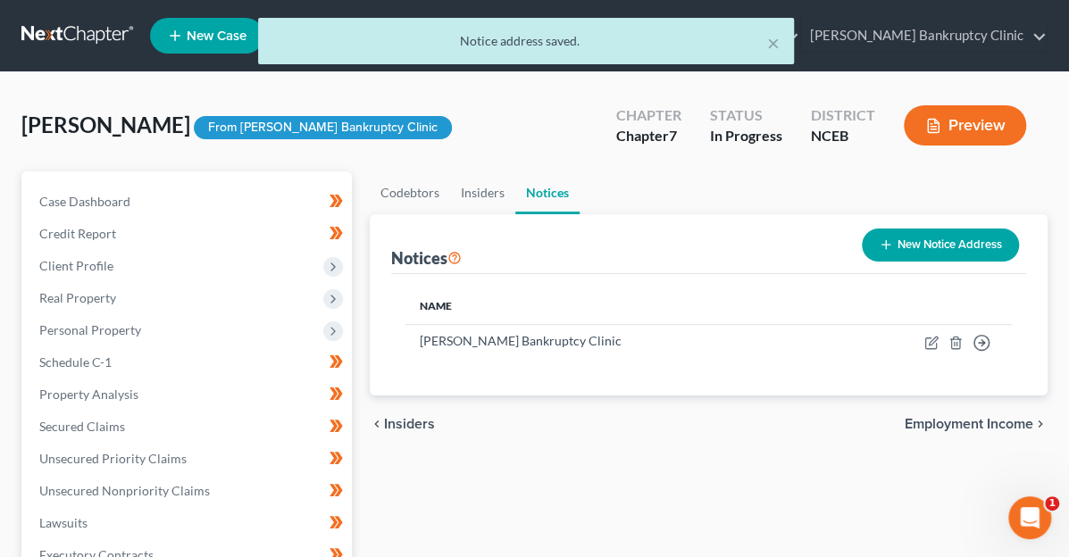
click at [967, 417] on span "Employment Income" at bounding box center [969, 424] width 129 height 14
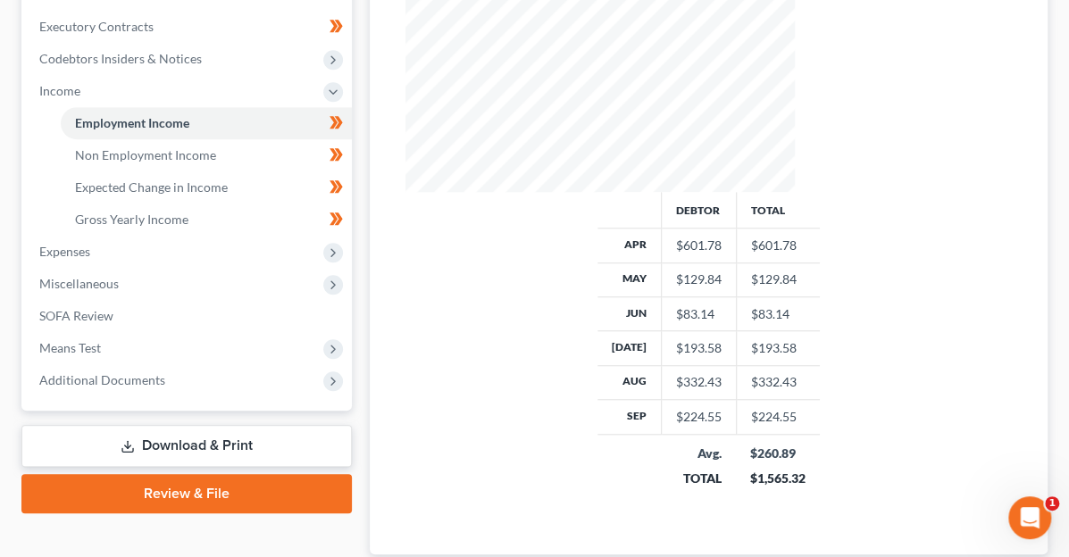
scroll to position [536, 0]
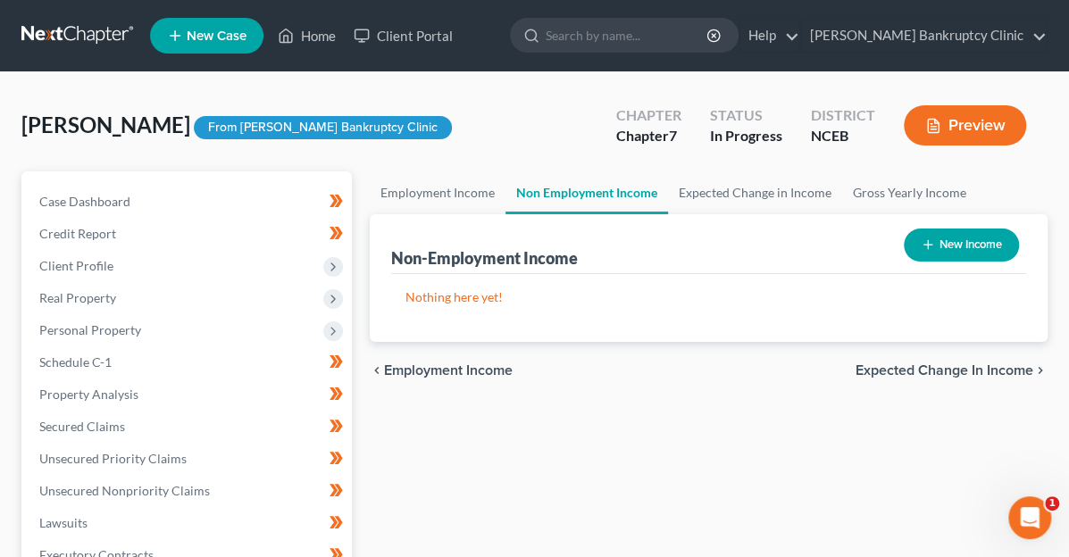
click at [943, 373] on span "Expected Change in Income" at bounding box center [945, 371] width 178 height 14
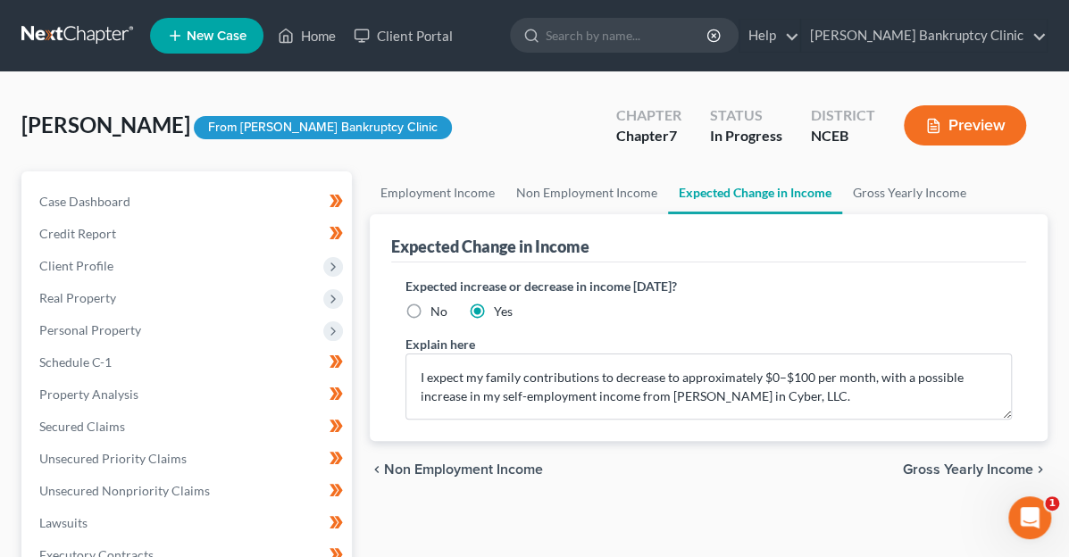
click at [967, 467] on span "Gross Yearly Income" at bounding box center [968, 470] width 130 height 14
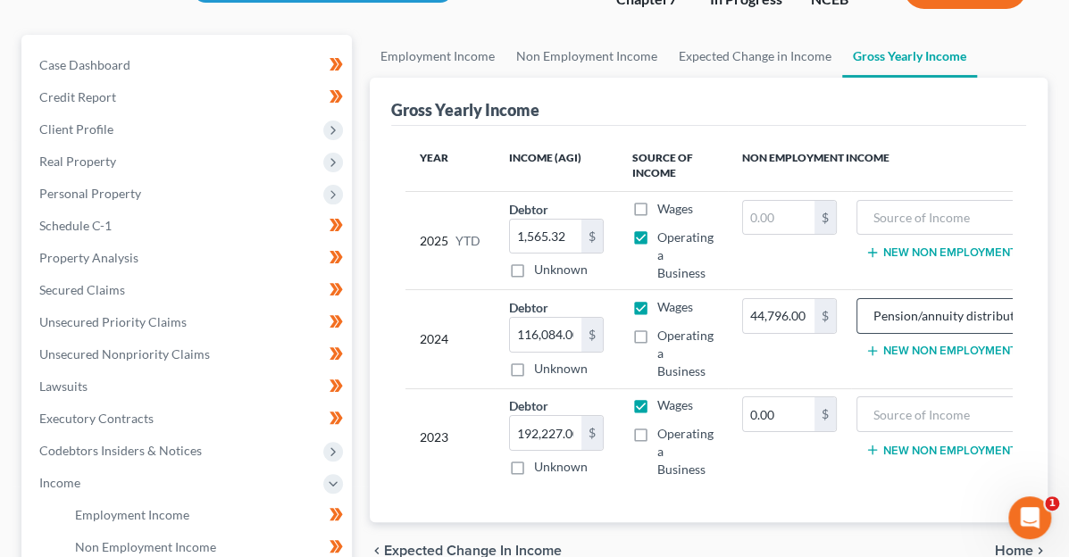
scroll to position [179, 0]
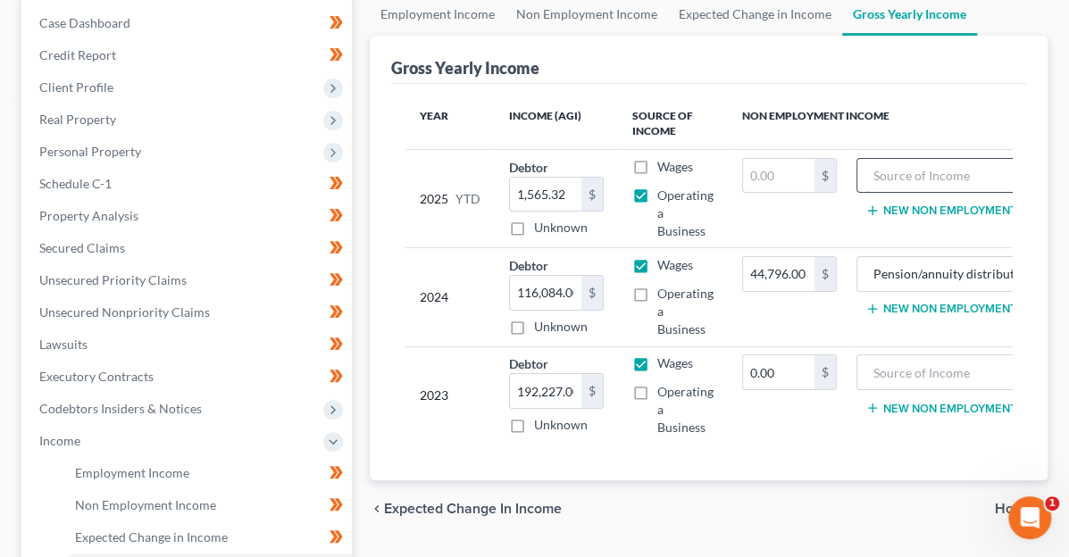
click at [886, 173] on input "text" at bounding box center [948, 176] width 162 height 34
click at [999, 502] on span "Home" at bounding box center [1014, 509] width 38 height 14
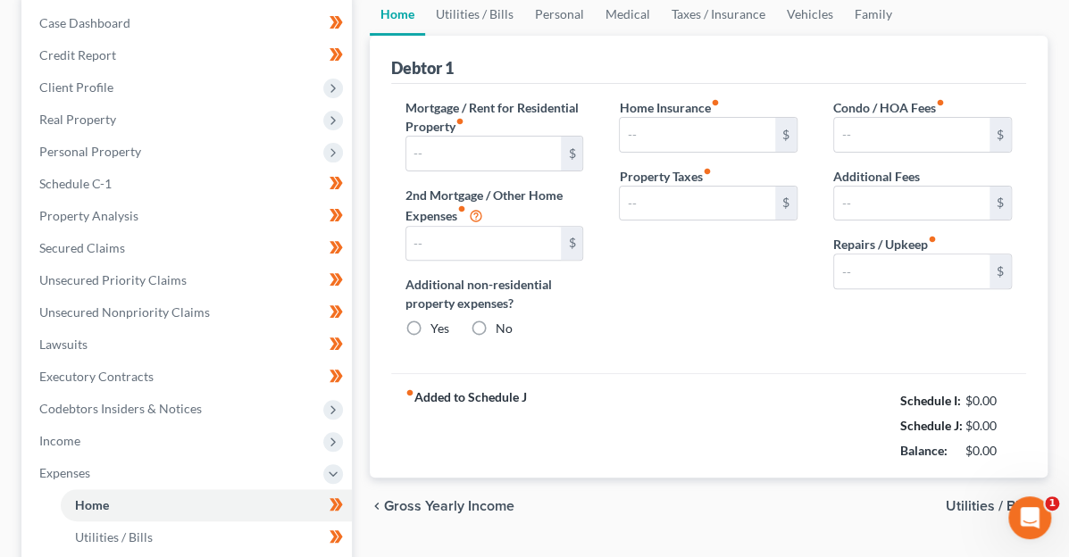
type input "0.00"
radio input "true"
type input "0.00"
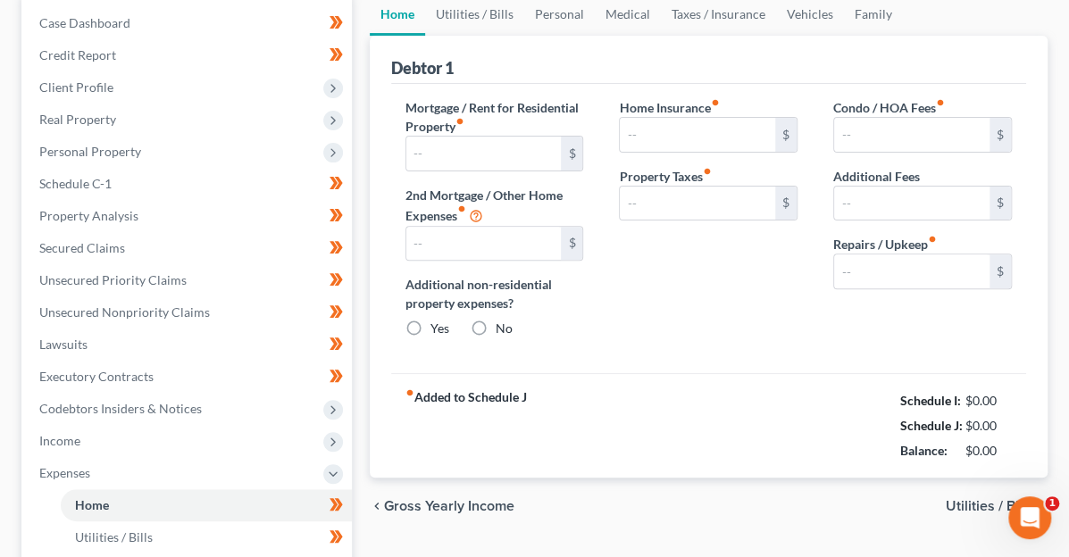
type input "0.00"
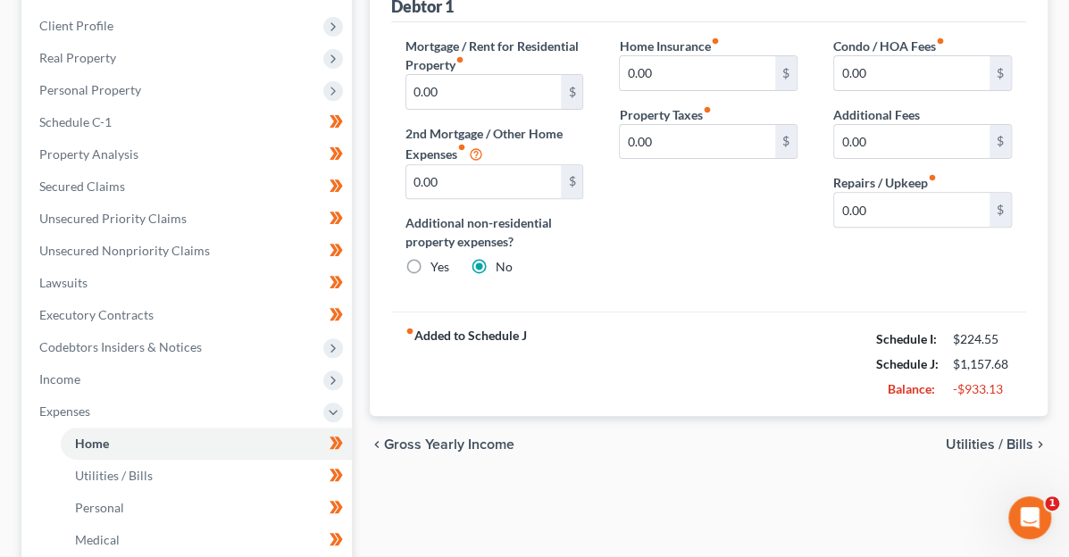
scroll to position [268, 0]
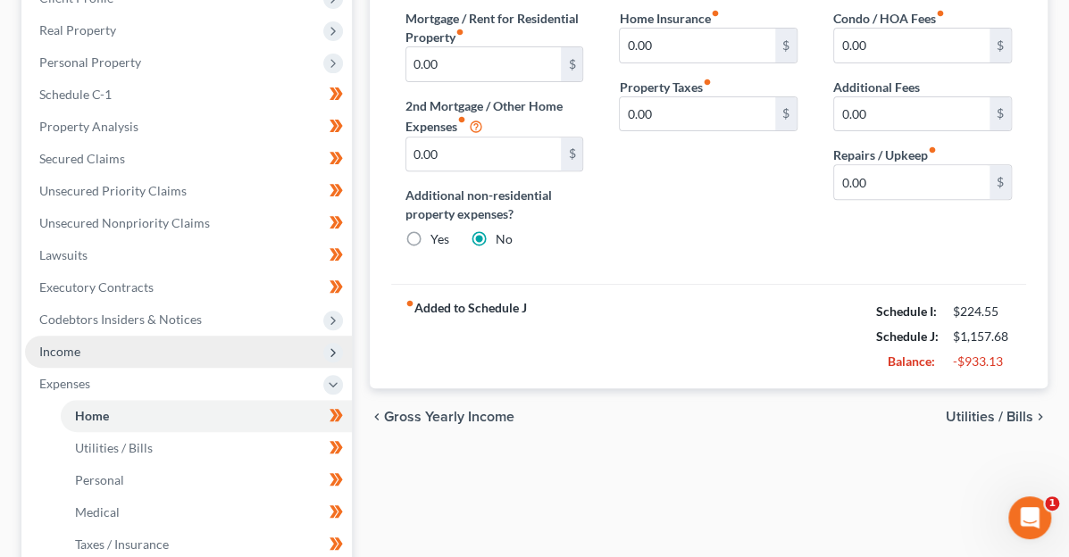
click at [78, 345] on span "Income" at bounding box center [59, 351] width 41 height 15
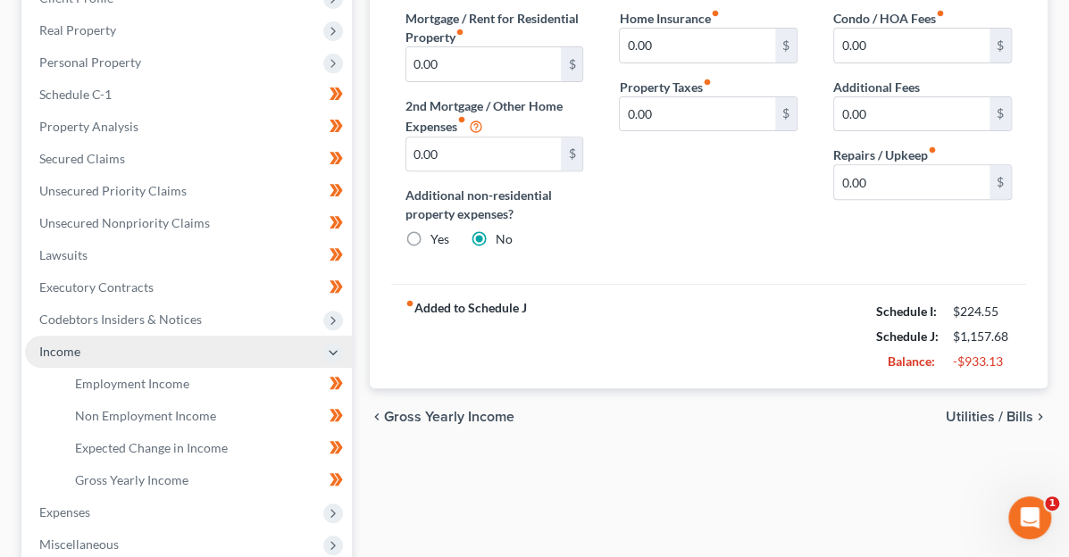
click at [79, 353] on span "Income" at bounding box center [59, 351] width 41 height 15
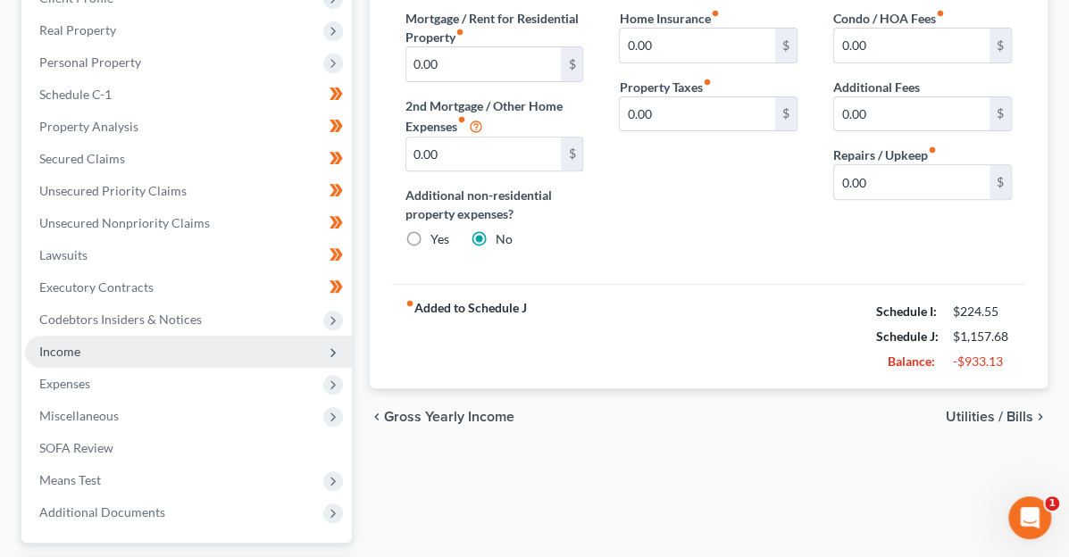
click at [79, 353] on span "Income" at bounding box center [59, 351] width 41 height 15
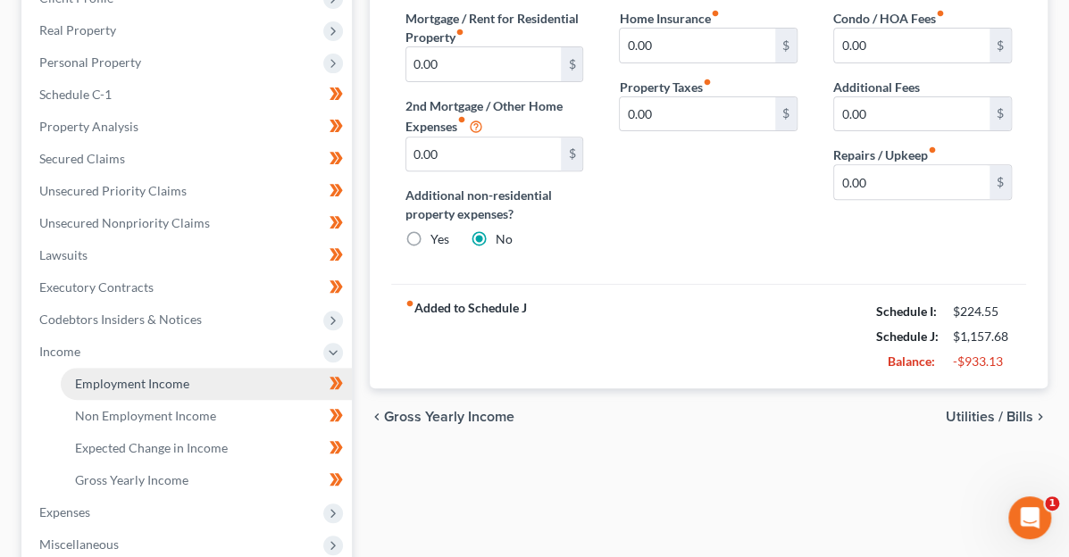
click at [84, 378] on span "Employment Income" at bounding box center [132, 383] width 114 height 15
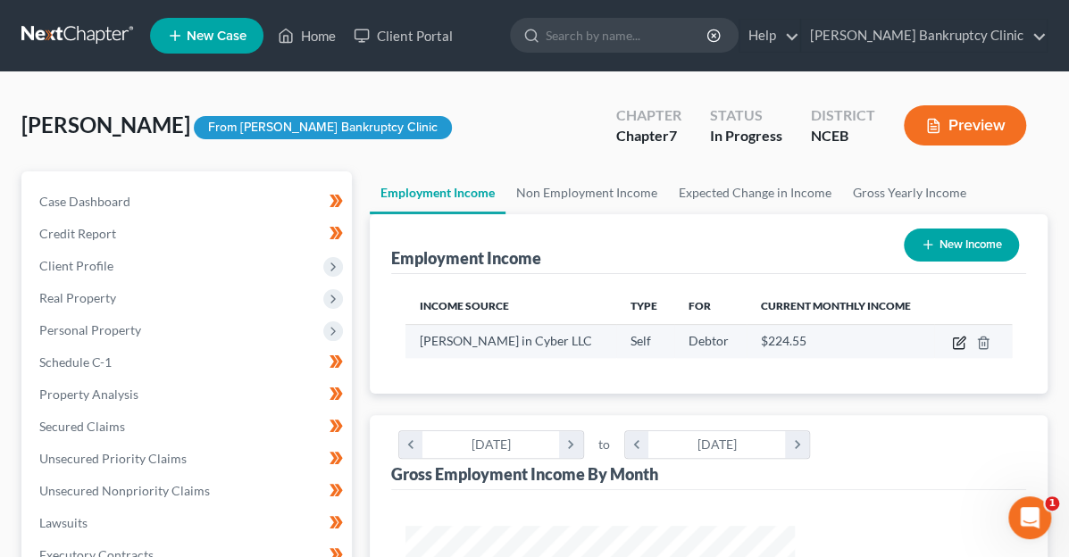
click at [953, 344] on icon "button" at bounding box center [958, 344] width 11 height 11
select select "1"
select select "28"
select select "0"
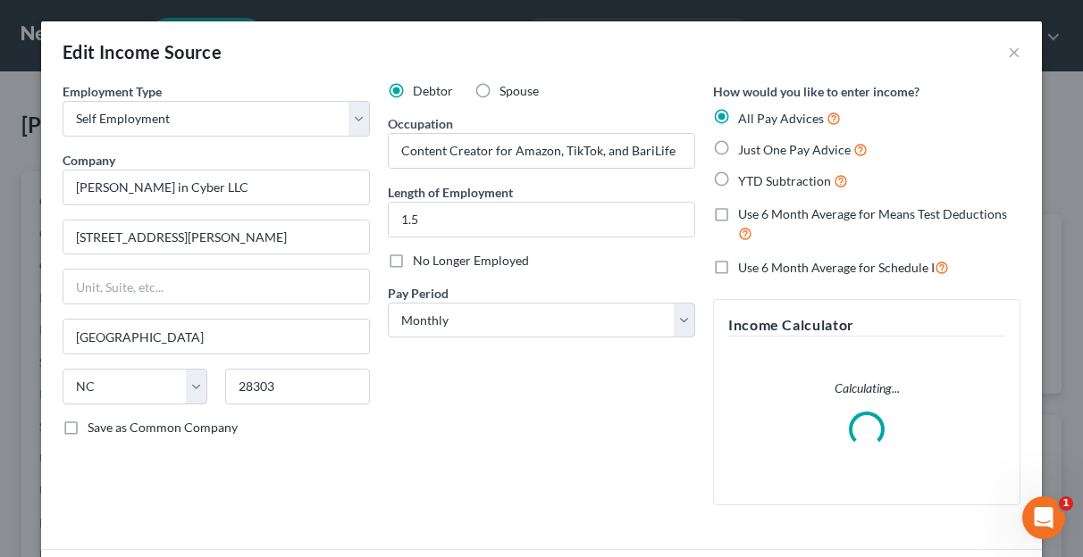
scroll to position [318, 431]
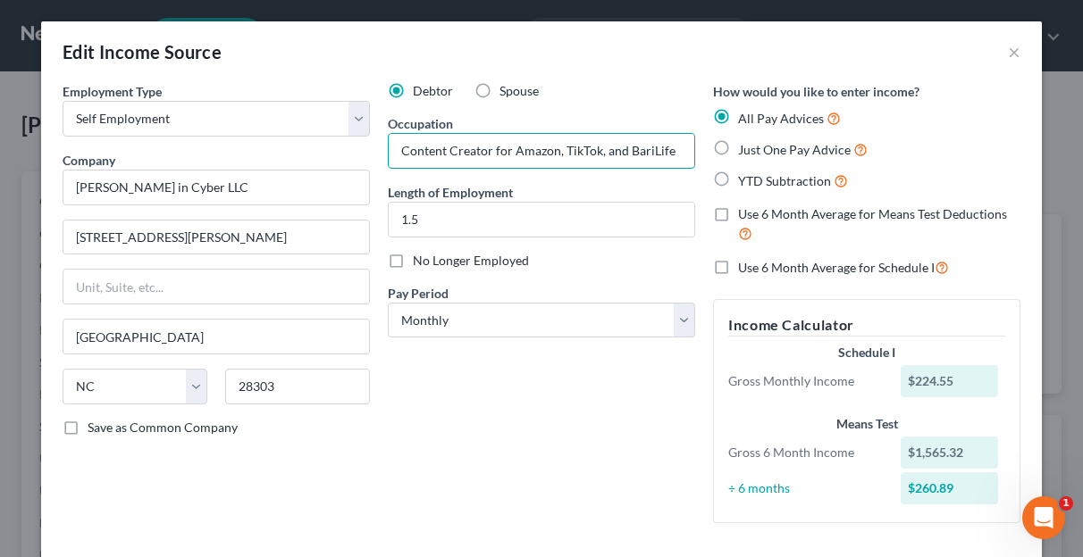
drag, startPoint x: 486, startPoint y: 149, endPoint x: 683, endPoint y: 177, distance: 199.4
click at [683, 177] on div "Debtor Spouse Occupation Content Creator for Amazon, TikTok, and BariLife Lengt…" at bounding box center [541, 310] width 325 height 456
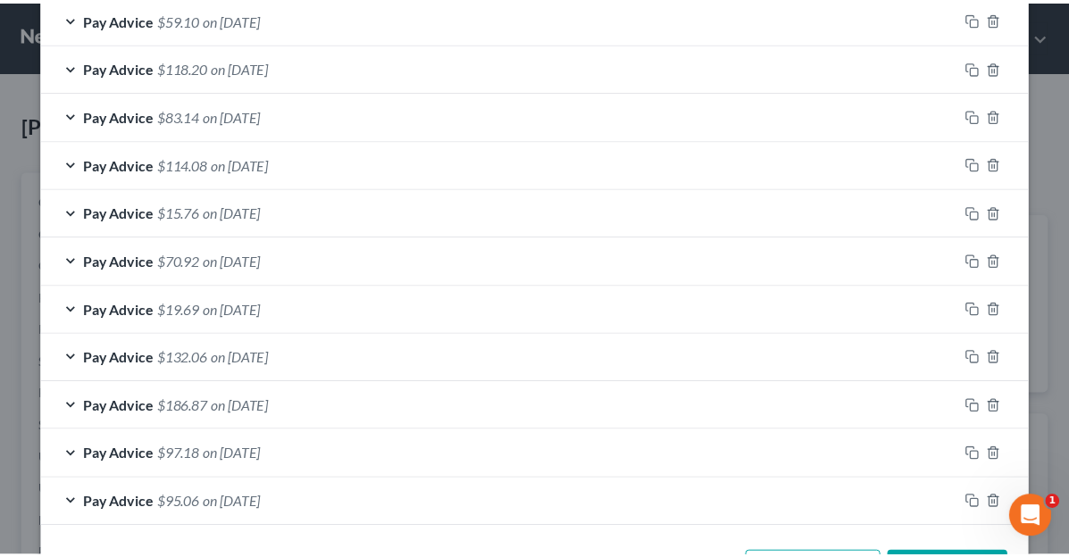
scroll to position [804, 0]
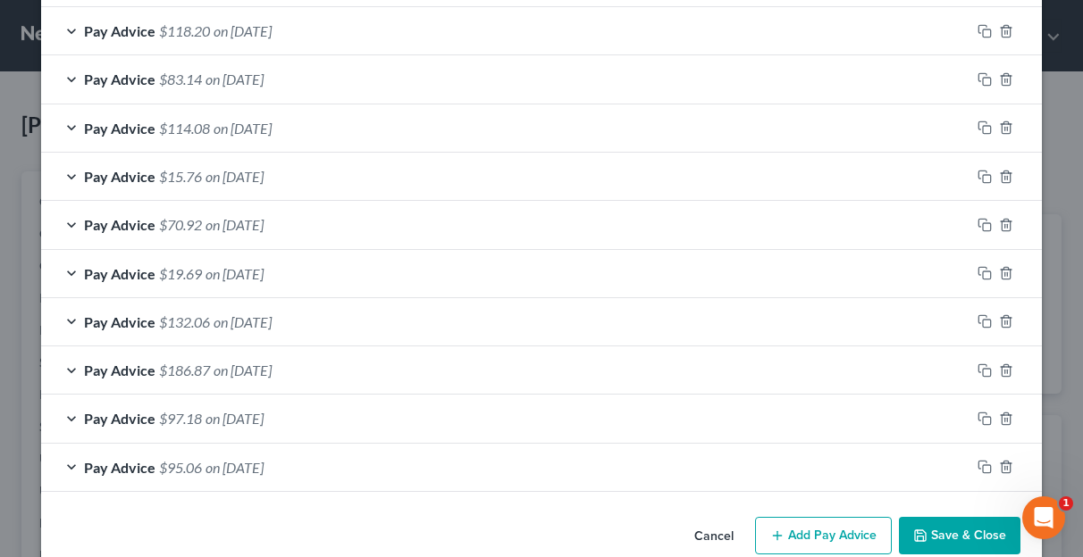
type input "Content Creator"
click at [952, 524] on button "Save & Close" at bounding box center [959, 536] width 121 height 38
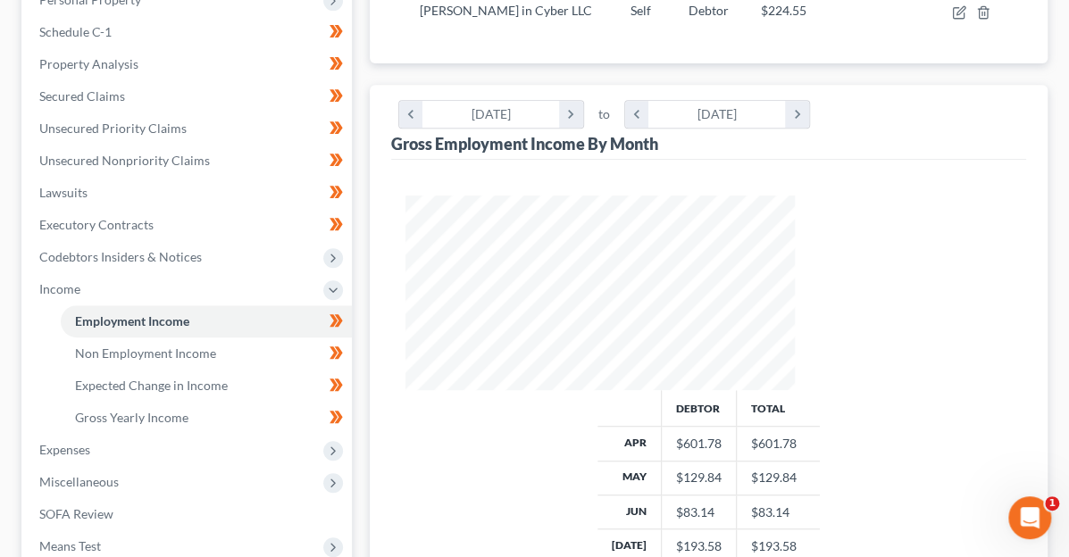
scroll to position [357, 0]
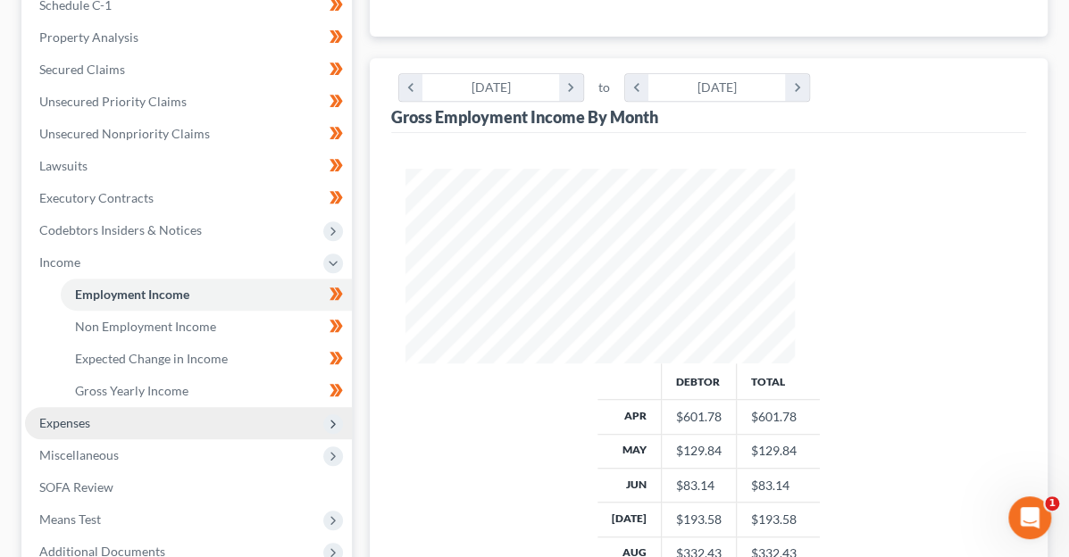
click at [130, 429] on span "Expenses" at bounding box center [188, 423] width 327 height 32
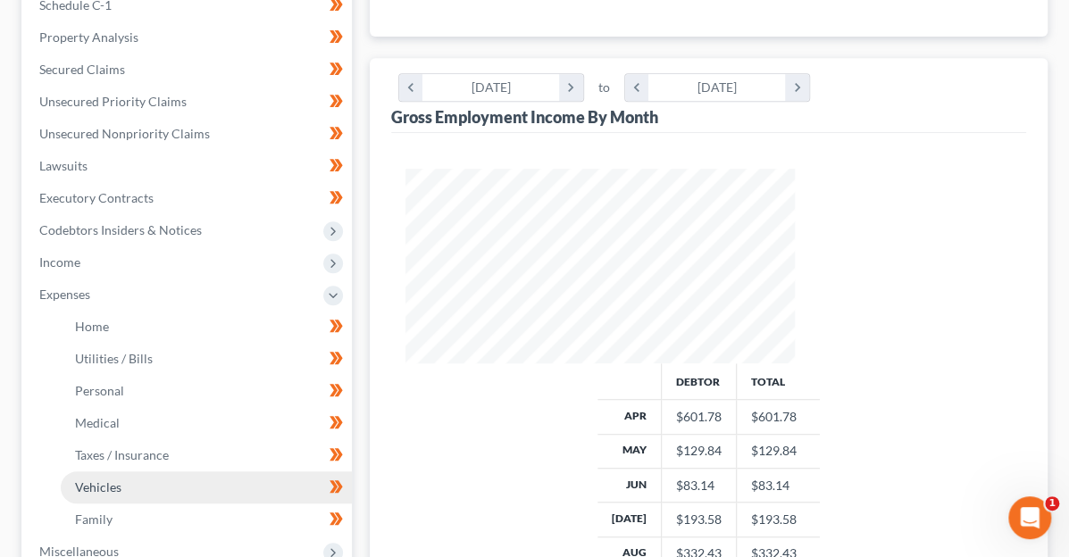
click at [118, 482] on span "Vehicles" at bounding box center [98, 487] width 46 height 15
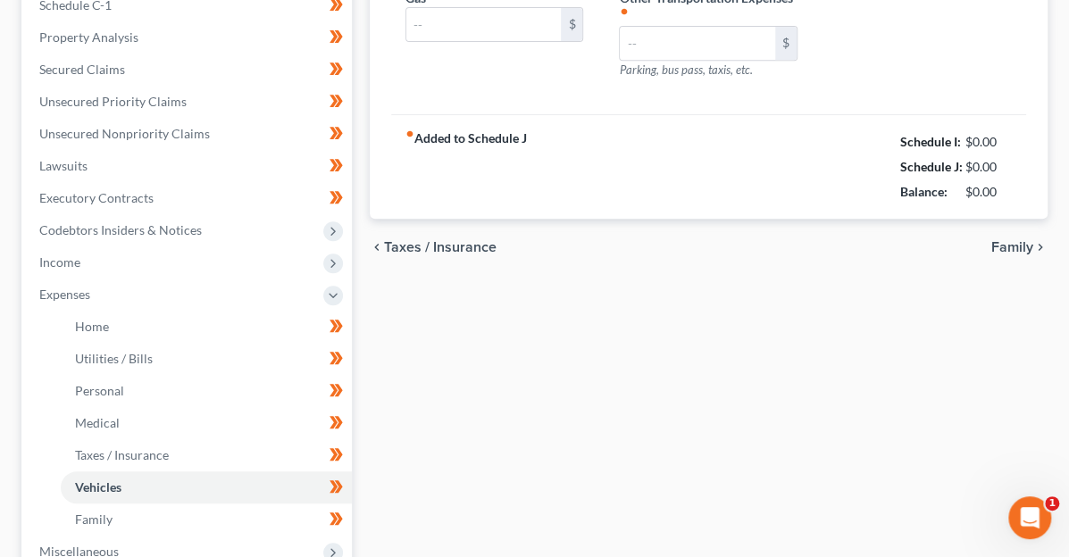
type input "55.00"
type input "25.00"
type input "0.00"
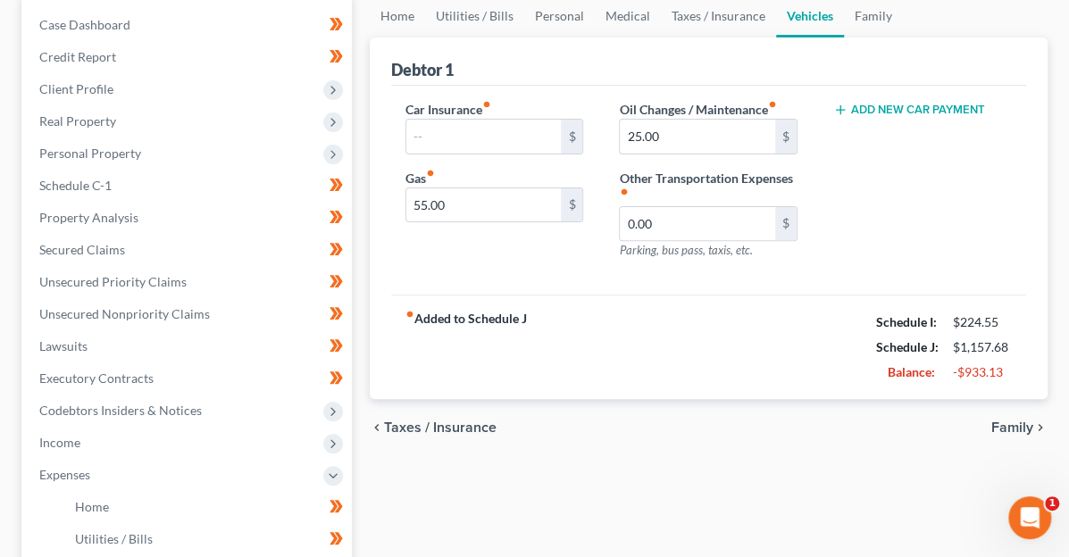
scroll to position [179, 0]
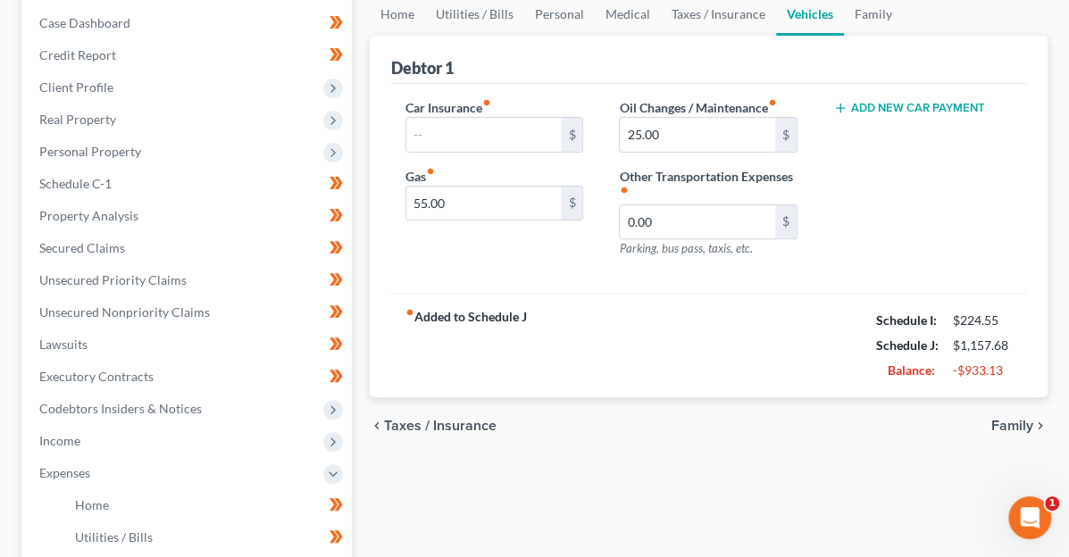
click at [995, 419] on span "Family" at bounding box center [1013, 426] width 42 height 14
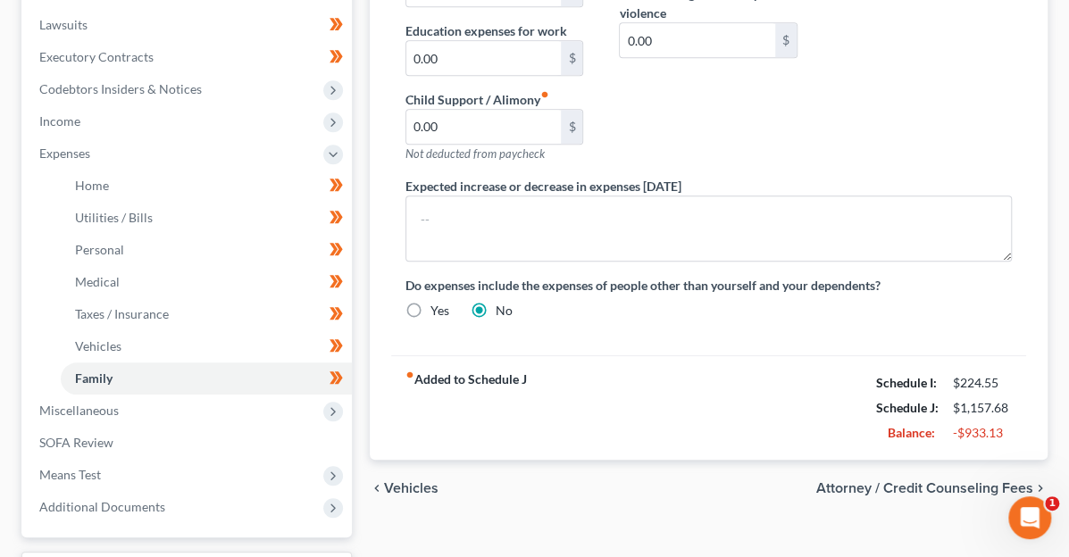
scroll to position [536, 0]
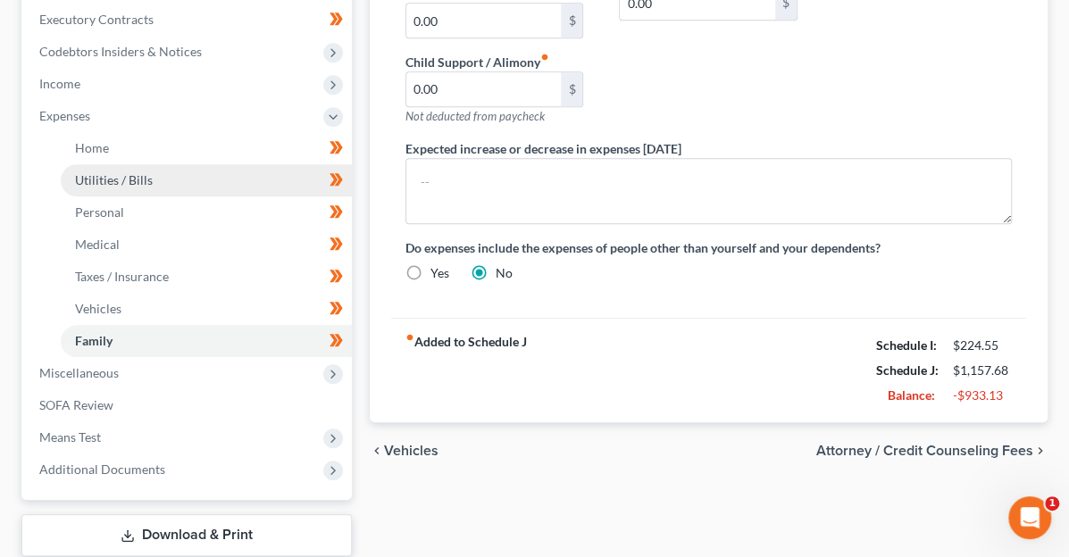
click at [101, 178] on span "Utilities / Bills" at bounding box center [114, 179] width 78 height 15
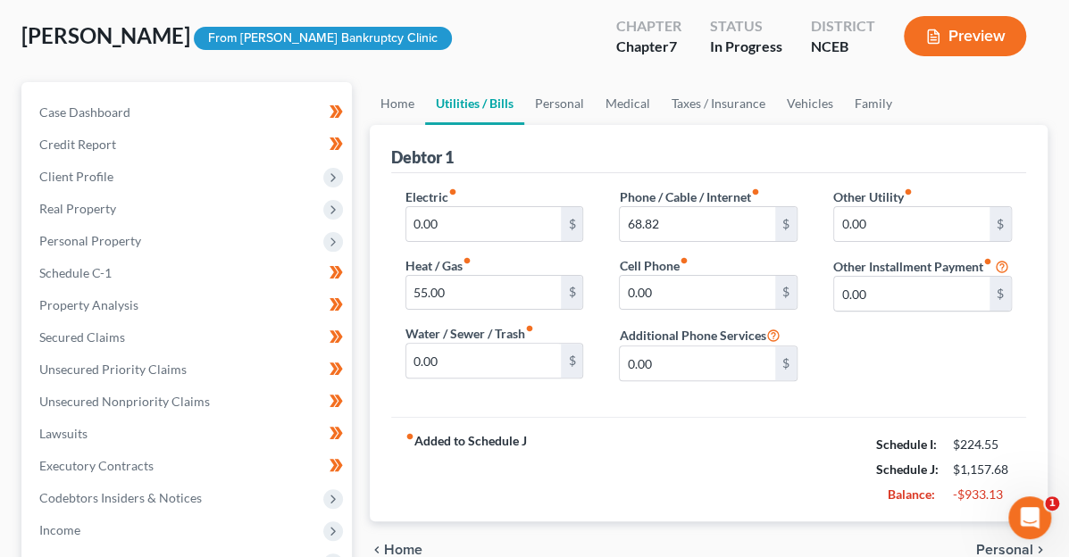
scroll to position [179, 0]
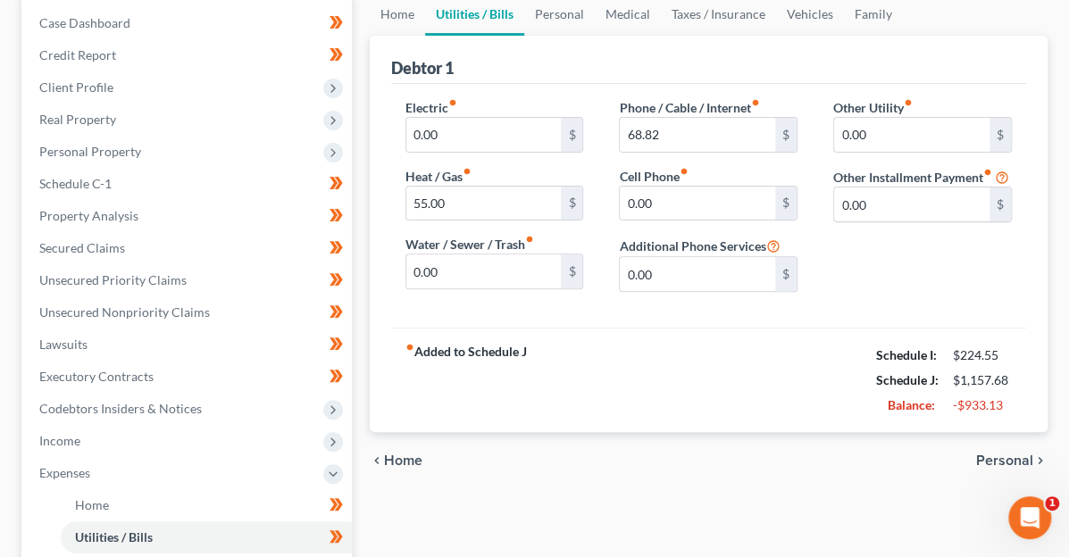
click at [1019, 460] on span "Personal" at bounding box center [1004, 461] width 57 height 14
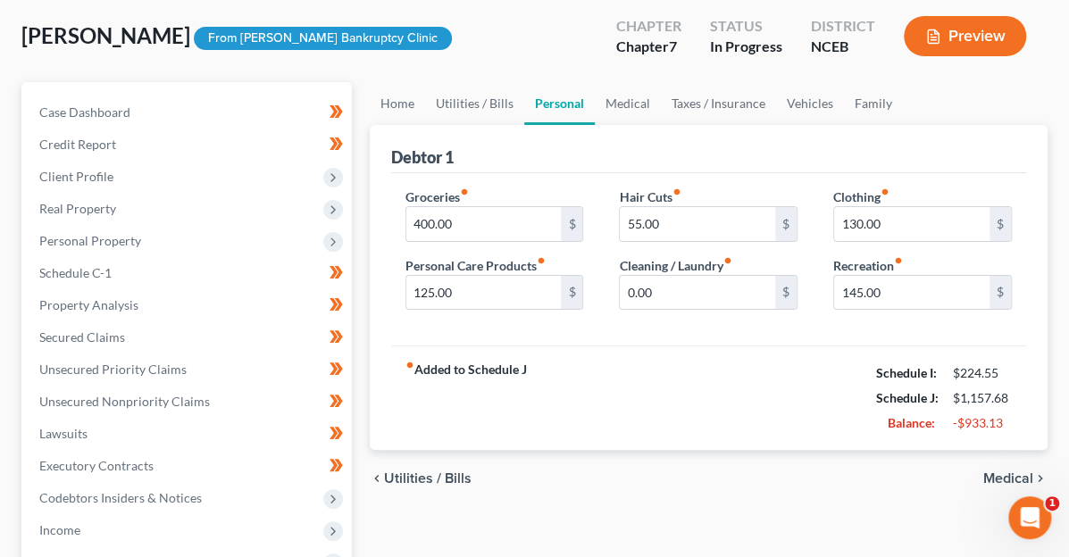
scroll to position [179, 0]
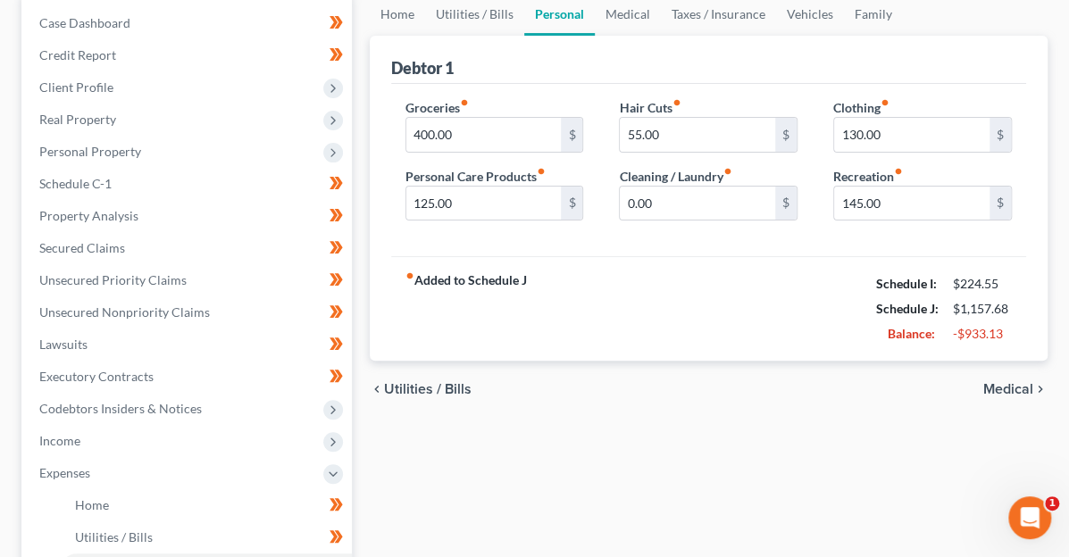
click at [988, 382] on span "Medical" at bounding box center [1009, 389] width 50 height 14
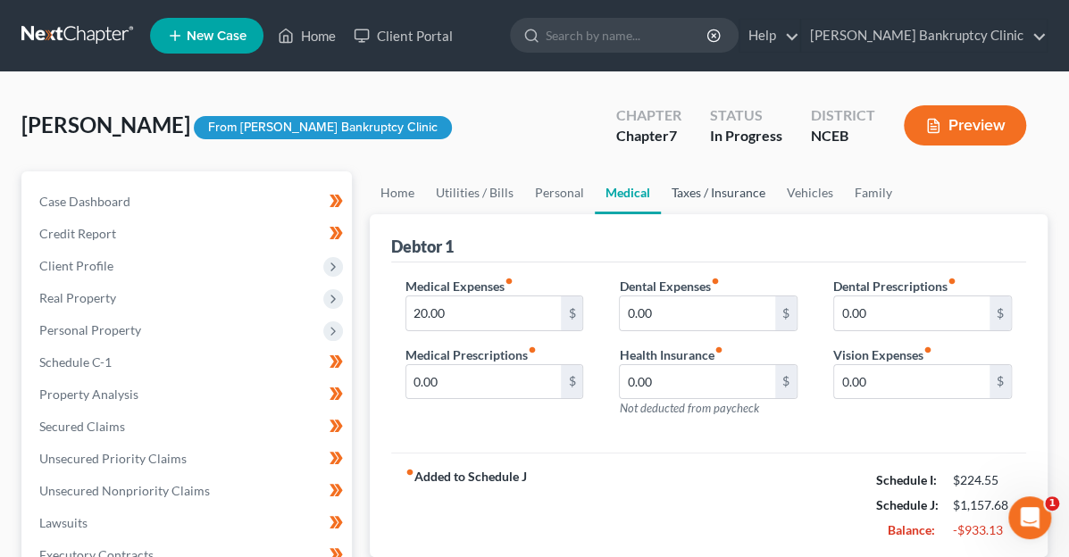
click at [661, 191] on link "Taxes / Insurance" at bounding box center [718, 193] width 115 height 43
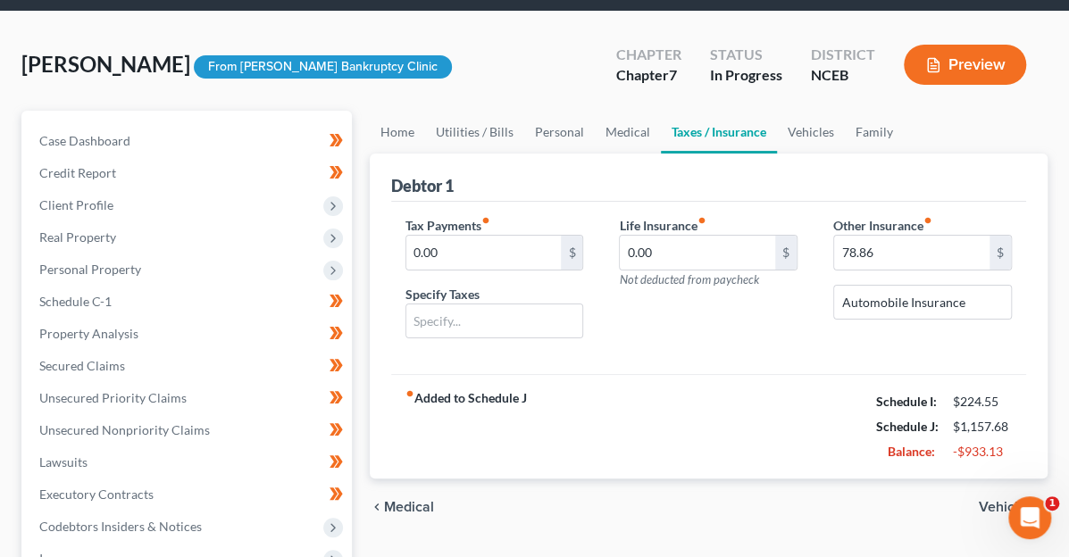
scroll to position [89, 0]
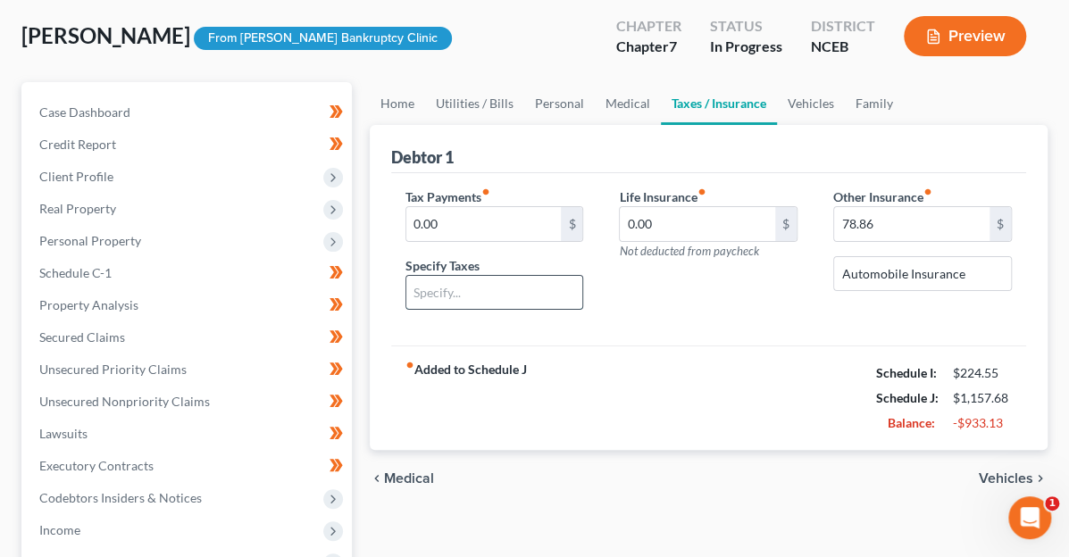
click at [447, 284] on input "text" at bounding box center [494, 293] width 177 height 34
click at [892, 230] on input "78.86" at bounding box center [911, 224] width 155 height 34
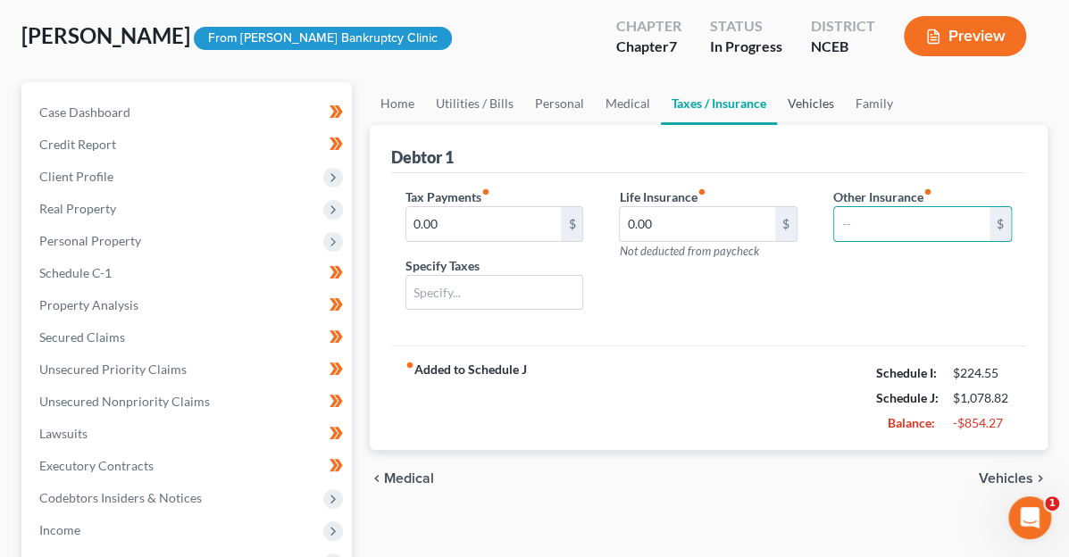
click at [777, 110] on link "Vehicles" at bounding box center [811, 103] width 68 height 43
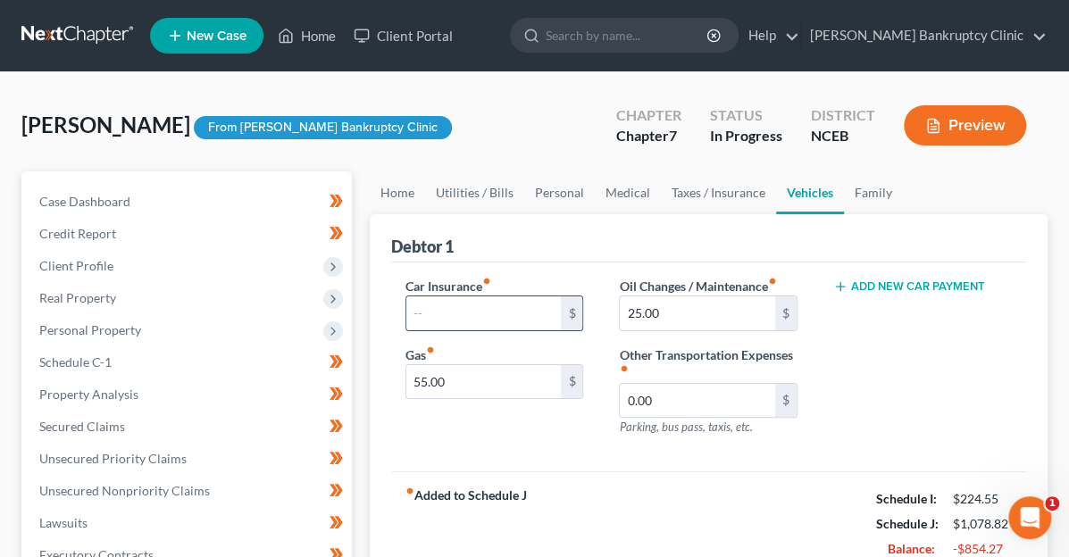
click at [461, 318] on input "text" at bounding box center [483, 314] width 155 height 34
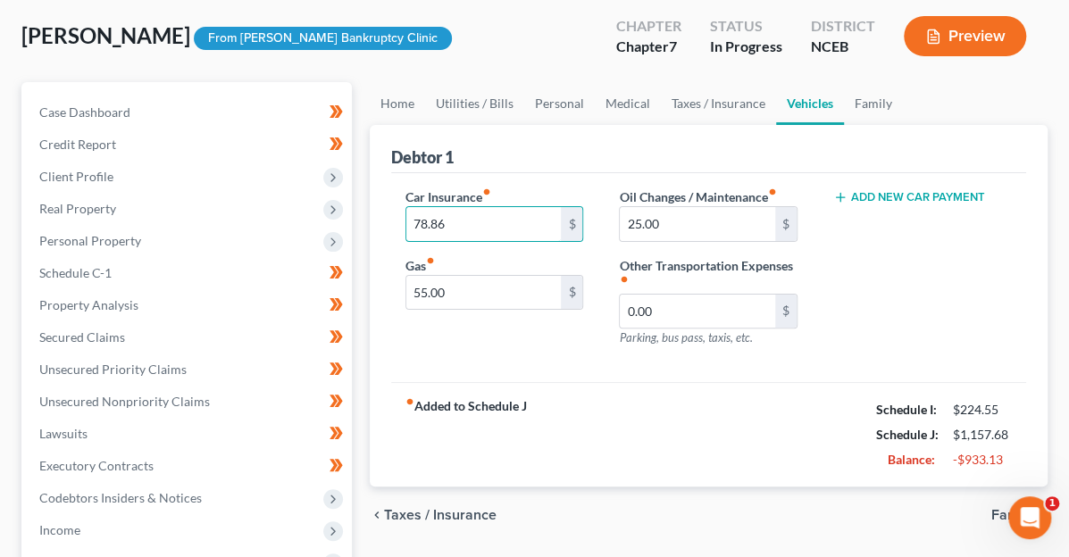
scroll to position [179, 0]
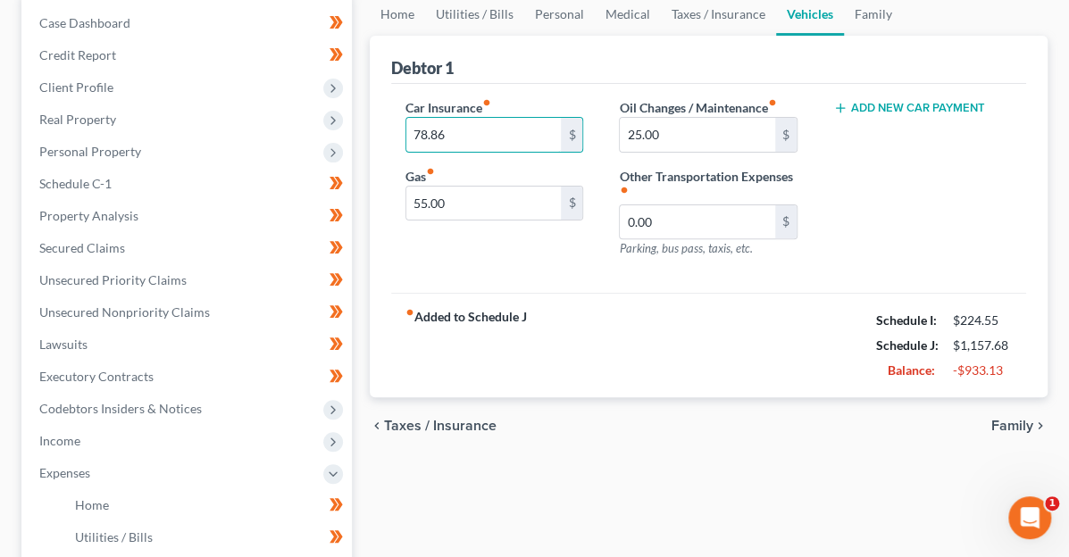
type input "78.86"
click at [1004, 419] on span "Family" at bounding box center [1013, 426] width 42 height 14
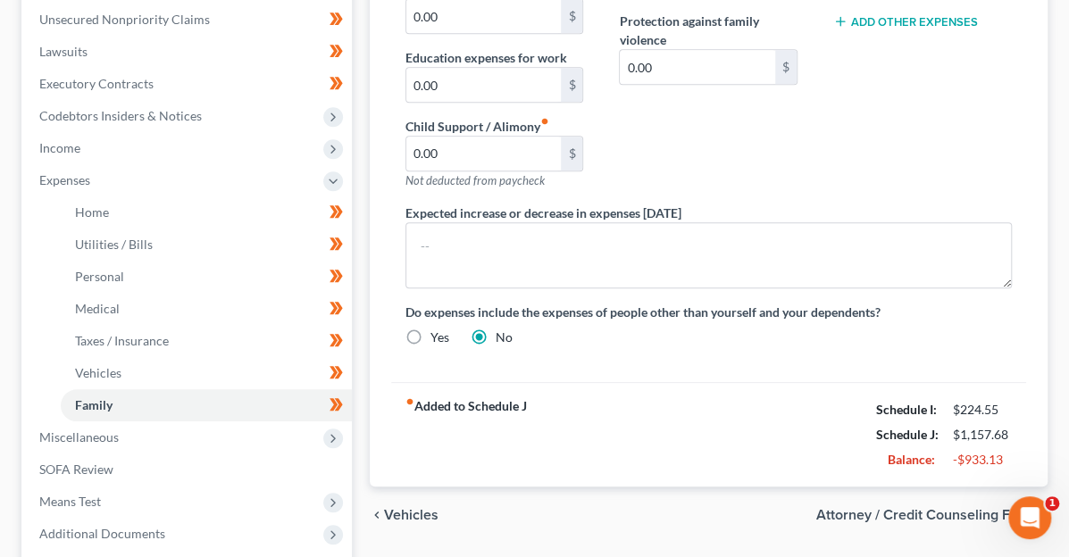
scroll to position [536, 0]
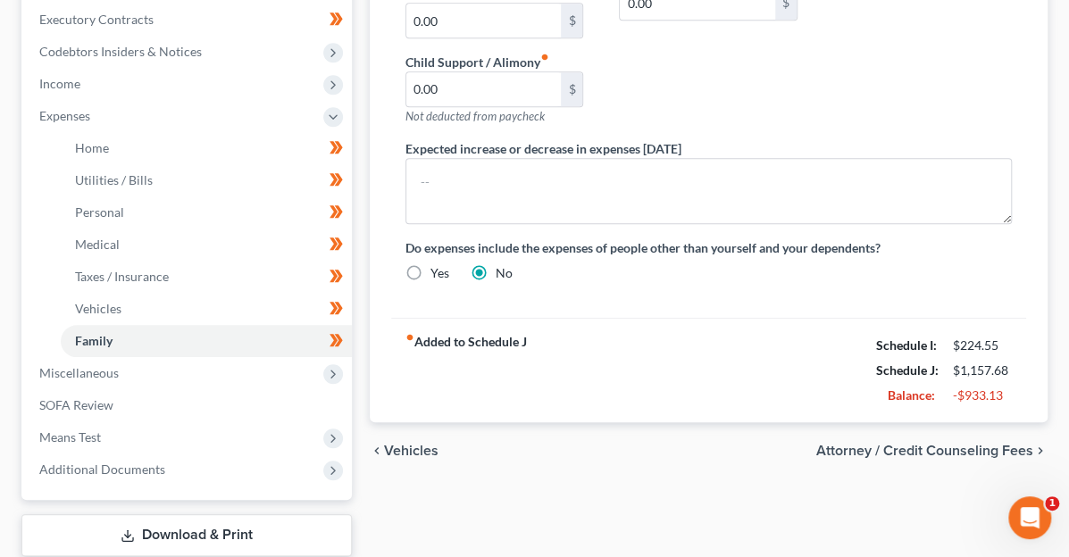
click at [909, 444] on span "Attorney / Credit Counseling Fees" at bounding box center [925, 451] width 217 height 14
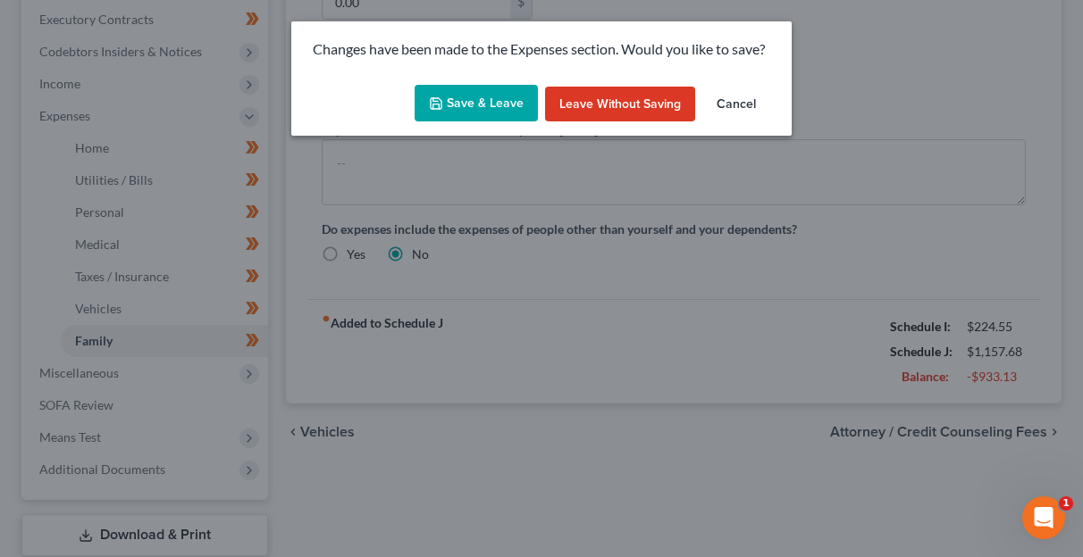
click at [496, 105] on button "Save & Leave" at bounding box center [476, 104] width 123 height 38
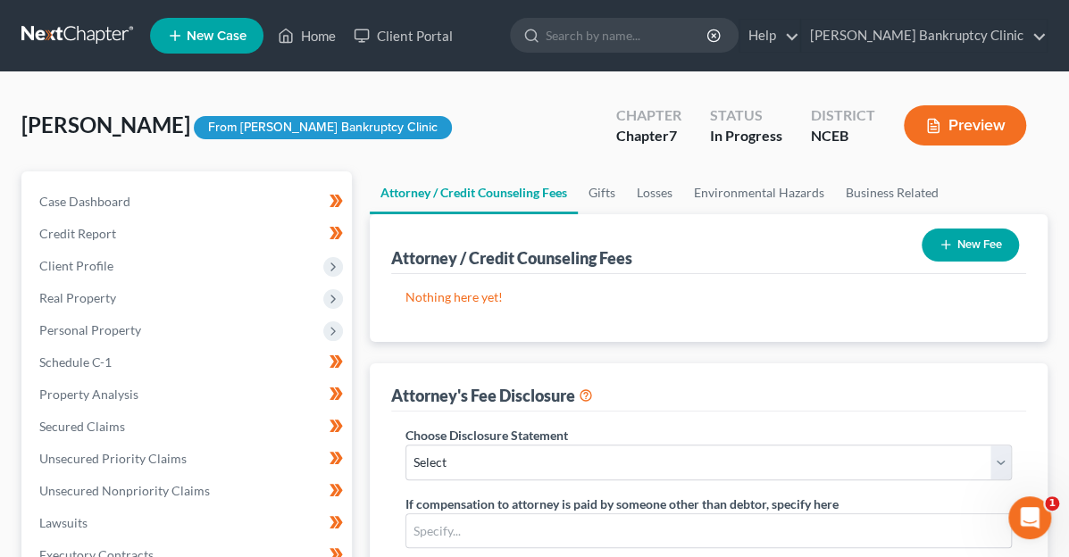
scroll to position [89, 0]
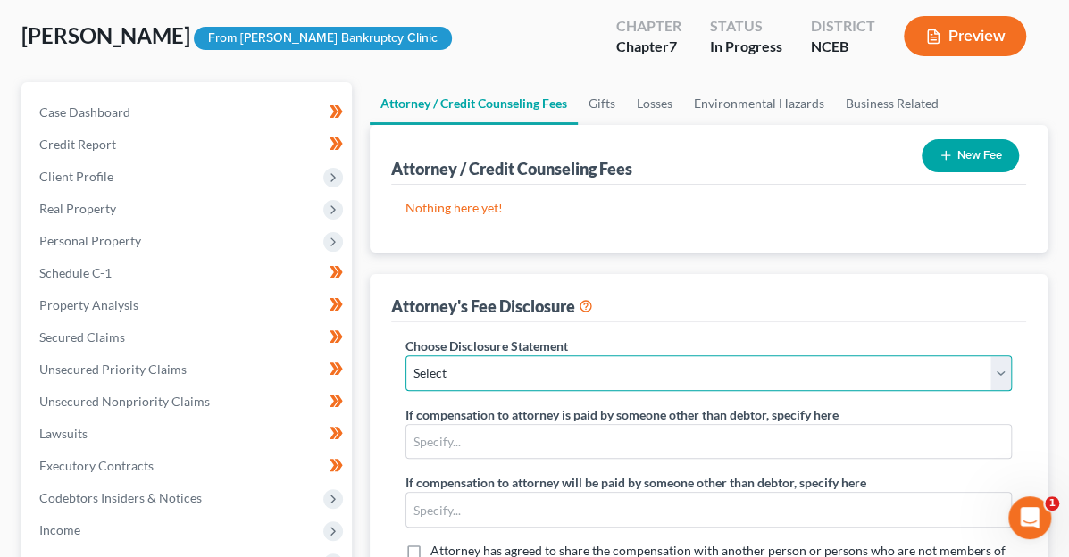
click at [515, 369] on select "Select Attorney Fee Disclosure" at bounding box center [709, 374] width 607 height 36
select select "0"
click at [406, 356] on select "Select Attorney Fee Disclosure" at bounding box center [709, 374] width 607 height 36
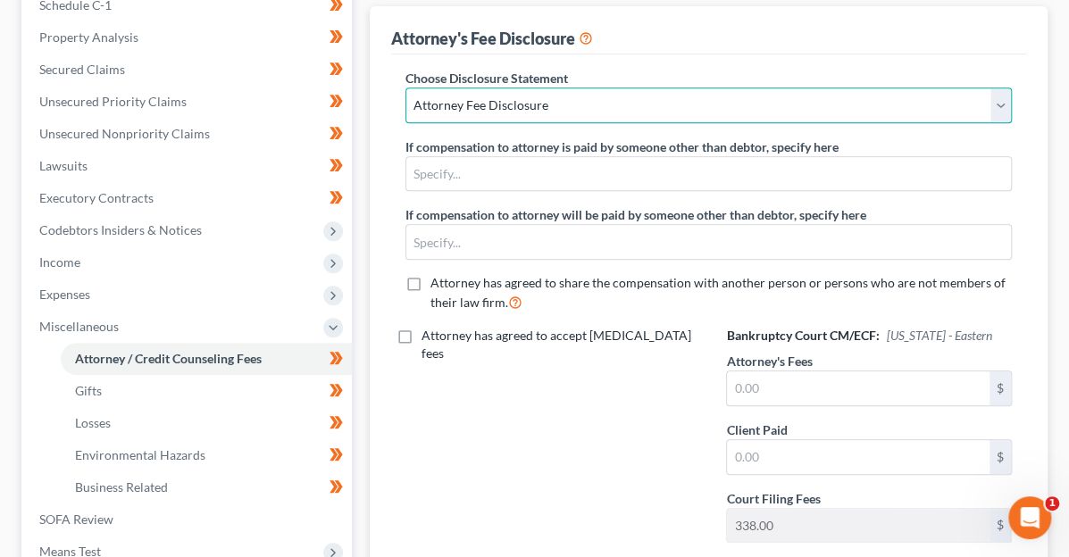
scroll to position [447, 0]
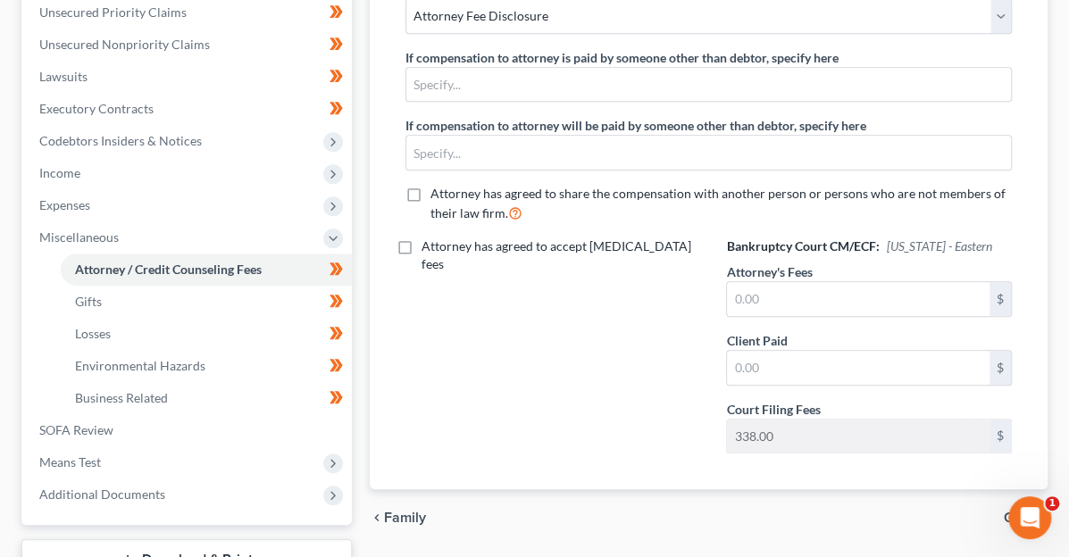
click at [1026, 511] on span "Gifts" at bounding box center [1018, 518] width 29 height 14
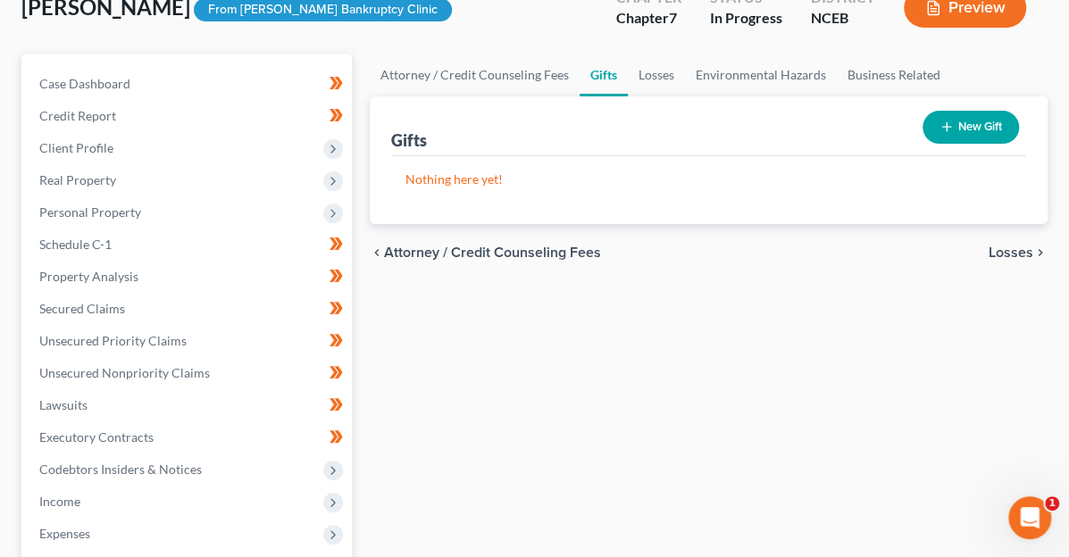
scroll to position [89, 0]
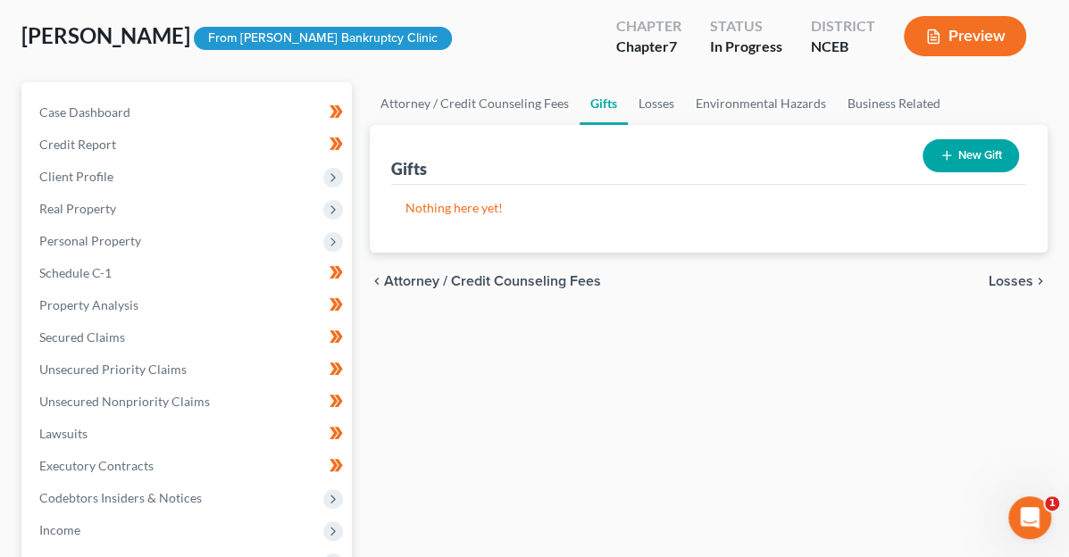
click at [940, 155] on icon "button" at bounding box center [947, 155] width 14 height 14
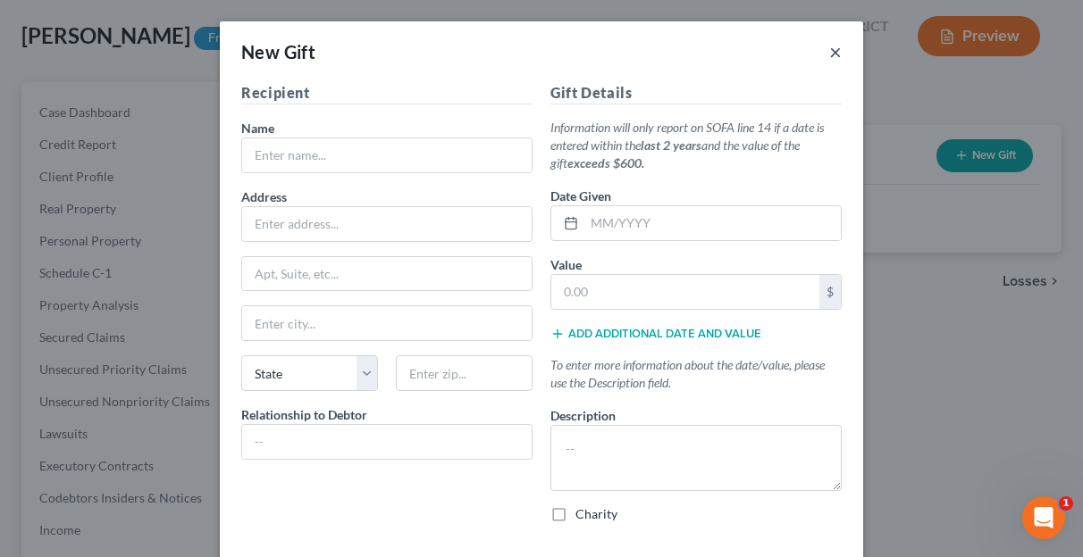
click at [829, 50] on button "×" at bounding box center [835, 51] width 13 height 21
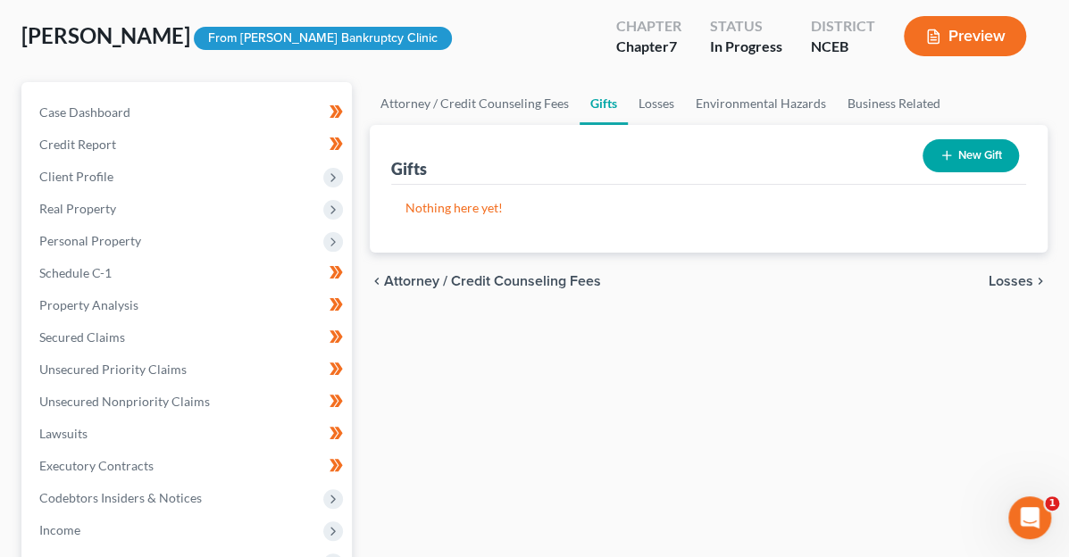
click at [1001, 280] on span "Losses" at bounding box center [1011, 281] width 45 height 14
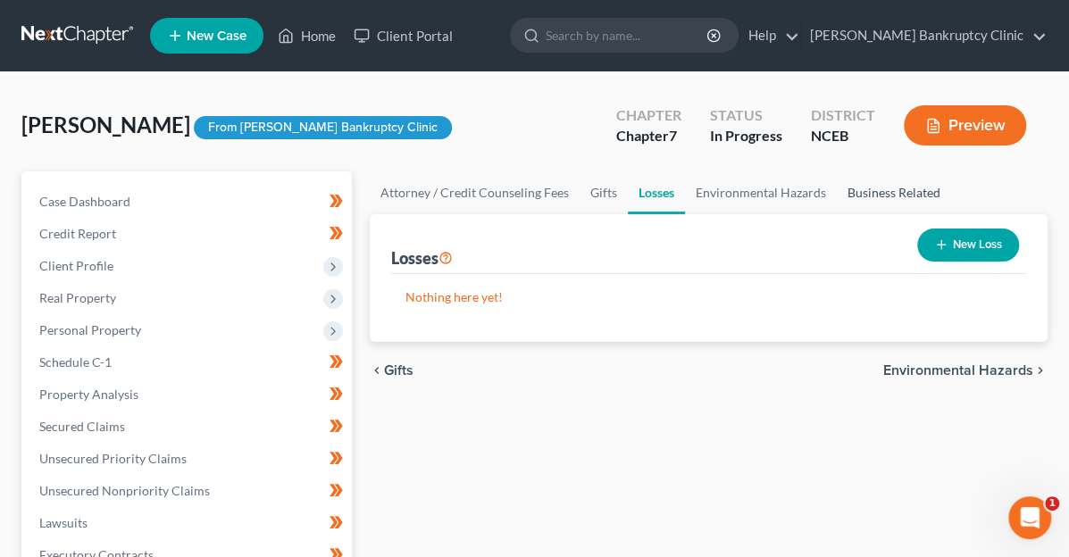
click at [837, 192] on link "Business Related" at bounding box center [894, 193] width 114 height 43
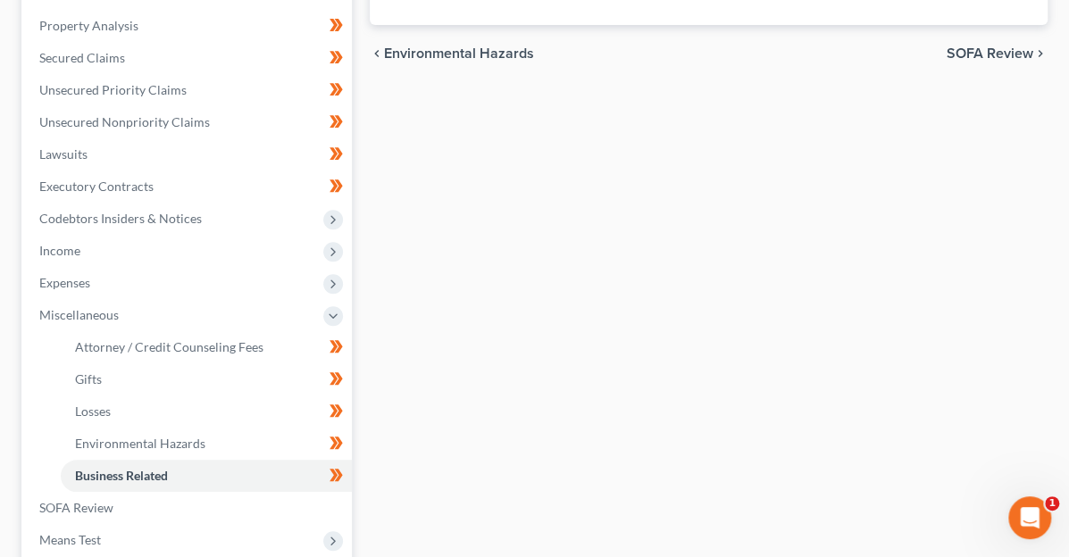
scroll to position [179, 0]
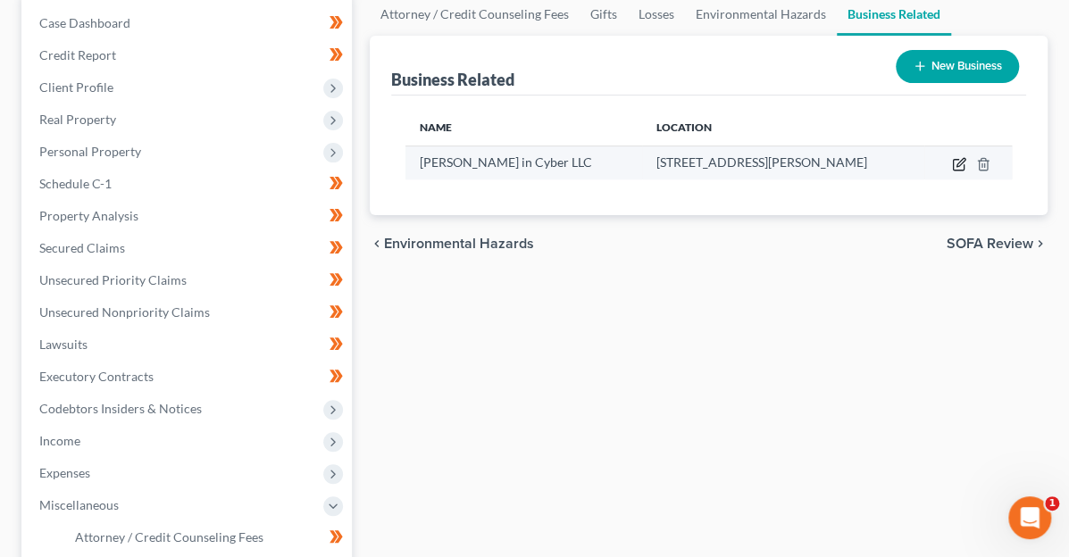
click at [957, 162] on icon "button" at bounding box center [959, 164] width 14 height 14
select select "member"
select select "28"
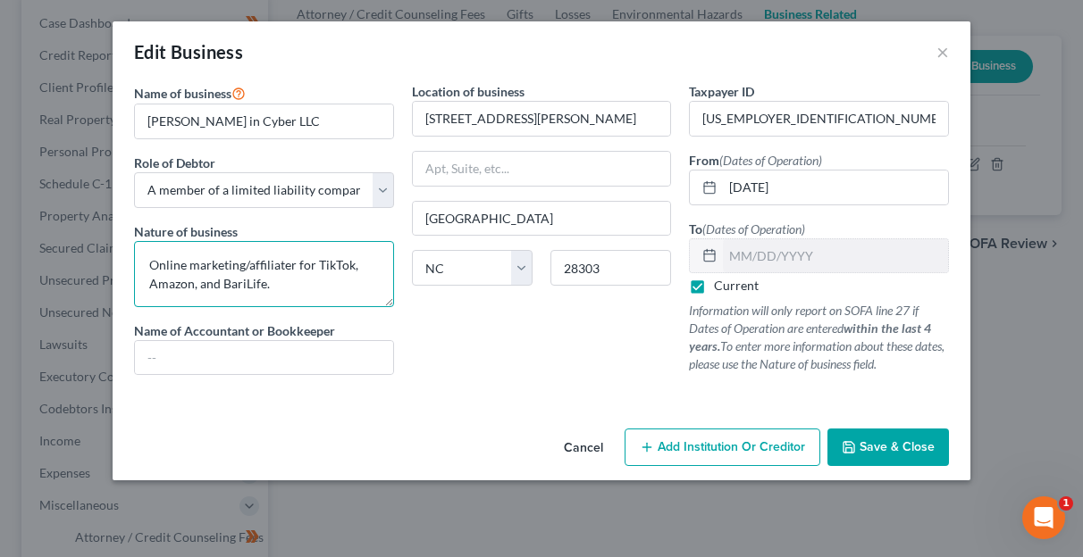
drag, startPoint x: 278, startPoint y: 279, endPoint x: 250, endPoint y: 261, distance: 33.0
click at [250, 261] on textarea "Online marketing/affiliater for TikTok, Amazon, and BariLife." at bounding box center [264, 274] width 260 height 66
type textarea "Online marketing/influencer"
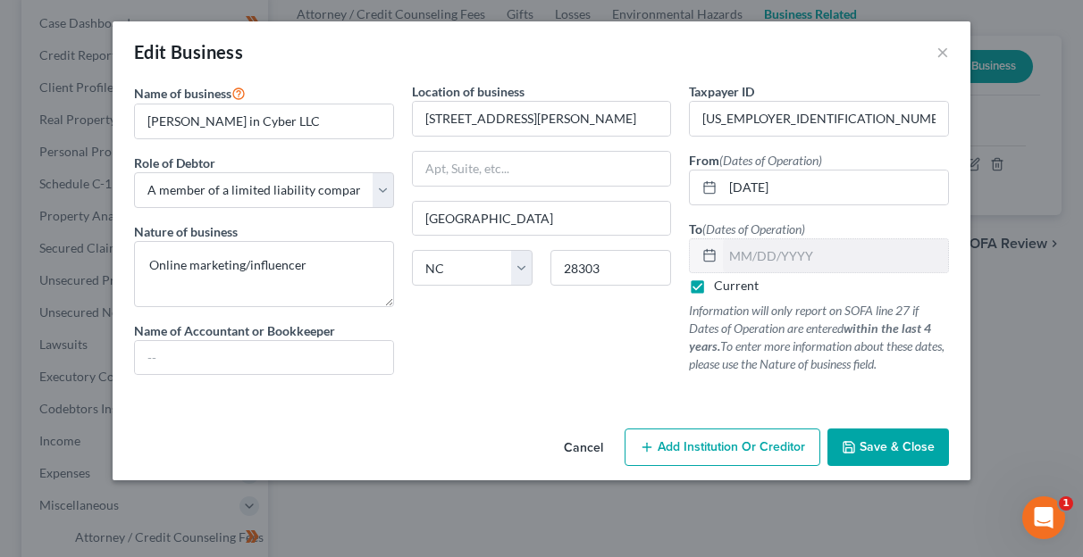
click at [874, 435] on button "Save & Close" at bounding box center [887, 448] width 121 height 38
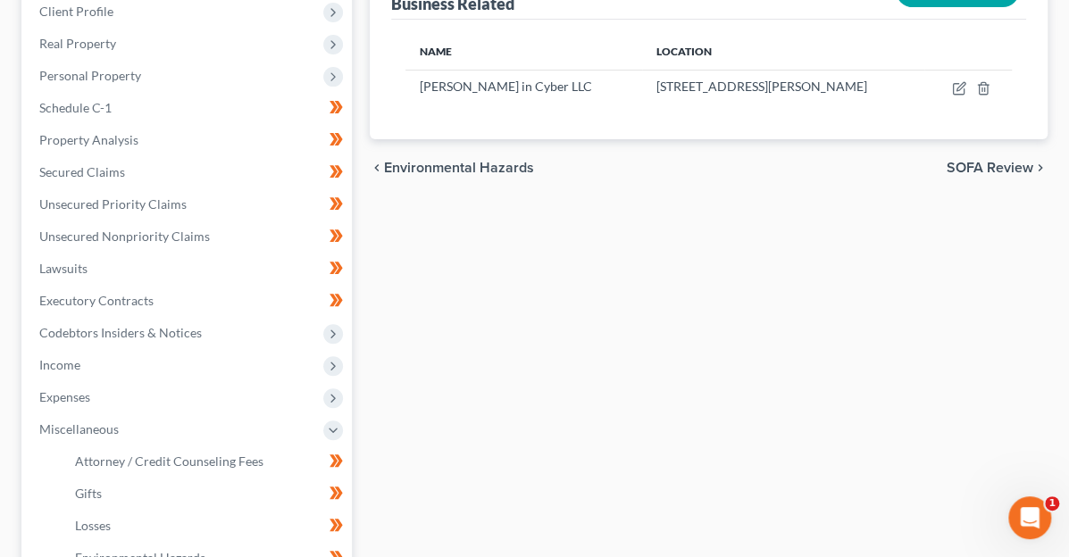
scroll to position [225, 0]
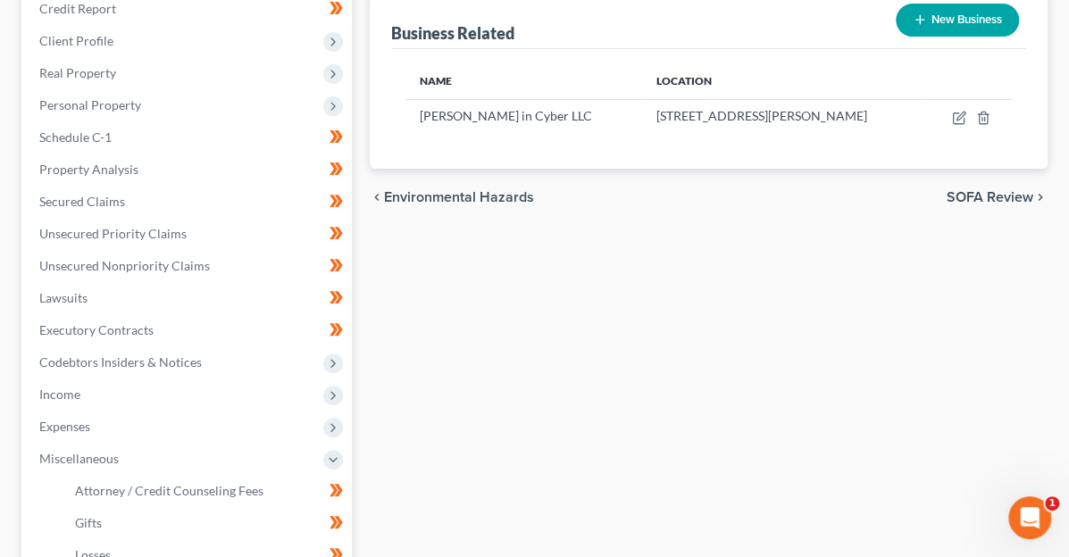
click at [967, 193] on span "SOFA Review" at bounding box center [990, 197] width 87 height 14
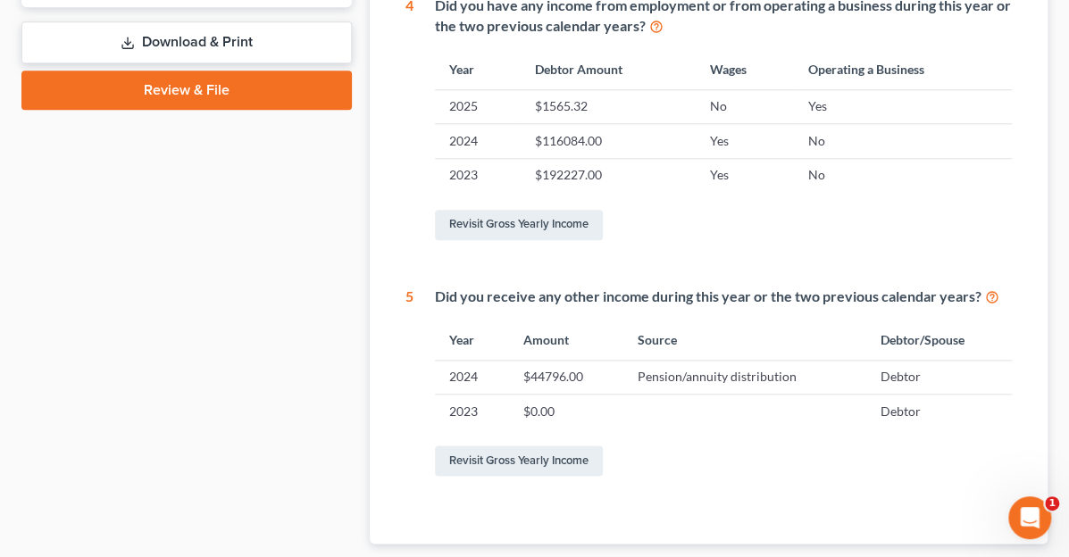
scroll to position [893, 0]
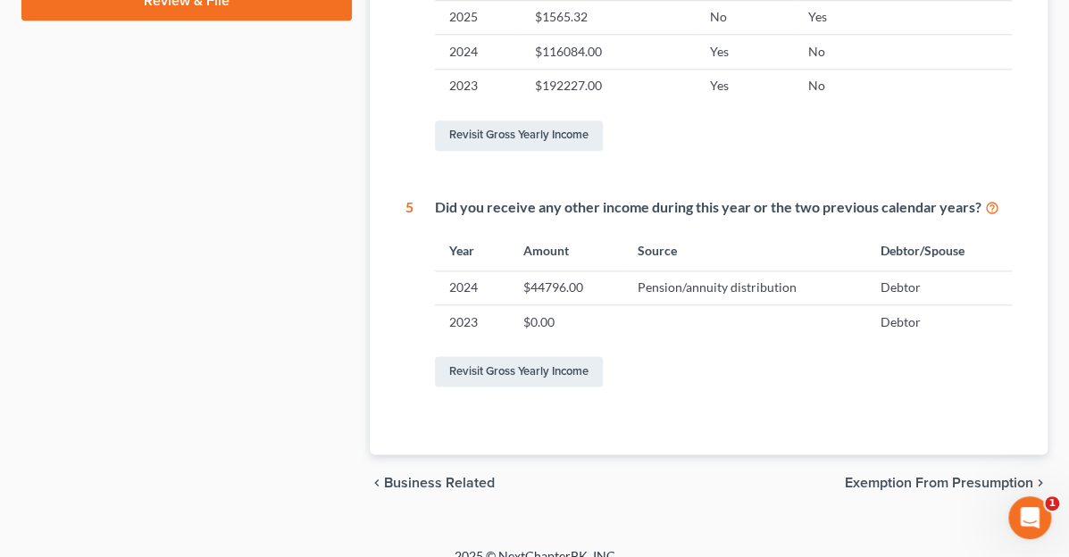
click at [898, 481] on span "Exemption from Presumption" at bounding box center [939, 483] width 188 height 14
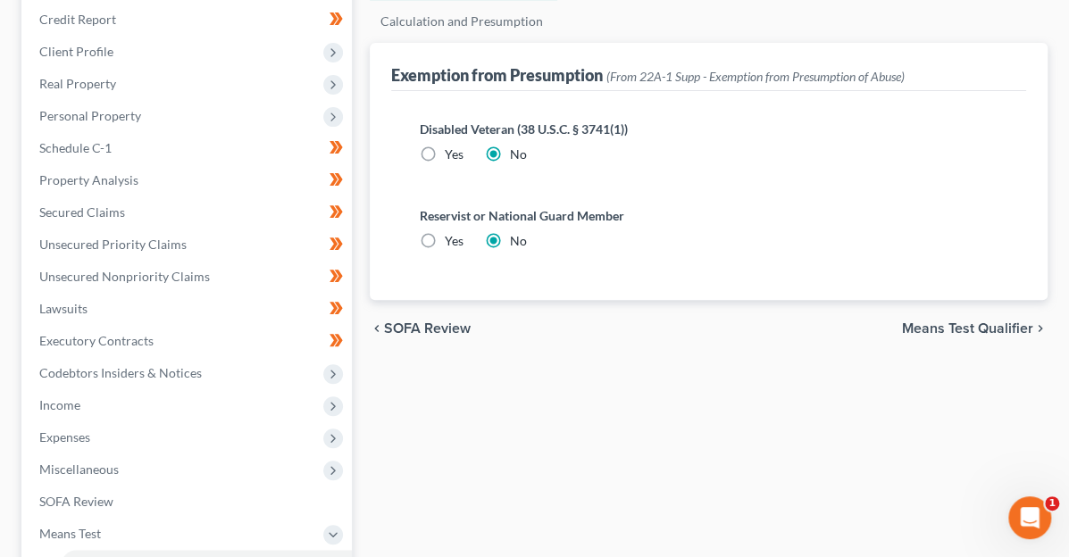
scroll to position [268, 0]
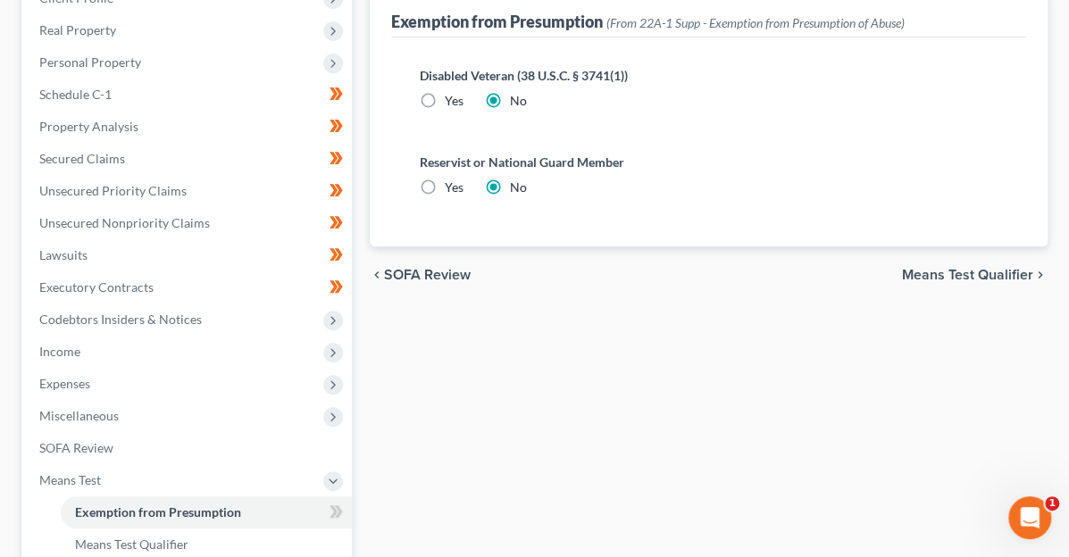
click at [977, 274] on span "Means Test Qualifier" at bounding box center [967, 275] width 131 height 14
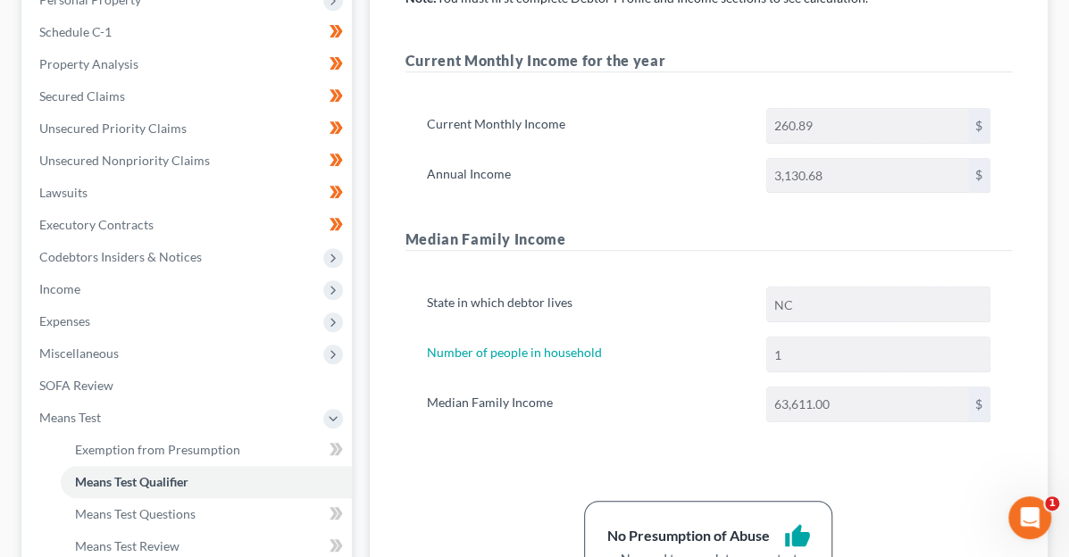
scroll to position [357, 0]
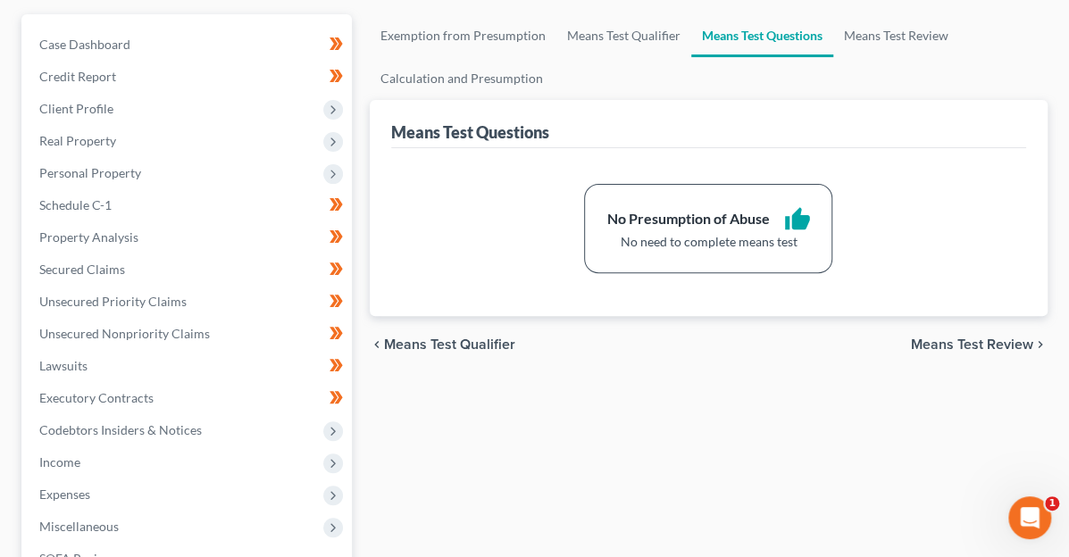
scroll to position [179, 0]
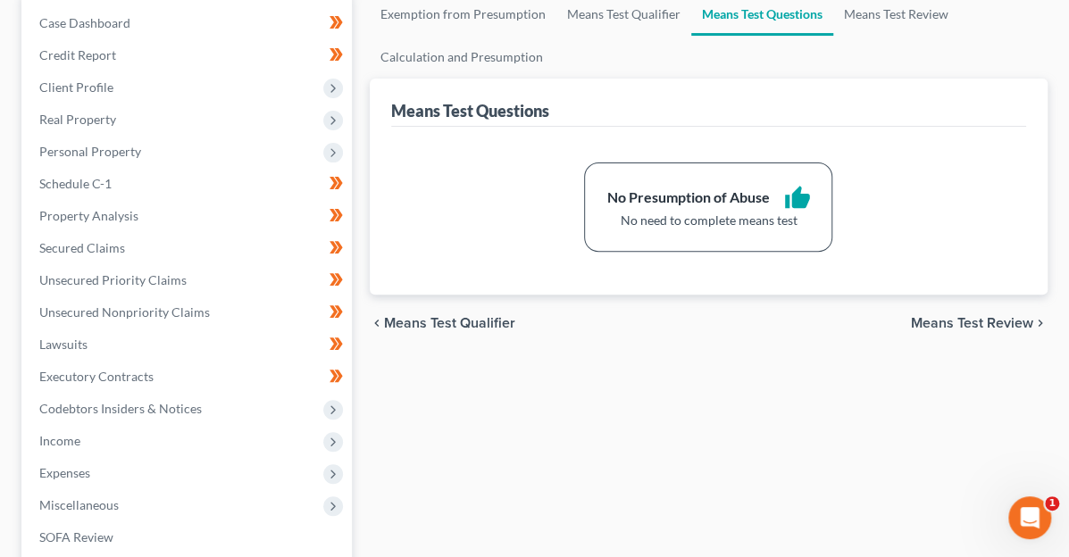
click at [973, 323] on span "Means Test Review" at bounding box center [972, 323] width 122 height 14
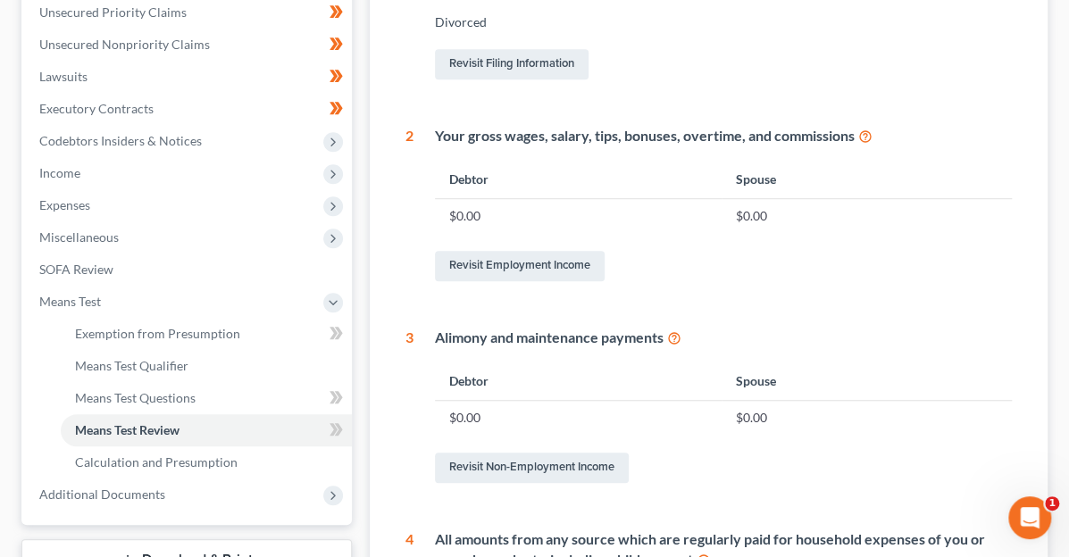
scroll to position [804, 0]
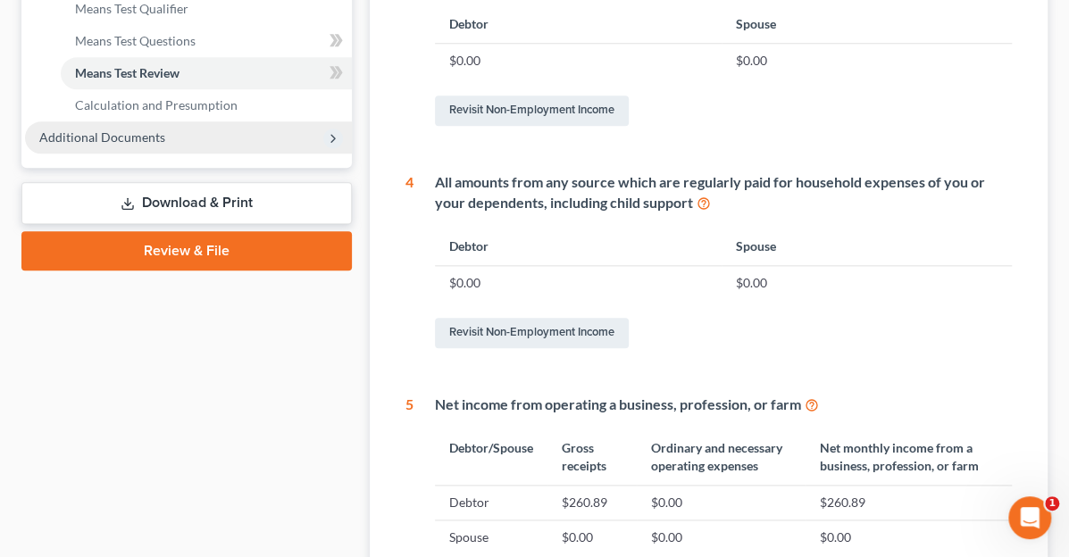
click at [213, 138] on span "Additional Documents" at bounding box center [188, 137] width 327 height 32
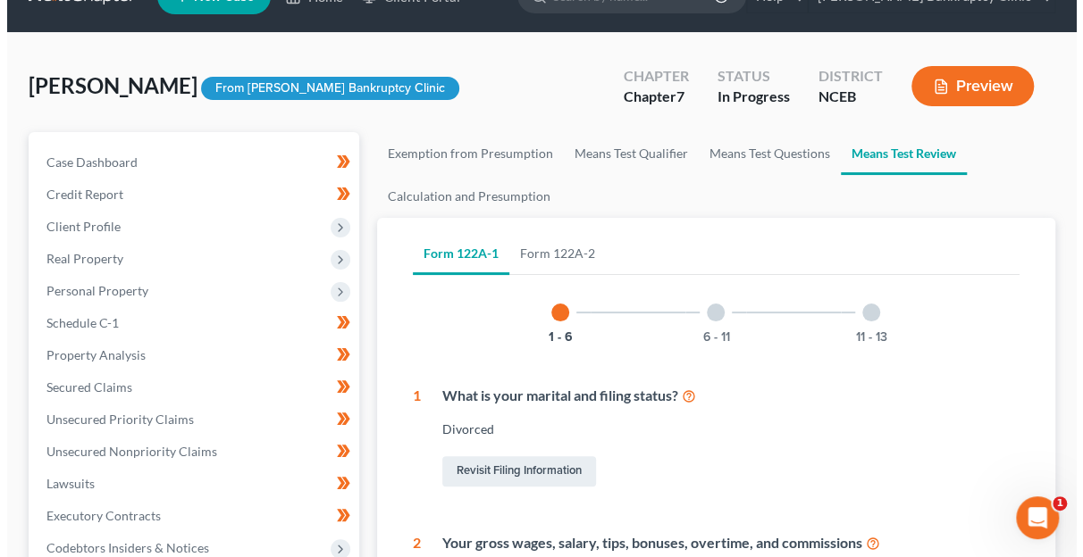
scroll to position [0, 0]
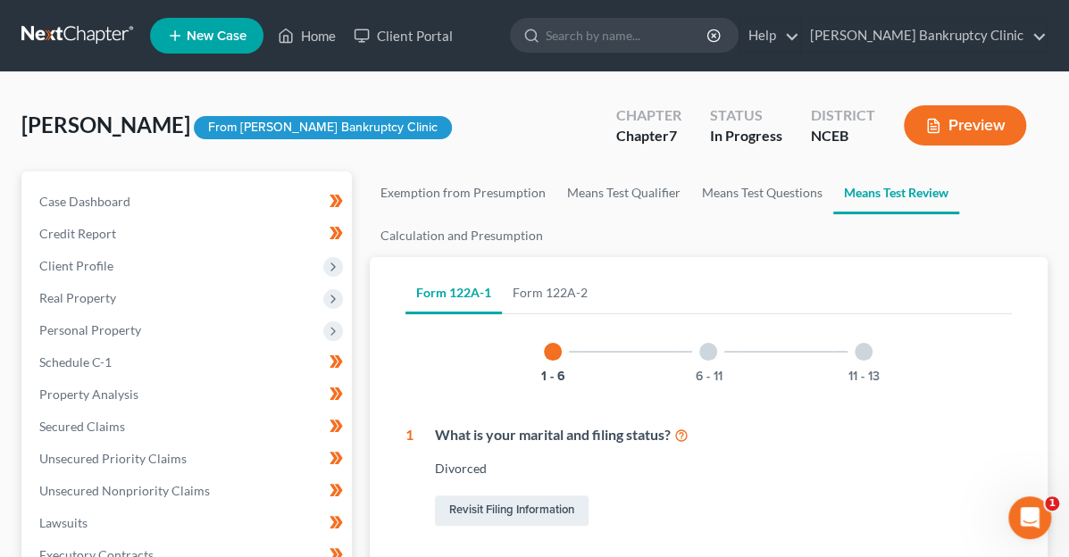
click at [956, 133] on button "Preview" at bounding box center [965, 125] width 122 height 40
